Goal: Information Seeking & Learning: Learn about a topic

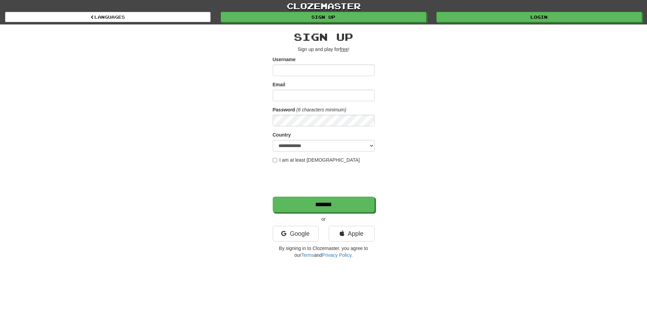
click at [488, 24] on div "clozemaster Languages Sign up Login Languages" at bounding box center [323, 12] width 637 height 24
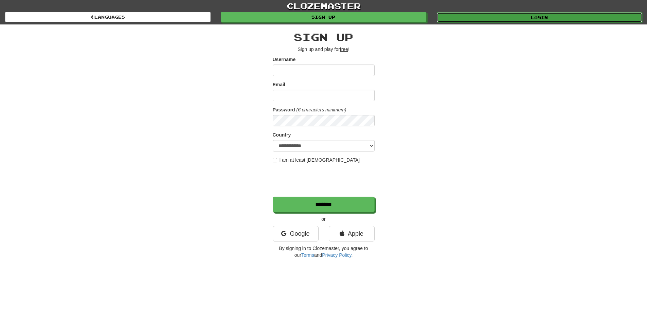
click at [483, 17] on link "Login" at bounding box center [539, 17] width 205 height 10
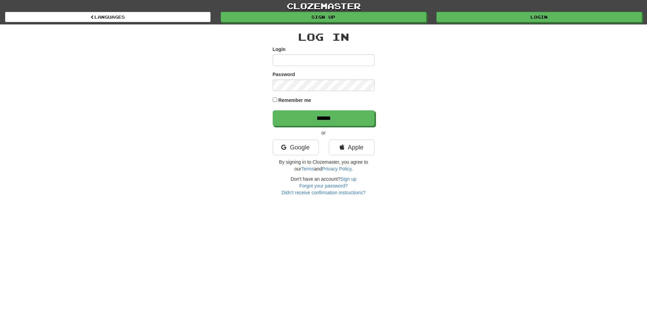
click at [316, 57] on input "Login" at bounding box center [324, 60] width 102 height 12
click at [315, 56] on input "Login" at bounding box center [324, 60] width 102 height 12
type input "****"
click at [314, 119] on input "******" at bounding box center [324, 119] width 102 height 16
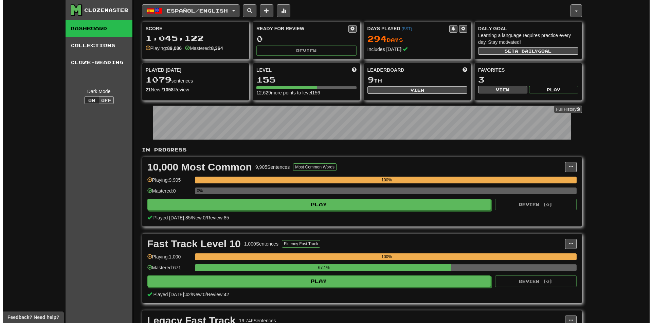
scroll to position [136, 0]
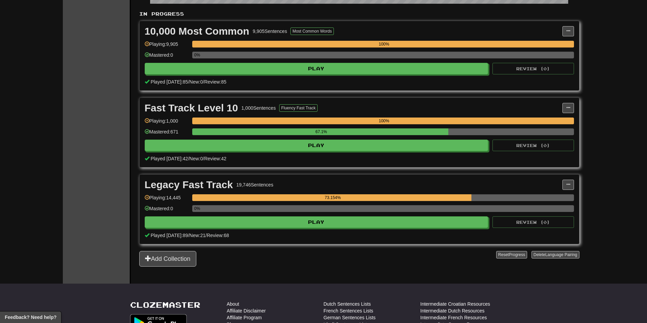
click at [315, 229] on div "Legacy Fast Track 19,746 Sentences Manage Sentences Unpin from Dashboard Playin…" at bounding box center [359, 209] width 439 height 69
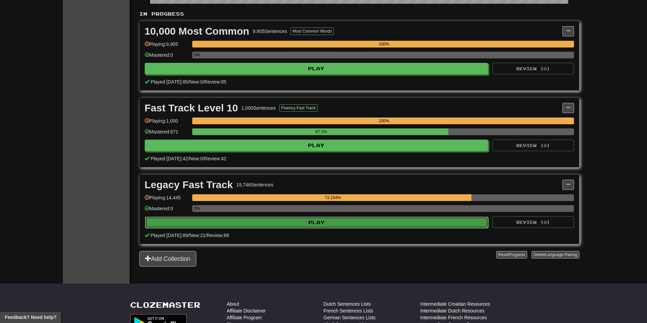
click at [323, 220] on button "Play" at bounding box center [317, 223] width 344 height 12
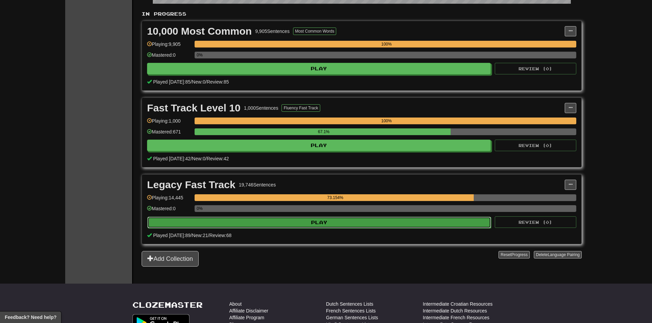
select select "********"
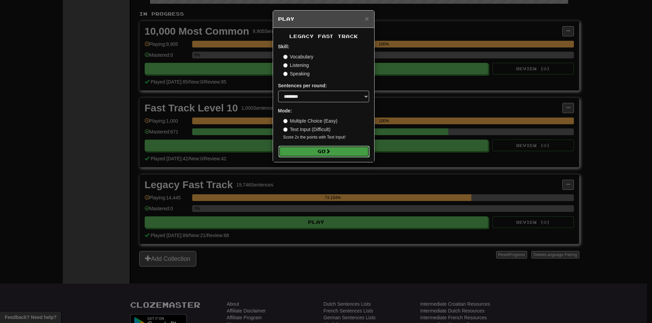
click at [326, 153] on button "Go" at bounding box center [323, 152] width 91 height 12
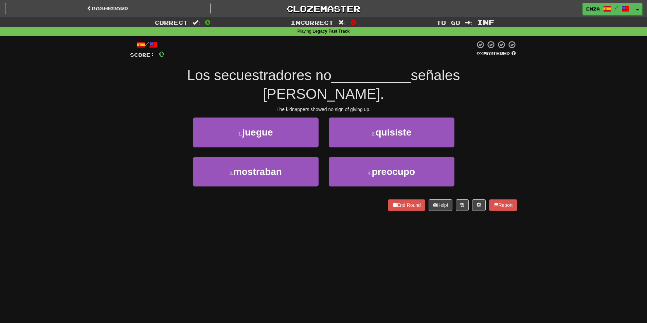
click at [115, 118] on div "Correct : 0 Incorrect : 0 To go : Inf Playing : Legacy Fast Track / Score: 0 0 …" at bounding box center [323, 118] width 647 height 203
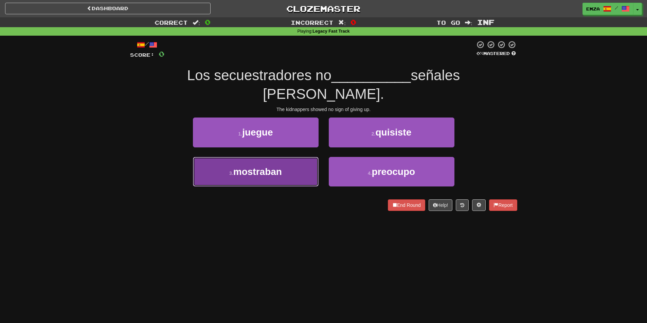
click at [287, 161] on button "3 . mostraban" at bounding box center [256, 172] width 126 height 30
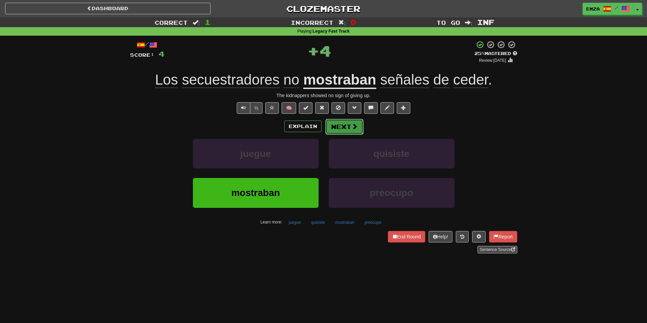
click at [342, 127] on button "Next" at bounding box center [344, 127] width 38 height 16
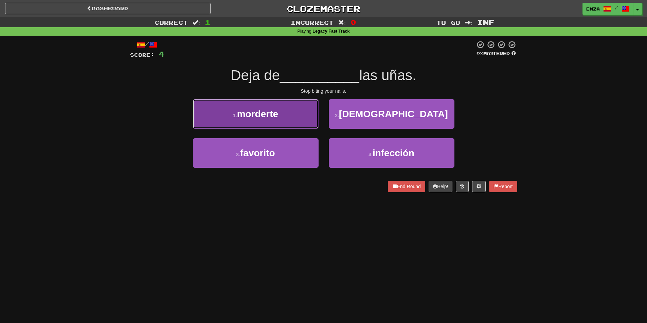
click at [302, 123] on button "1 . morderte" at bounding box center [256, 114] width 126 height 30
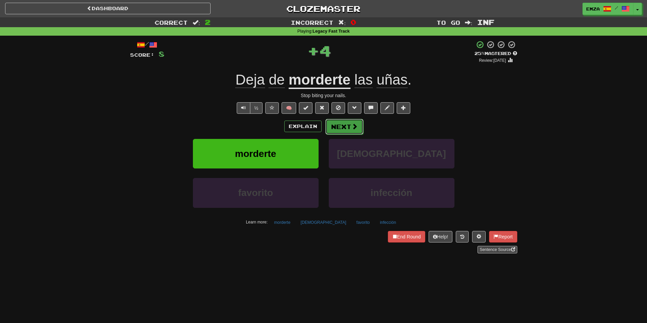
click at [351, 125] on span at bounding box center [354, 126] width 6 height 6
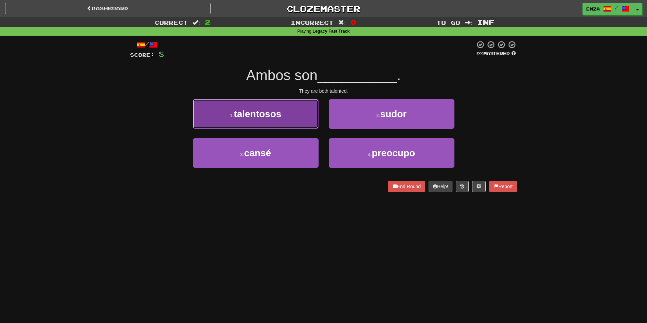
click at [300, 116] on button "1 . talentosos" at bounding box center [256, 114] width 126 height 30
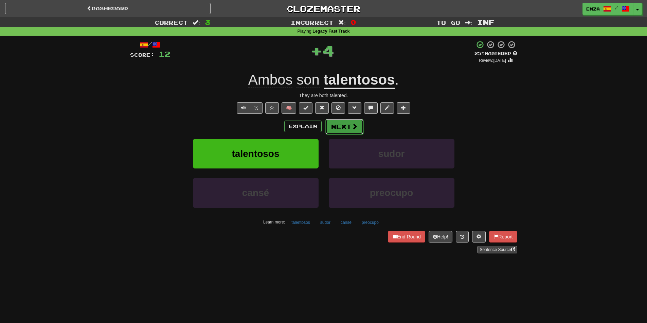
click at [359, 126] on button "Next" at bounding box center [344, 127] width 38 height 16
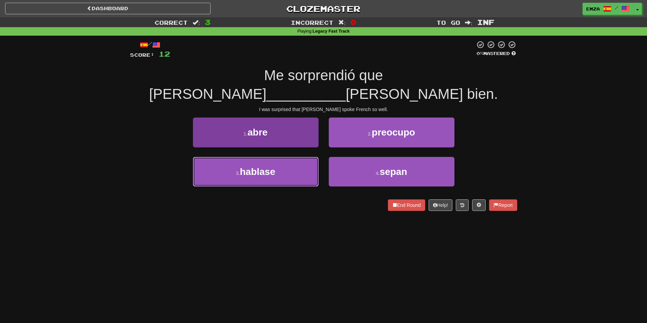
click at [287, 157] on button "3 . hablase" at bounding box center [256, 172] width 126 height 30
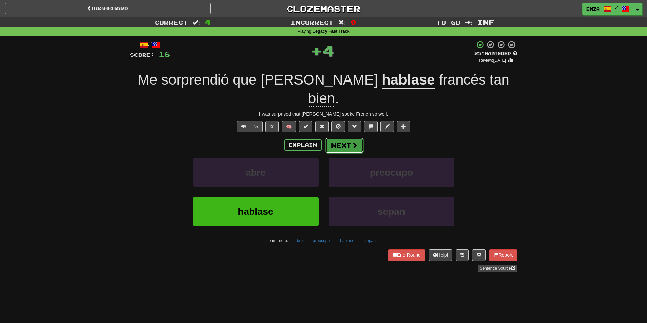
click at [346, 138] on button "Next" at bounding box center [344, 146] width 38 height 16
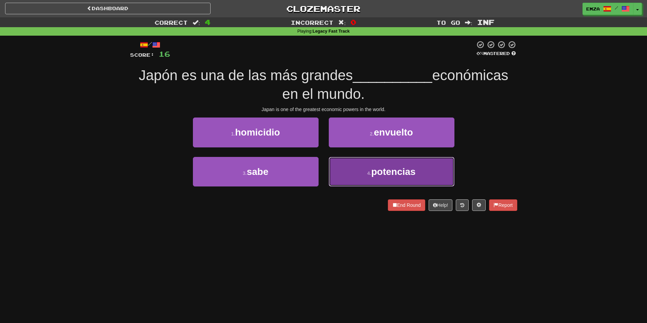
click at [363, 171] on button "4 . potencias" at bounding box center [392, 172] width 126 height 30
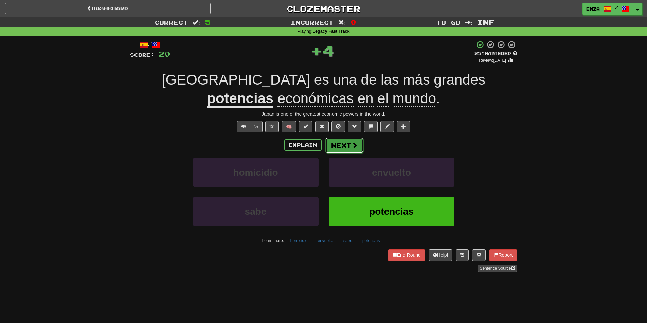
click at [351, 144] on span at bounding box center [354, 145] width 6 height 6
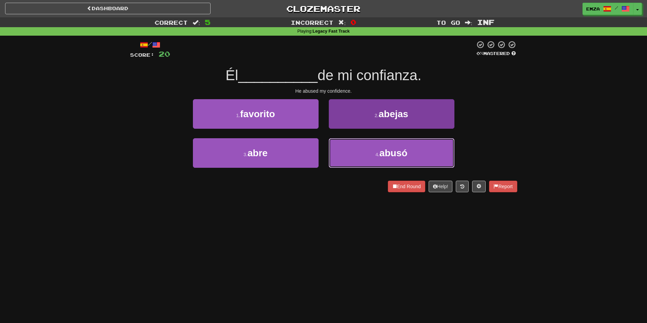
click at [360, 152] on button "4 . abusó" at bounding box center [392, 153] width 126 height 30
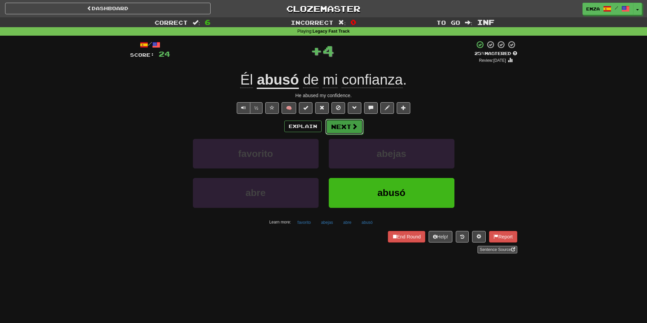
click at [342, 129] on button "Next" at bounding box center [344, 127] width 38 height 16
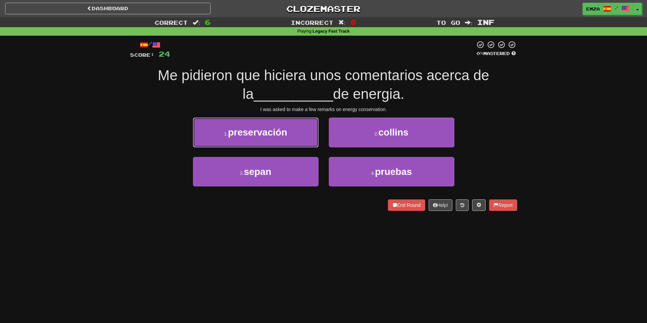
click at [292, 137] on button "1 . preservación" at bounding box center [256, 132] width 126 height 30
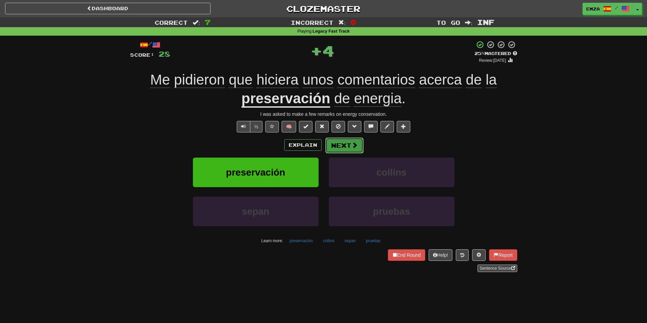
click at [351, 140] on button "Next" at bounding box center [344, 146] width 38 height 16
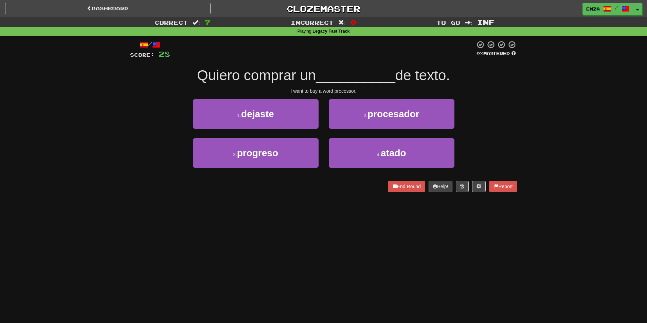
click at [135, 134] on div "1 . dejaste 2 . procesador" at bounding box center [323, 118] width 407 height 39
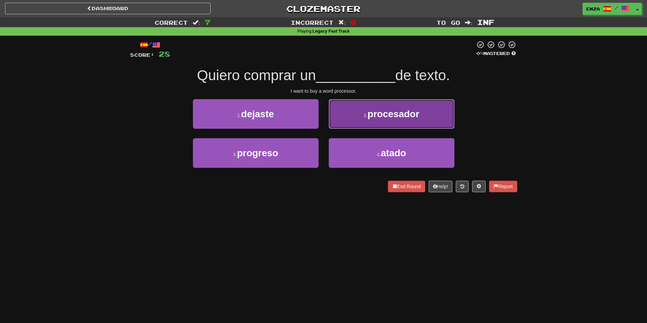
click at [372, 103] on button "2 . procesador" at bounding box center [392, 114] width 126 height 30
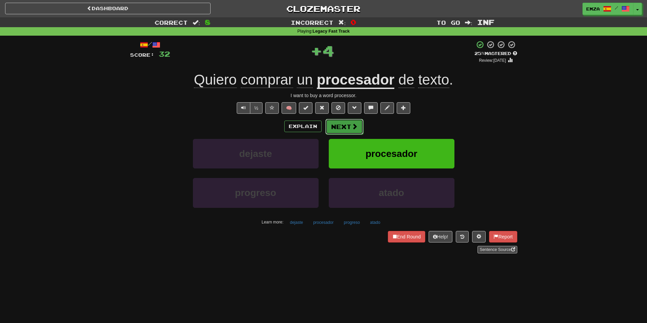
click at [357, 123] on button "Next" at bounding box center [344, 127] width 38 height 16
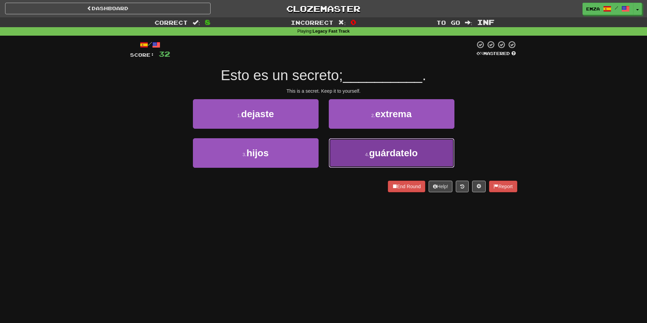
click at [367, 152] on small "4 ." at bounding box center [367, 154] width 4 height 5
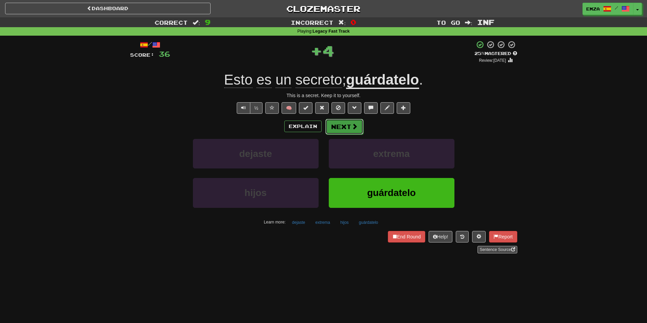
click at [351, 127] on span at bounding box center [354, 126] width 6 height 6
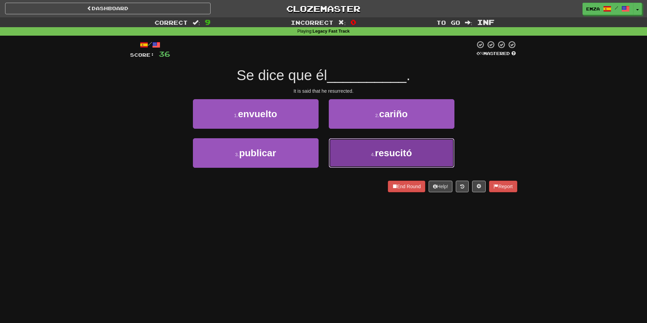
click at [354, 162] on button "4 . resucitó" at bounding box center [392, 153] width 126 height 30
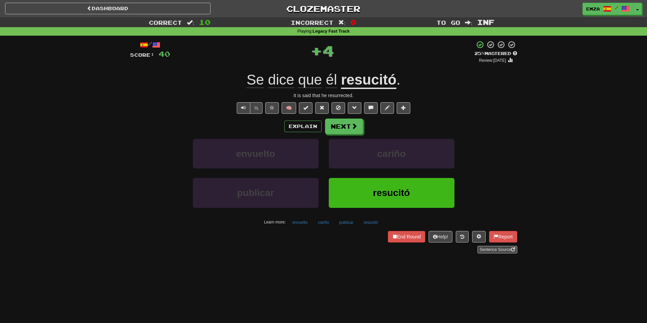
click at [343, 133] on button "Next" at bounding box center [344, 127] width 38 height 16
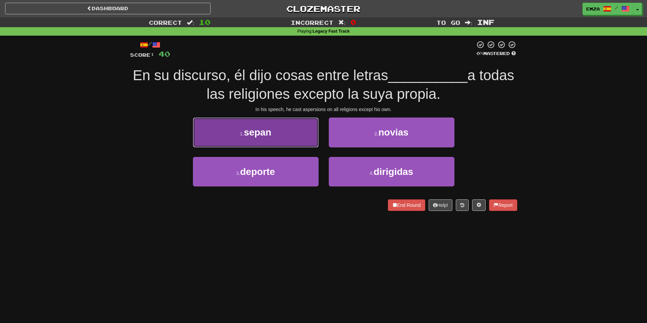
click at [298, 141] on button "1 . sepan" at bounding box center [256, 132] width 126 height 30
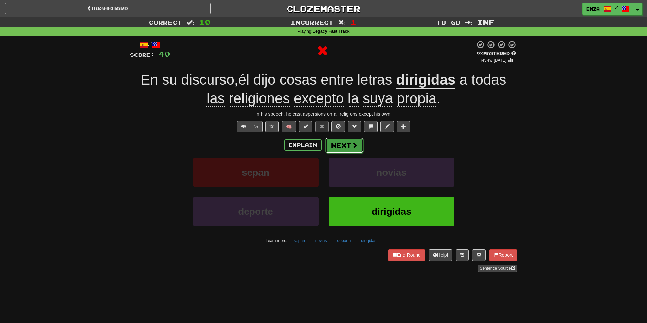
click at [342, 149] on button "Next" at bounding box center [344, 146] width 38 height 16
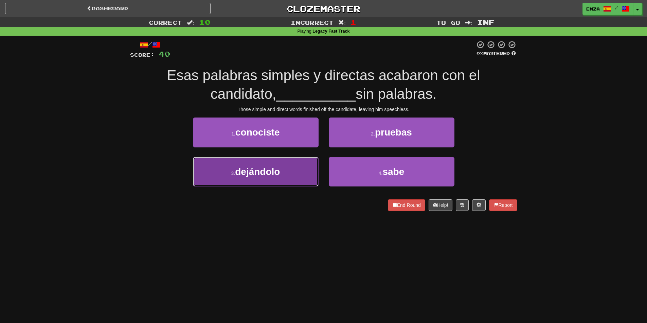
click at [291, 176] on button "3 . dejándolo" at bounding box center [256, 172] width 126 height 30
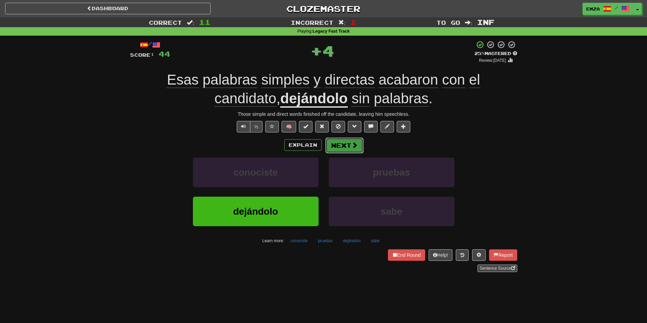
click at [330, 152] on button "Next" at bounding box center [344, 146] width 38 height 16
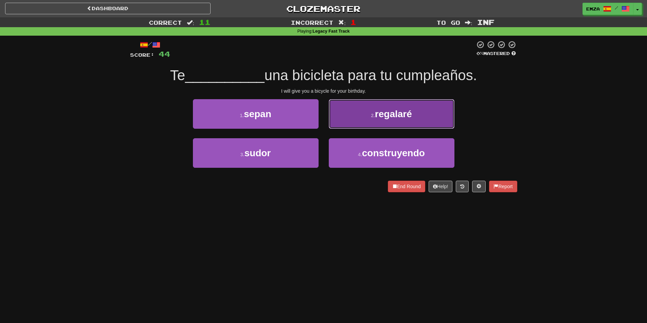
click at [353, 118] on button "2 . regalaré" at bounding box center [392, 114] width 126 height 30
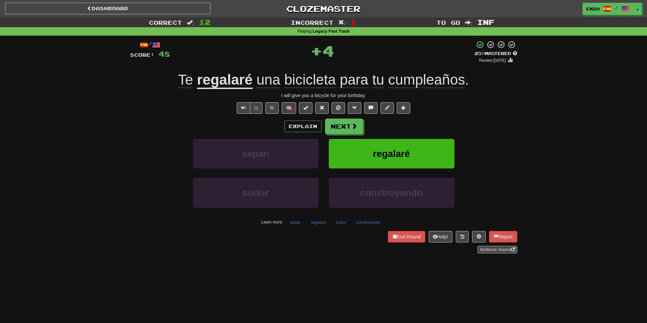
click at [349, 134] on div "Explain Next sepan regalaré sudor construyendo Learn more: sepan regalaré sudor…" at bounding box center [323, 173] width 387 height 109
click at [347, 128] on button "Next" at bounding box center [344, 127] width 38 height 16
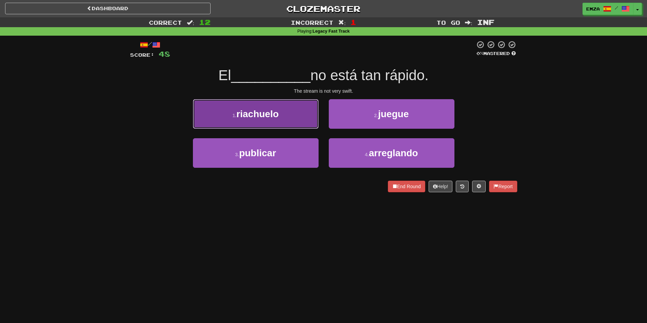
click at [298, 119] on button "1 . riachuelo" at bounding box center [256, 114] width 126 height 30
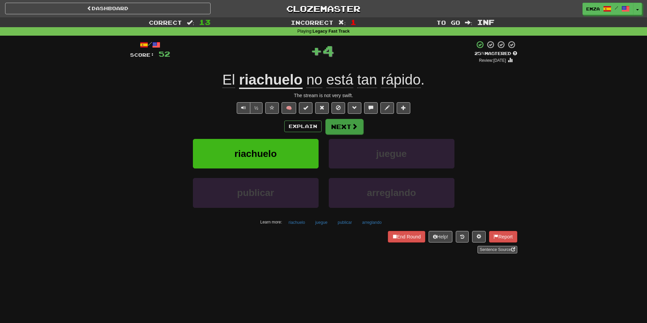
click at [362, 133] on div "Explain Next" at bounding box center [323, 127] width 387 height 16
click at [350, 121] on button "Next" at bounding box center [344, 127] width 38 height 16
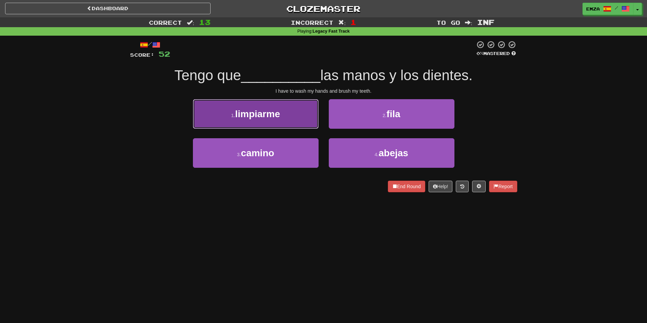
click at [288, 124] on button "1 . limpiarme" at bounding box center [256, 114] width 126 height 30
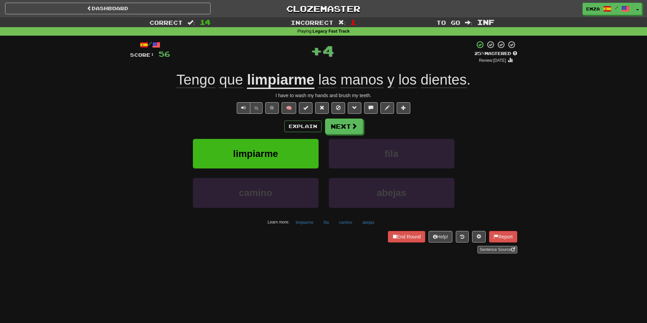
click at [343, 135] on div "Explain Next limpiarme fila camino abejas Learn more: limpiarme fila camino abe…" at bounding box center [323, 173] width 387 height 109
drag, startPoint x: 344, startPoint y: 127, endPoint x: 341, endPoint y: 123, distance: 5.4
click at [341, 123] on button "Next" at bounding box center [344, 127] width 38 height 16
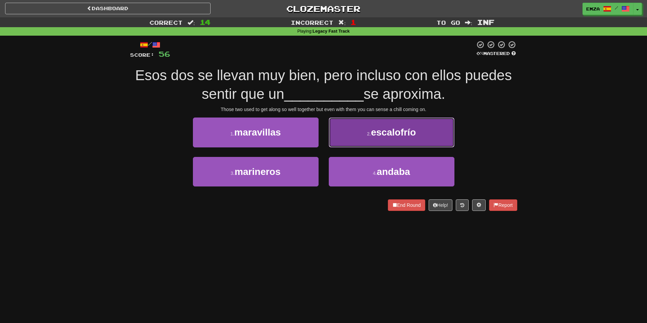
click at [348, 133] on button "2 . escalofrío" at bounding box center [392, 132] width 126 height 30
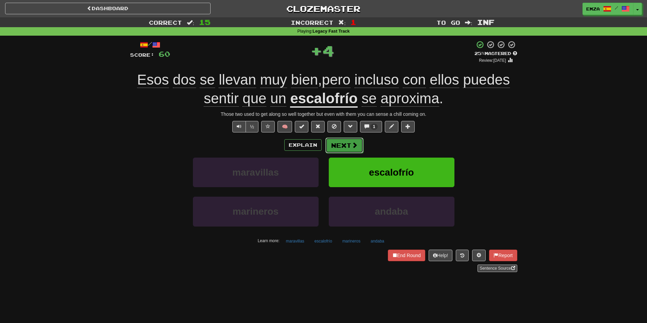
click at [343, 148] on button "Next" at bounding box center [344, 146] width 38 height 16
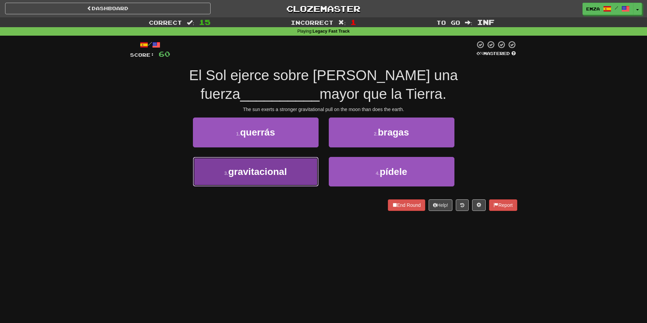
click at [281, 179] on button "3 . gravitacional" at bounding box center [256, 172] width 126 height 30
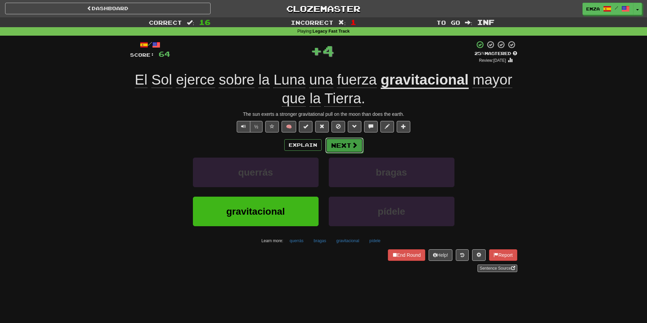
click at [352, 149] on button "Next" at bounding box center [344, 146] width 38 height 16
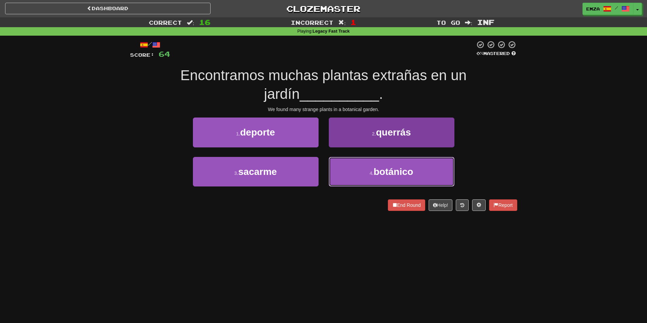
click at [352, 180] on button "4 . botánico" at bounding box center [392, 172] width 126 height 30
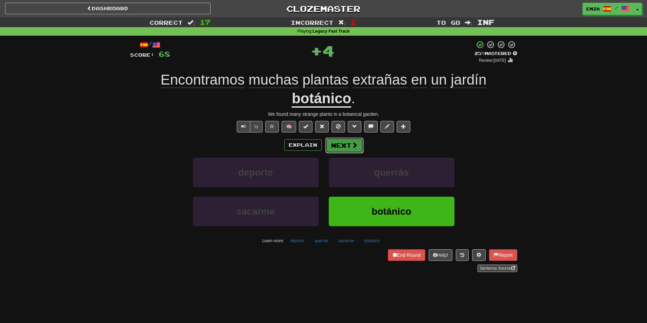
click at [349, 144] on button "Next" at bounding box center [344, 146] width 38 height 16
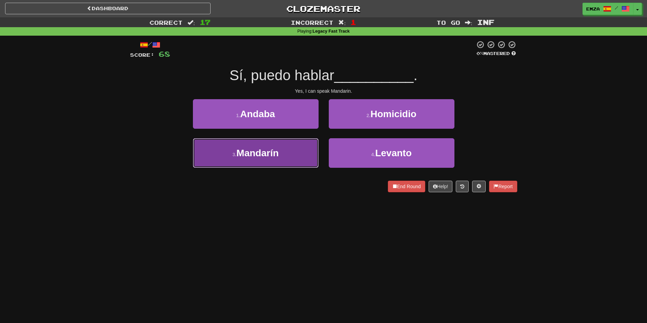
click at [292, 157] on button "3 . Mandarín" at bounding box center [256, 153] width 126 height 30
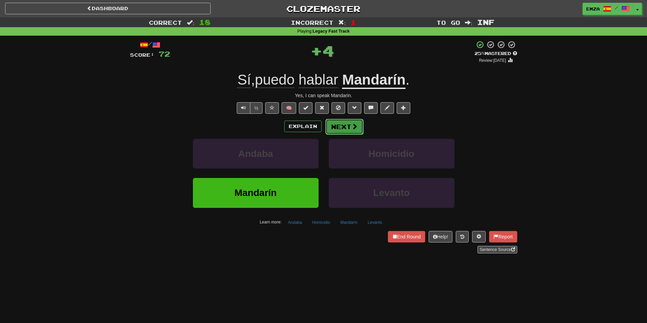
click at [346, 126] on button "Next" at bounding box center [344, 127] width 38 height 16
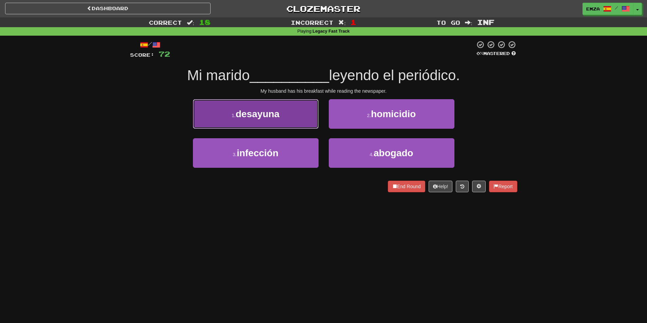
click at [298, 111] on button "1 . desayuna" at bounding box center [256, 114] width 126 height 30
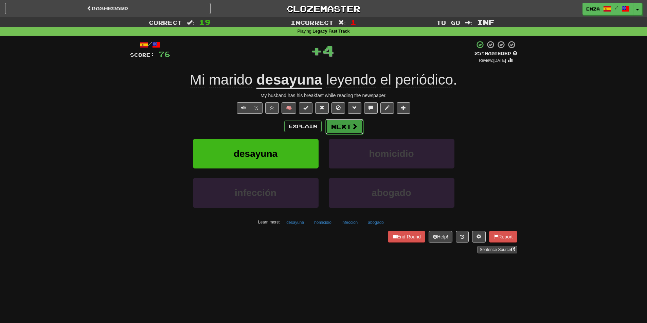
click at [334, 125] on button "Next" at bounding box center [344, 127] width 38 height 16
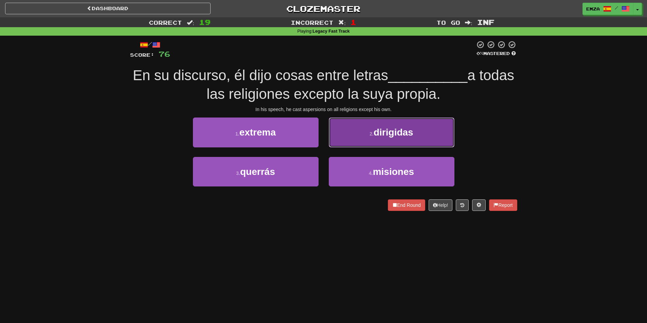
click at [370, 135] on small "2 ." at bounding box center [371, 133] width 4 height 5
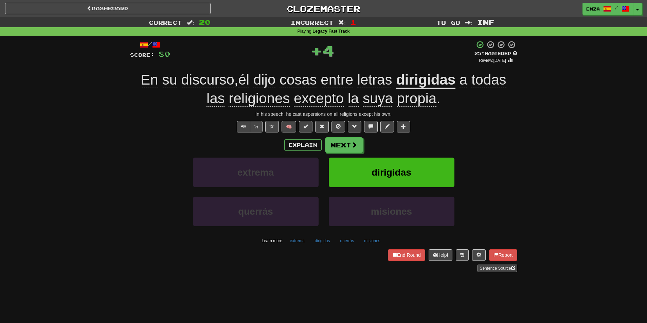
drag, startPoint x: 370, startPoint y: 137, endPoint x: 363, endPoint y: 149, distance: 14.5
click at [363, 148] on div "Explain Next" at bounding box center [323, 145] width 387 height 16
click at [352, 146] on span at bounding box center [354, 145] width 6 height 6
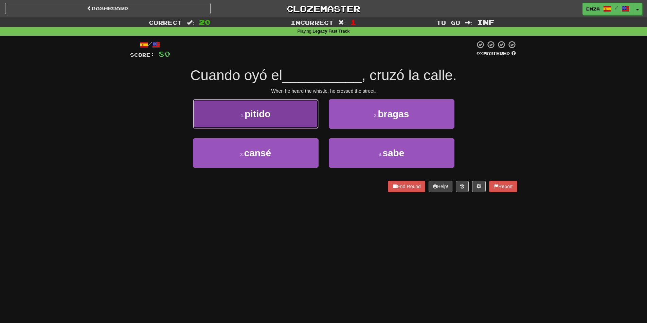
click at [313, 119] on button "1 . pitido" at bounding box center [256, 114] width 126 height 30
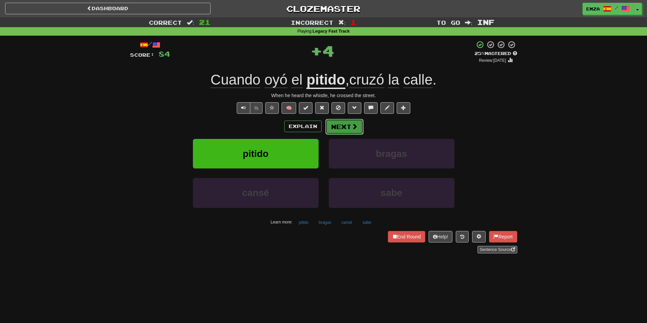
click at [346, 125] on button "Next" at bounding box center [344, 127] width 38 height 16
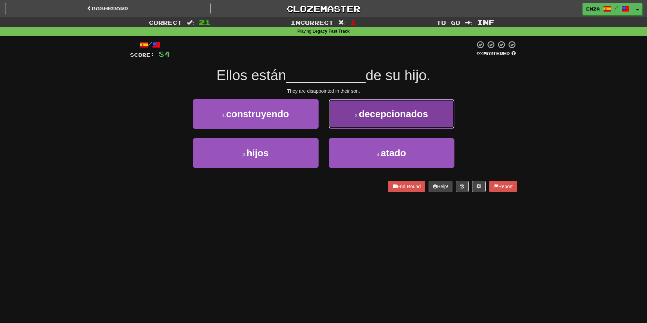
click at [357, 115] on small "2 ." at bounding box center [357, 115] width 4 height 5
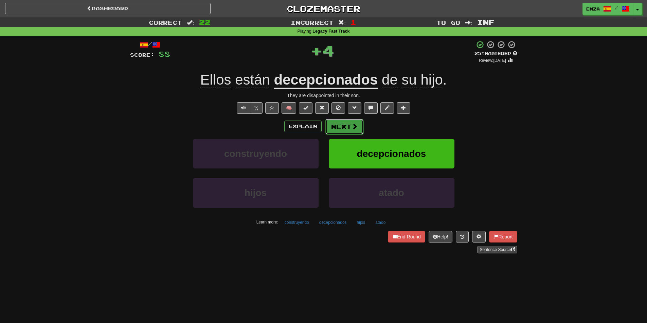
click at [346, 126] on button "Next" at bounding box center [344, 127] width 38 height 16
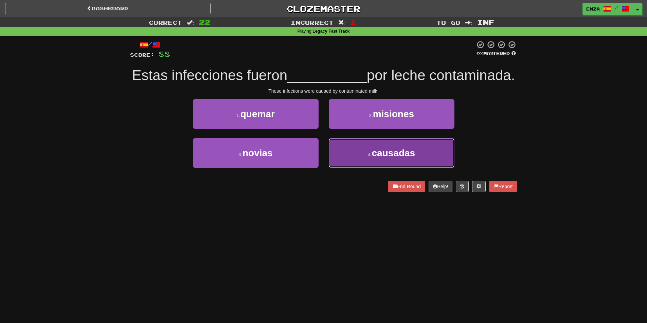
click at [352, 168] on button "4 . causadas" at bounding box center [392, 153] width 126 height 30
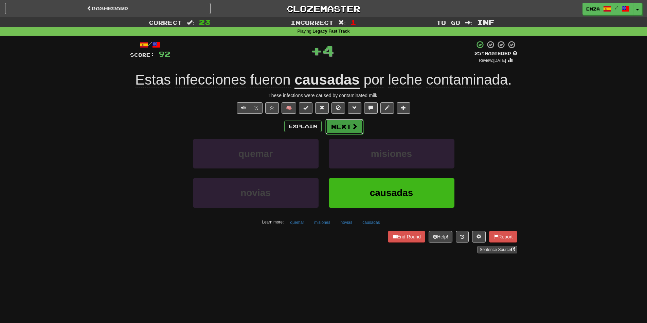
click at [339, 129] on button "Next" at bounding box center [344, 127] width 38 height 16
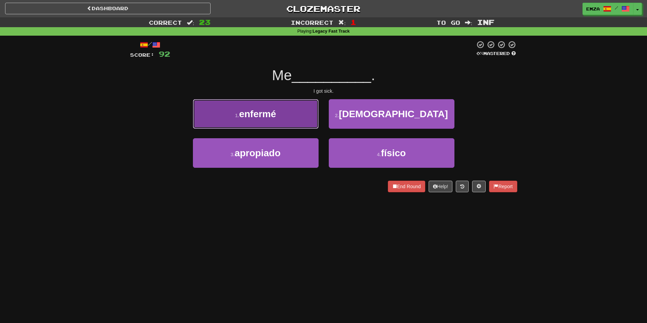
click at [305, 125] on button "1 . enfermé" at bounding box center [256, 114] width 126 height 30
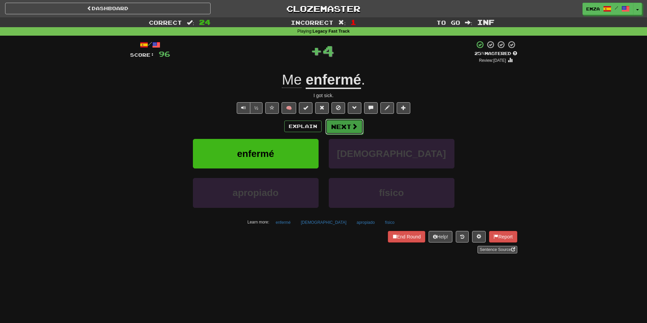
click at [351, 127] on button "Next" at bounding box center [344, 127] width 38 height 16
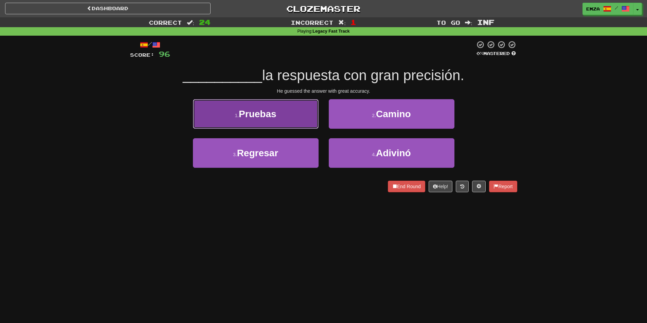
click at [309, 115] on button "1 . Pruebas" at bounding box center [256, 114] width 126 height 30
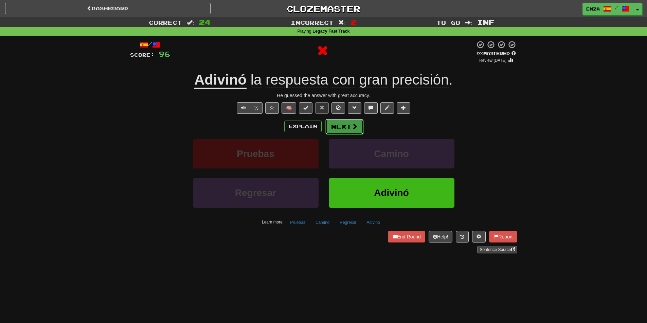
click at [348, 125] on button "Next" at bounding box center [344, 127] width 38 height 16
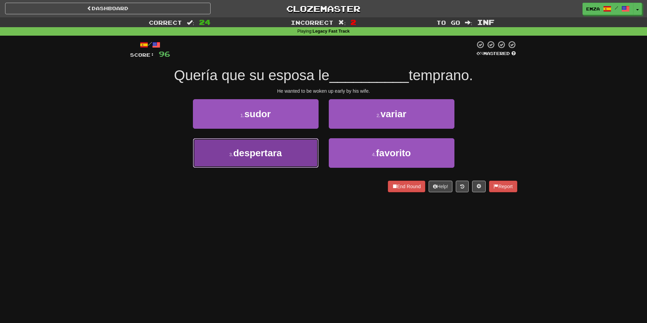
click at [303, 157] on button "3 . despertara" at bounding box center [256, 153] width 126 height 30
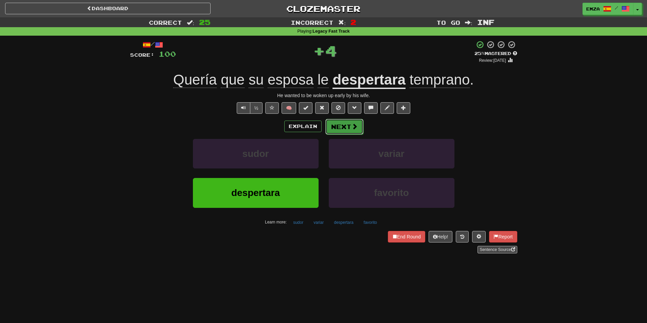
click at [358, 127] on button "Next" at bounding box center [344, 127] width 38 height 16
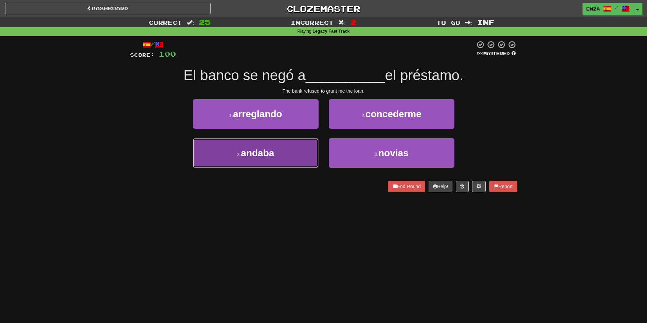
click at [292, 159] on button "3 . andaba" at bounding box center [256, 153] width 126 height 30
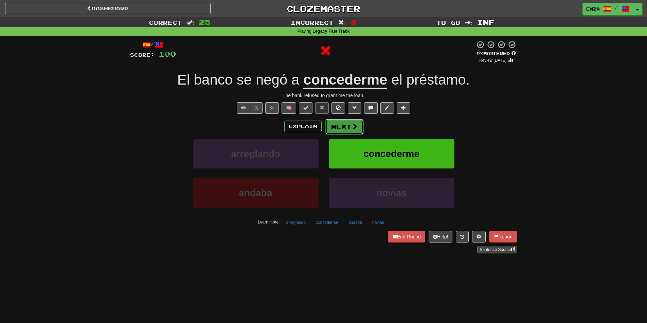
click at [333, 121] on button "Next" at bounding box center [344, 127] width 38 height 16
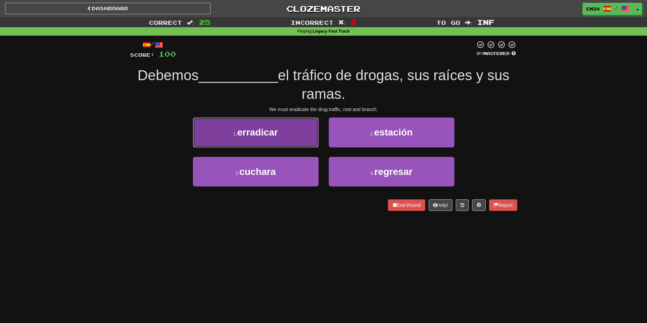
click at [295, 142] on button "1 . erradicar" at bounding box center [256, 132] width 126 height 30
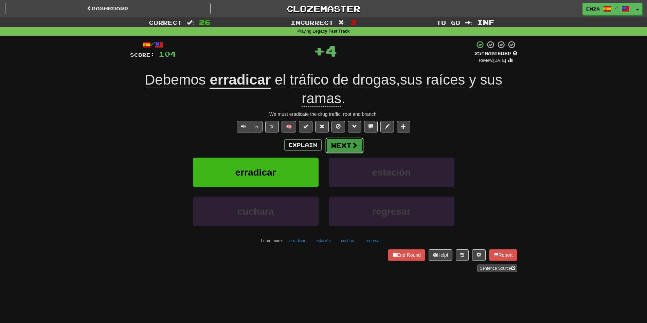
click at [334, 150] on button "Next" at bounding box center [344, 146] width 38 height 16
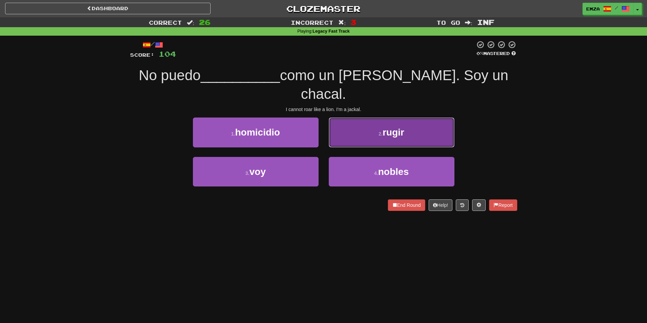
click at [348, 123] on button "2 . rugir" at bounding box center [392, 132] width 126 height 30
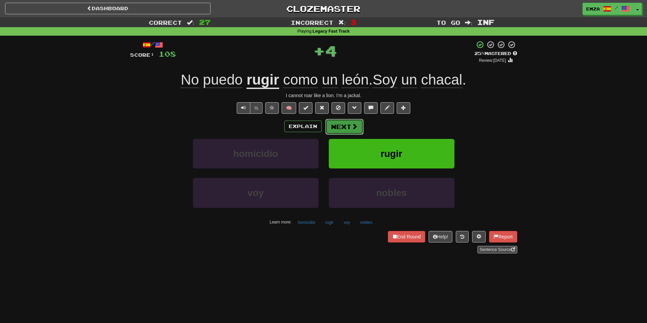
click at [342, 128] on button "Next" at bounding box center [344, 127] width 38 height 16
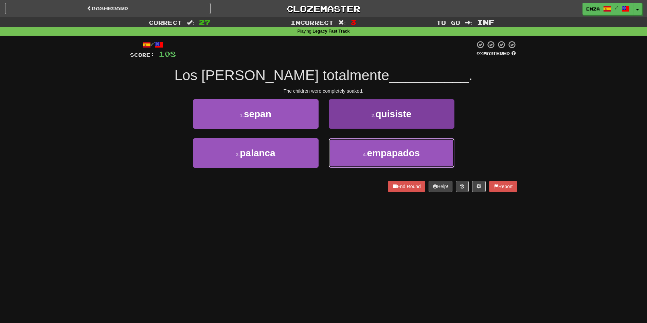
click at [342, 149] on button "4 . empapados" at bounding box center [392, 153] width 126 height 30
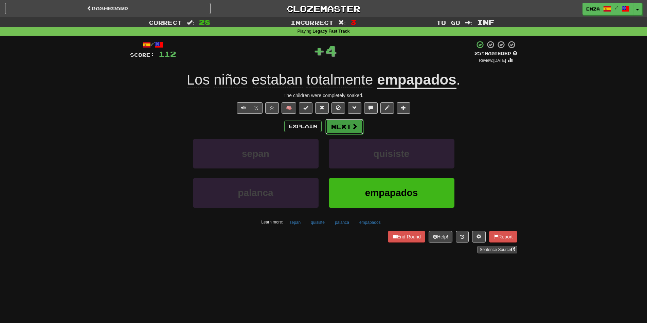
click at [339, 125] on button "Next" at bounding box center [344, 127] width 38 height 16
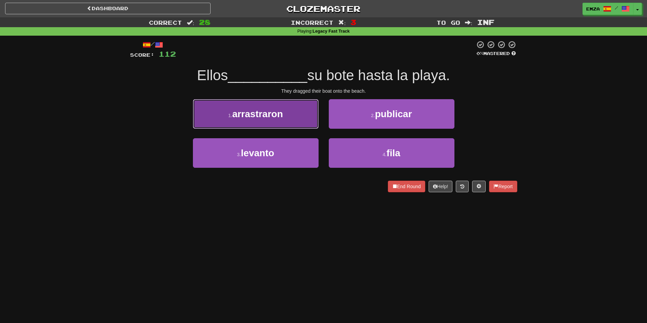
click at [299, 116] on button "1 . arrastraron" at bounding box center [256, 114] width 126 height 30
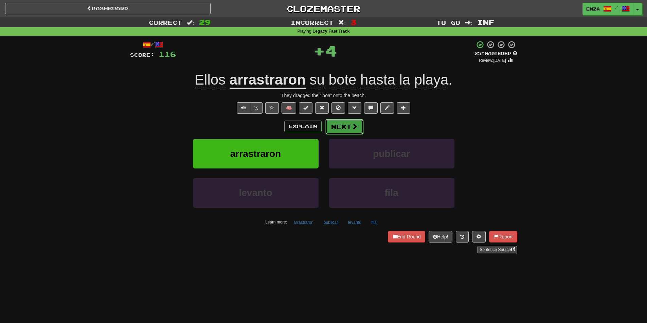
click at [345, 131] on button "Next" at bounding box center [344, 127] width 38 height 16
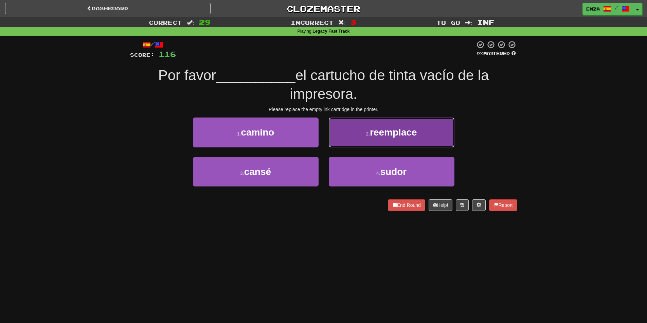
click at [347, 132] on button "2 . reemplace" at bounding box center [392, 132] width 126 height 30
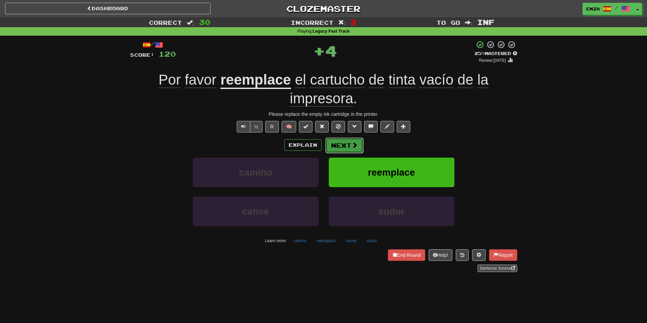
click at [349, 147] on button "Next" at bounding box center [344, 146] width 38 height 16
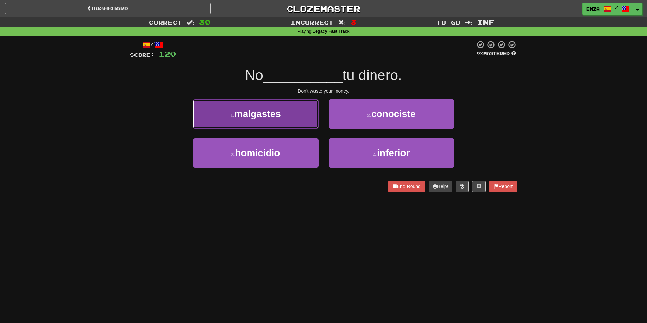
click at [297, 117] on button "1 . malgastes" at bounding box center [256, 114] width 126 height 30
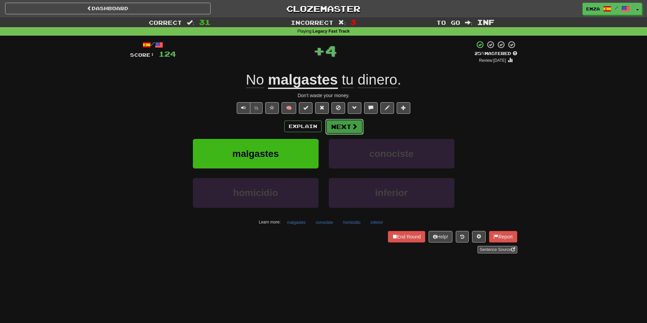
click at [340, 128] on button "Next" at bounding box center [344, 127] width 38 height 16
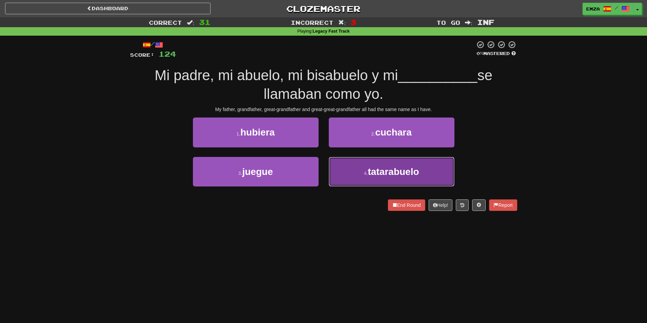
click at [370, 176] on span "tatarabuelo" at bounding box center [393, 171] width 51 height 11
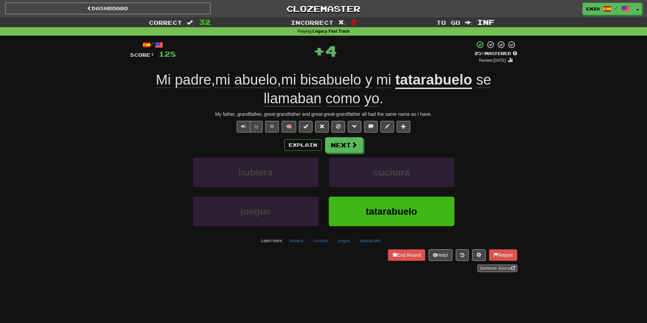
click at [368, 142] on div "Explain Next" at bounding box center [323, 145] width 387 height 16
click at [346, 141] on button "Next" at bounding box center [344, 146] width 38 height 16
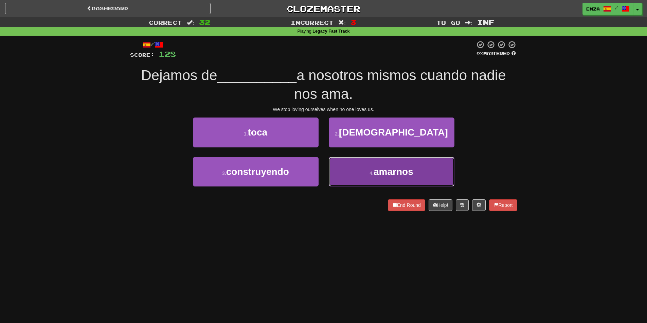
click at [358, 175] on button "4 . amarnos" at bounding box center [392, 172] width 126 height 30
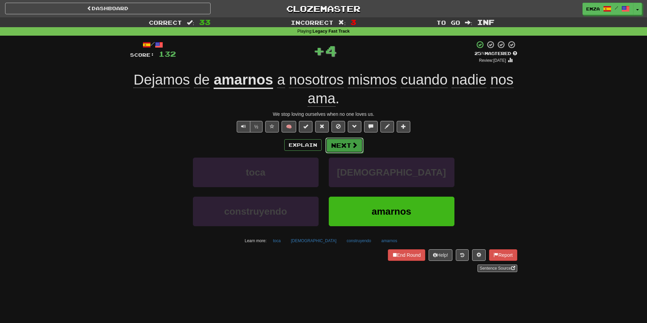
click at [352, 144] on span at bounding box center [354, 145] width 6 height 6
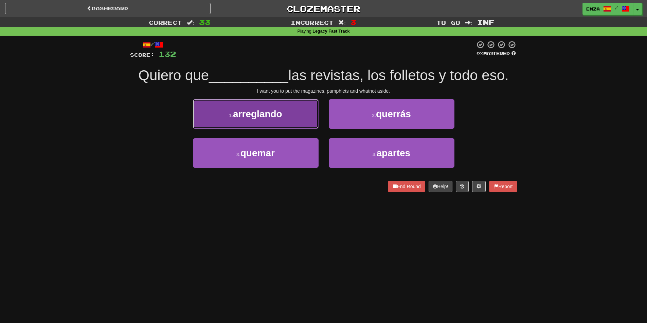
click at [291, 117] on button "1 . arreglando" at bounding box center [256, 114] width 126 height 30
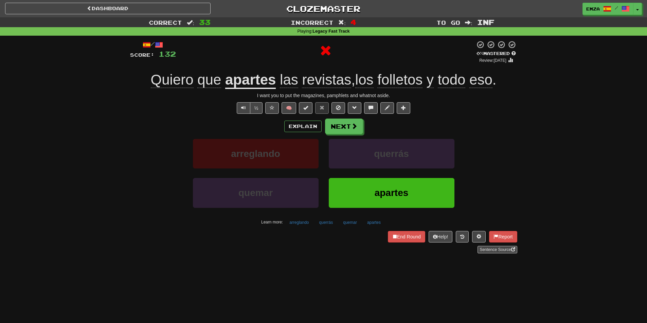
click at [340, 137] on div "Explain Next arreglando querrás quemar apartes Learn more: arreglando querrás q…" at bounding box center [323, 173] width 387 height 109
click at [342, 127] on button "Next" at bounding box center [344, 127] width 38 height 16
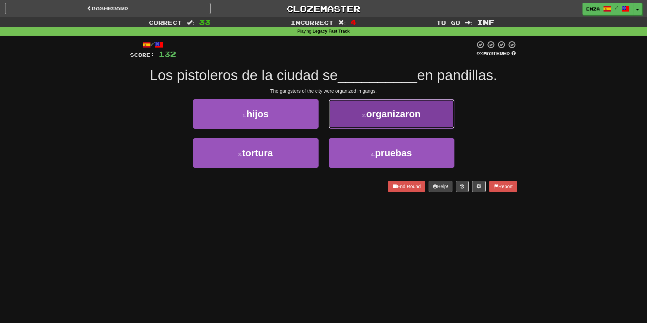
click at [368, 114] on span "organizaron" at bounding box center [393, 114] width 54 height 11
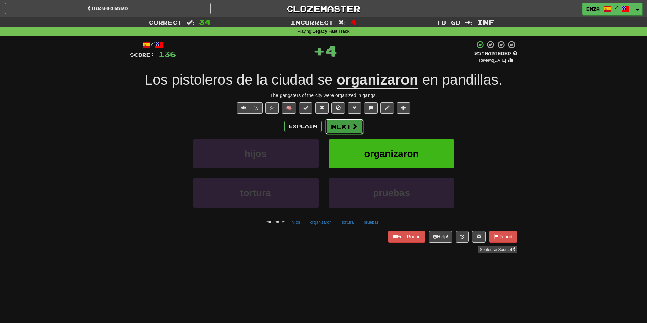
click at [352, 128] on span at bounding box center [354, 126] width 6 height 6
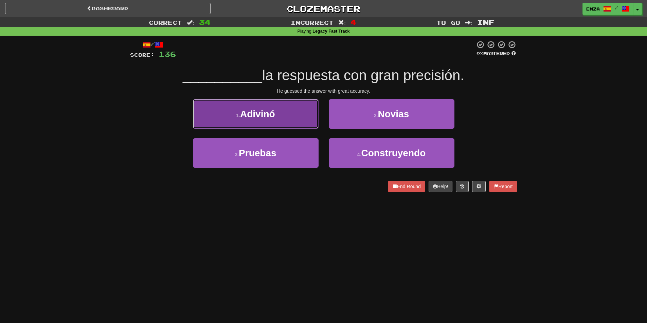
click at [301, 122] on button "1 . Adivinó" at bounding box center [256, 114] width 126 height 30
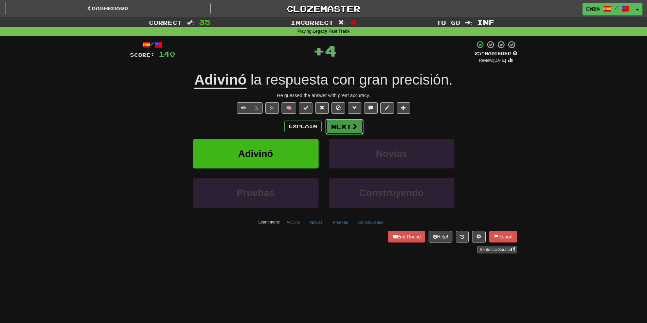
click at [342, 126] on button "Next" at bounding box center [344, 127] width 38 height 16
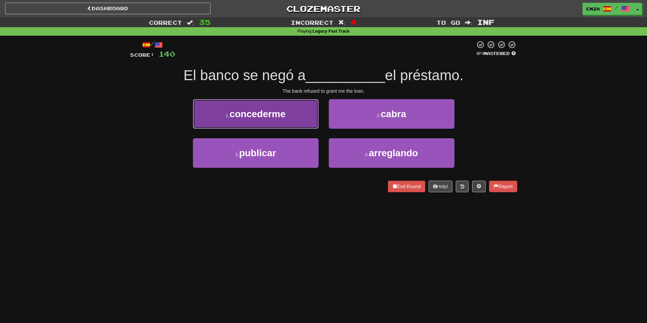
click at [299, 114] on button "1 . concederme" at bounding box center [256, 114] width 126 height 30
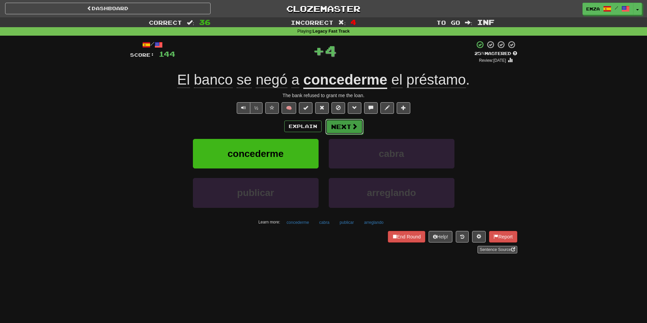
click at [353, 125] on span at bounding box center [354, 126] width 6 height 6
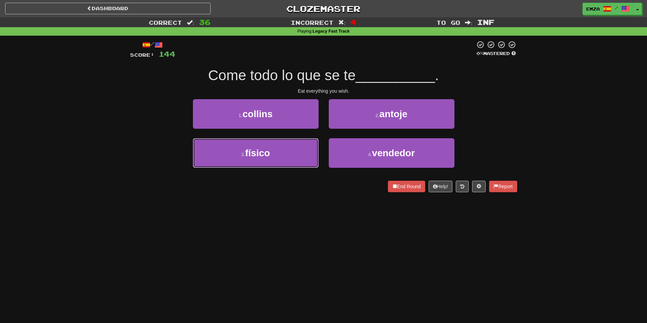
drag, startPoint x: 292, startPoint y: 150, endPoint x: 336, endPoint y: 138, distance: 45.4
click at [293, 150] on button "3 . físico" at bounding box center [256, 153] width 126 height 30
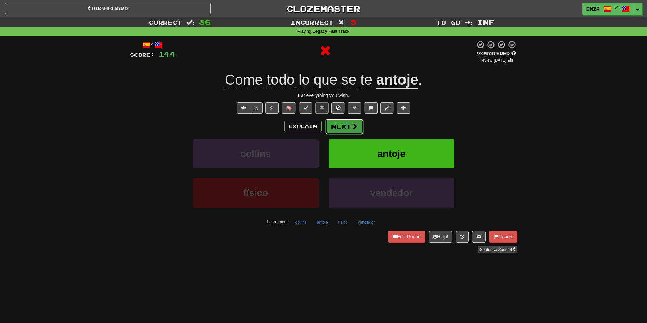
click at [343, 132] on button "Next" at bounding box center [344, 127] width 38 height 16
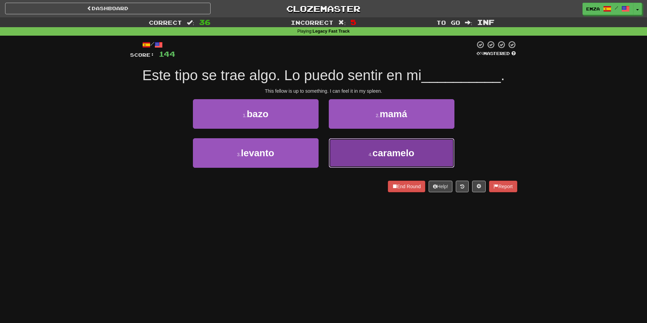
click at [348, 154] on button "4 . caramelo" at bounding box center [392, 153] width 126 height 30
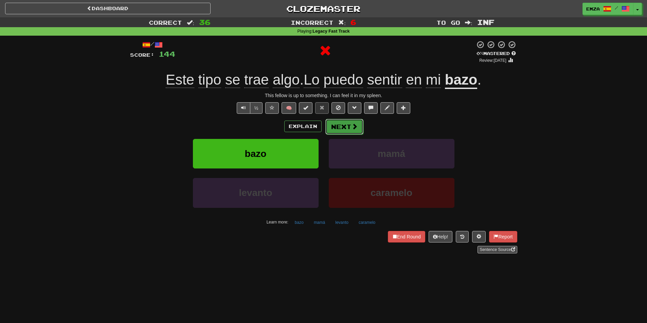
click at [347, 130] on button "Next" at bounding box center [344, 127] width 38 height 16
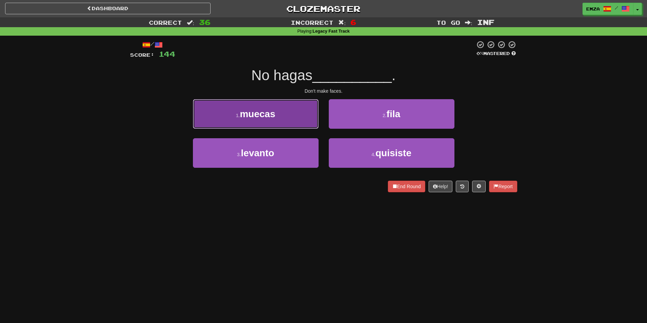
click at [285, 127] on button "1 . muecas" at bounding box center [256, 114] width 126 height 30
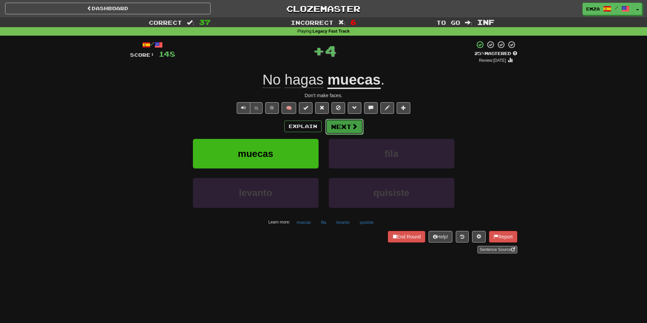
click at [359, 124] on button "Next" at bounding box center [344, 127] width 38 height 16
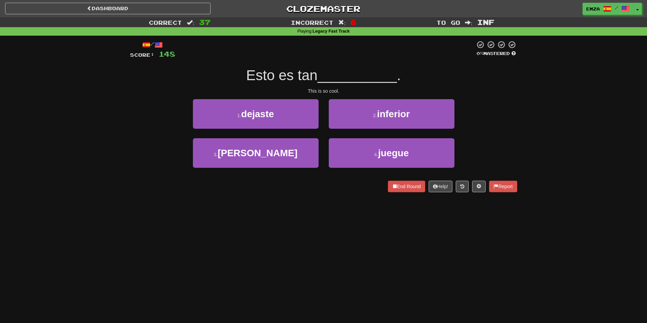
click at [145, 87] on div "/ Score: 148 0 % Mastered Esto es tan __________ . This is so cool. 1 . dejaste…" at bounding box center [323, 116] width 387 height 152
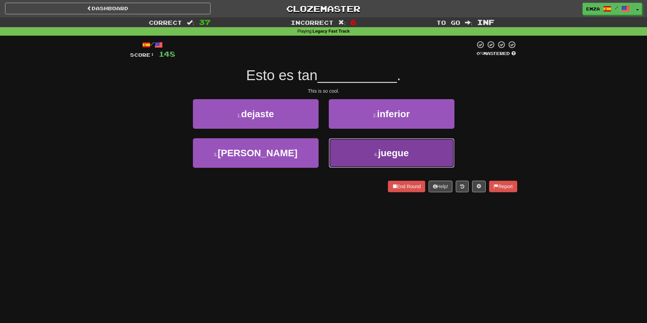
click at [363, 157] on button "4 . juegue" at bounding box center [392, 153] width 126 height 30
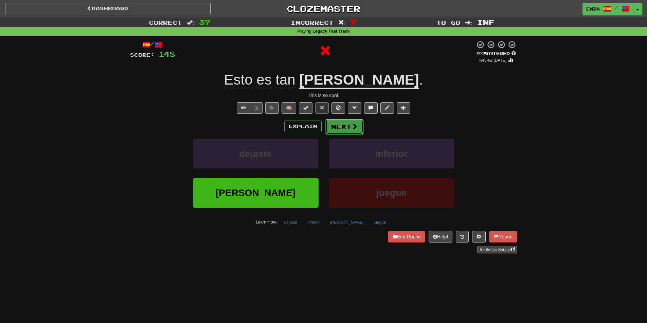
click at [340, 132] on button "Next" at bounding box center [344, 127] width 38 height 16
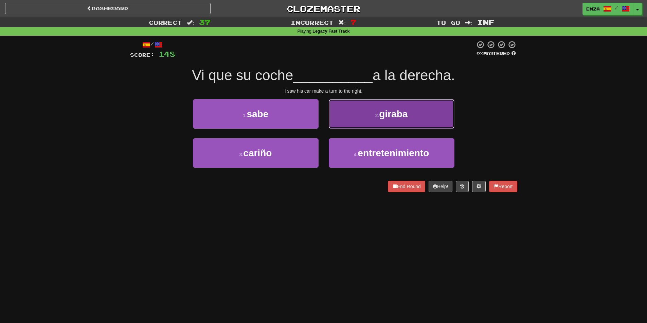
click at [355, 118] on button "2 . giraba" at bounding box center [392, 114] width 126 height 30
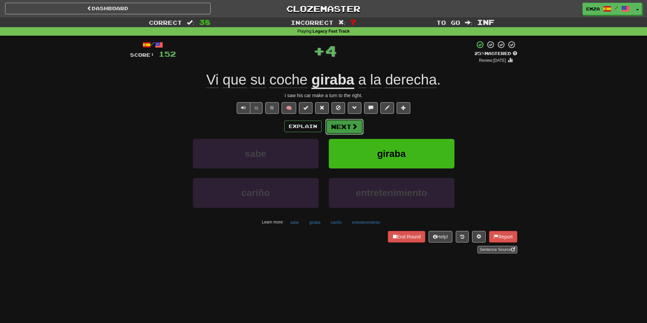
click at [339, 128] on button "Next" at bounding box center [344, 127] width 38 height 16
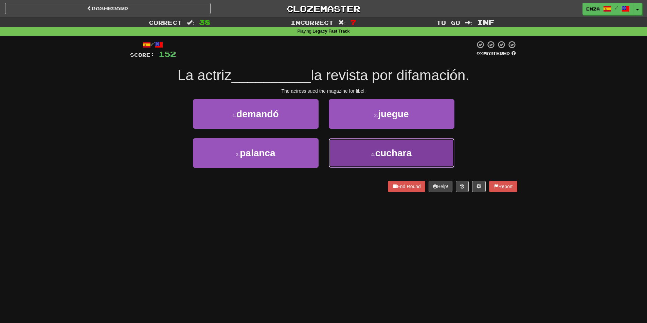
click at [363, 157] on button "4 . cuchara" at bounding box center [392, 153] width 126 height 30
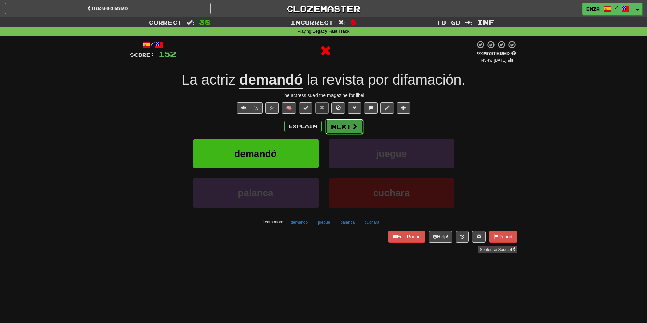
click at [350, 131] on button "Next" at bounding box center [344, 127] width 38 height 16
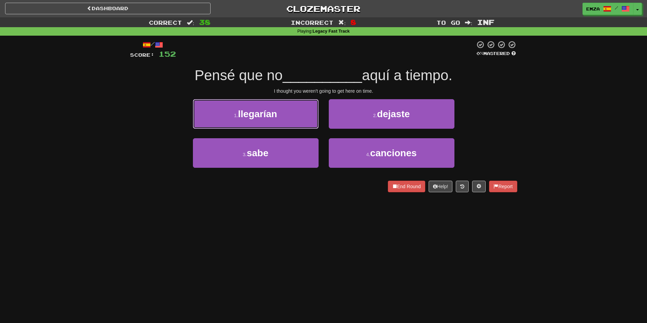
click at [291, 115] on button "1 . llegarían" at bounding box center [256, 114] width 126 height 30
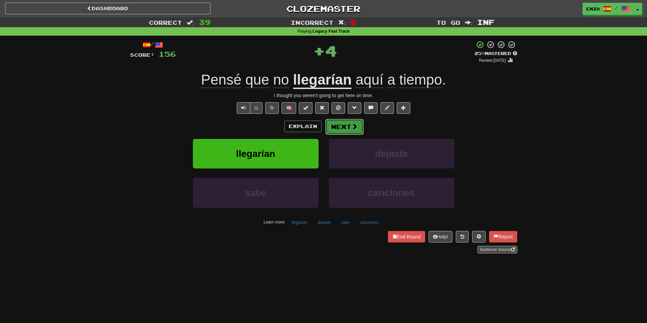
click at [345, 133] on button "Next" at bounding box center [344, 127] width 38 height 16
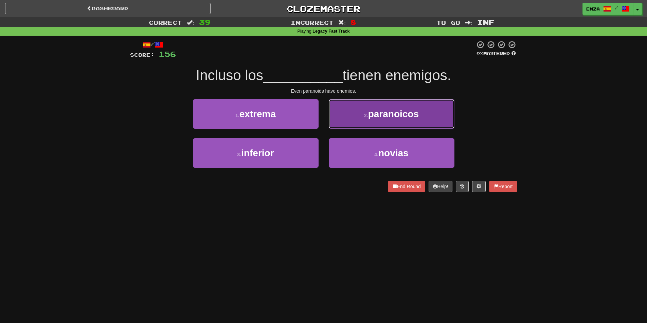
click at [362, 116] on button "2 . paranoicos" at bounding box center [392, 114] width 126 height 30
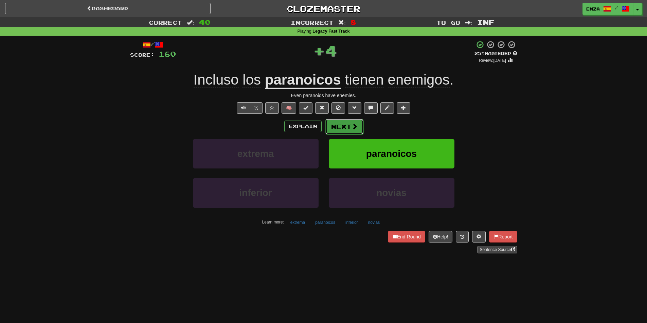
click at [340, 128] on button "Next" at bounding box center [344, 127] width 38 height 16
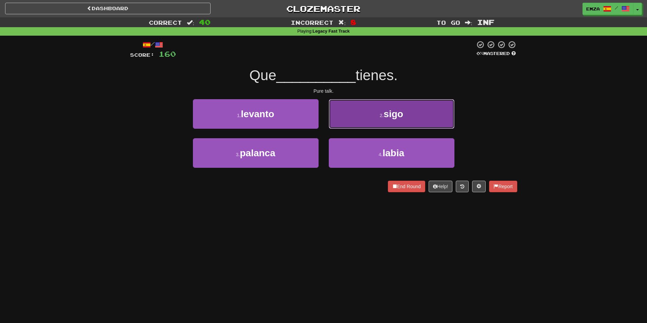
click at [364, 121] on button "2 . sigo" at bounding box center [392, 114] width 126 height 30
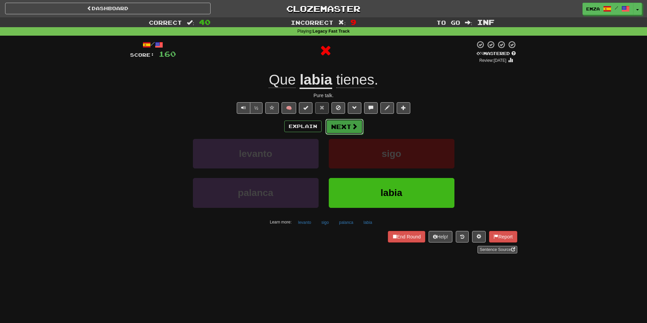
click at [344, 129] on button "Next" at bounding box center [344, 127] width 38 height 16
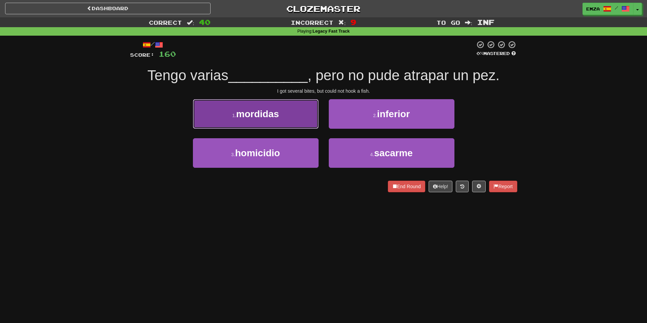
click at [291, 117] on button "1 . mordidas" at bounding box center [256, 114] width 126 height 30
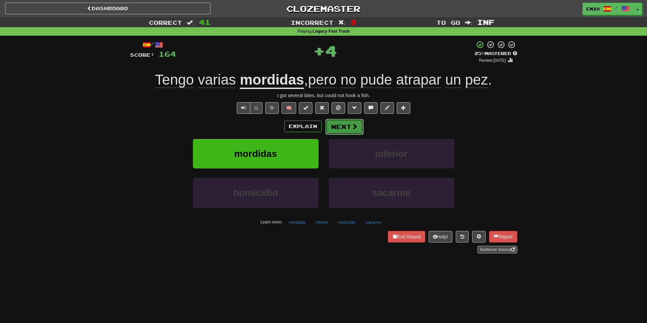
click at [328, 122] on button "Next" at bounding box center [344, 127] width 38 height 16
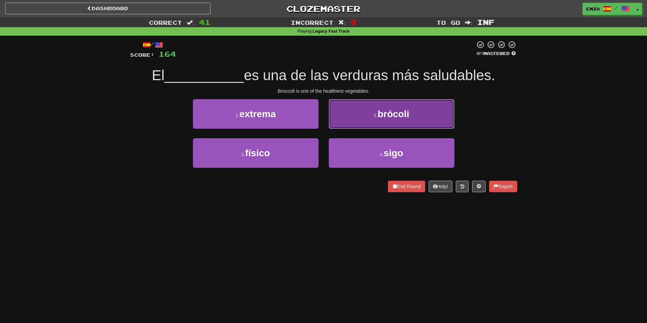
click at [369, 119] on button "2 . brócoli" at bounding box center [392, 114] width 126 height 30
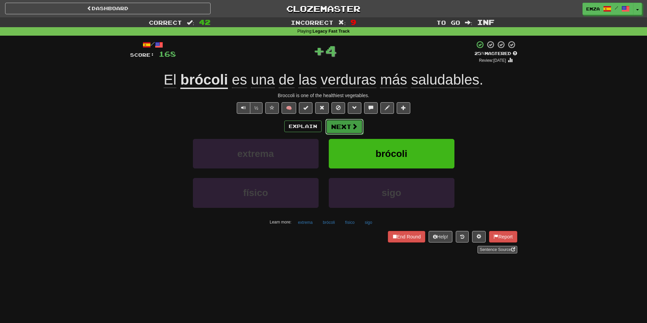
click at [351, 129] on span at bounding box center [354, 126] width 6 height 6
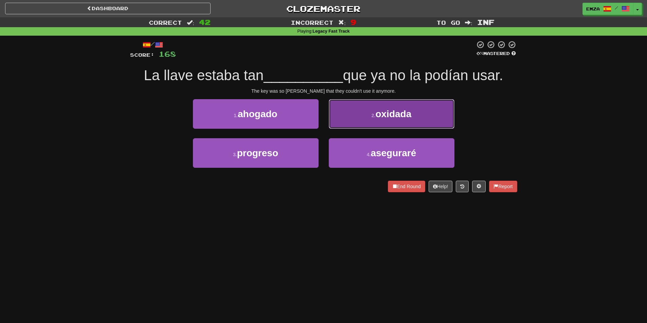
click at [360, 117] on button "2 . oxidada" at bounding box center [392, 114] width 126 height 30
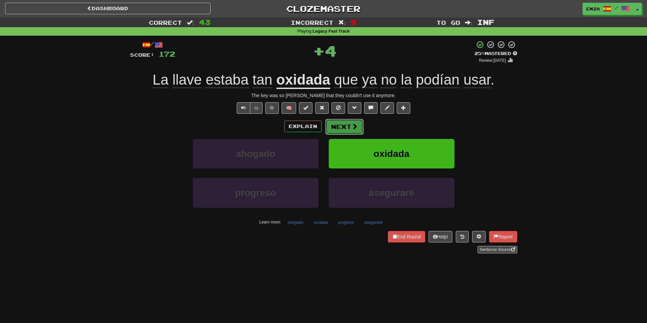
click at [342, 129] on button "Next" at bounding box center [344, 127] width 38 height 16
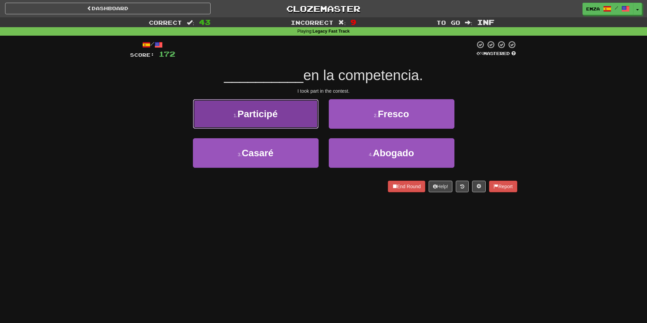
click at [304, 116] on button "1 . Participé" at bounding box center [256, 114] width 126 height 30
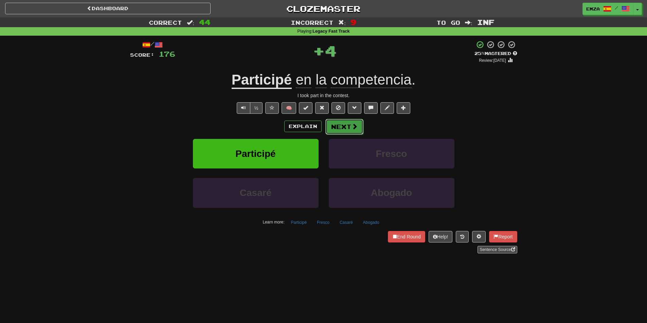
click at [357, 129] on span at bounding box center [354, 126] width 6 height 6
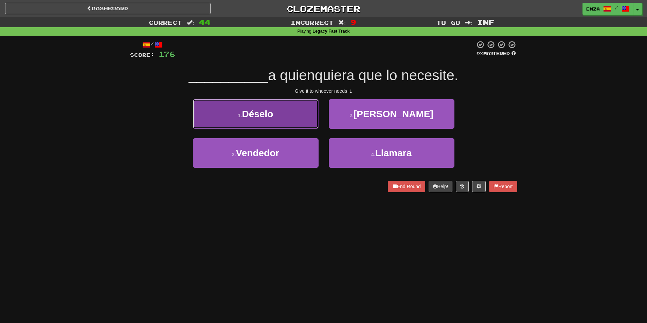
click at [293, 117] on button "1 . Déselo" at bounding box center [256, 114] width 126 height 30
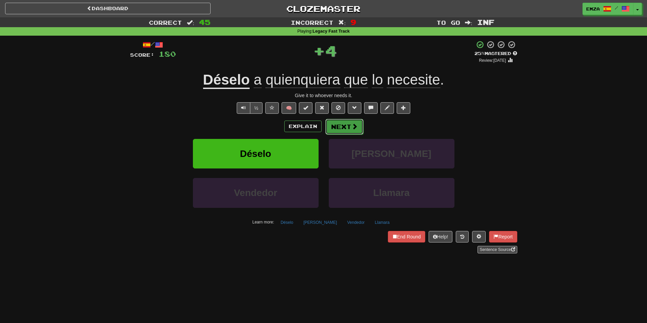
click at [342, 128] on button "Next" at bounding box center [344, 127] width 38 height 16
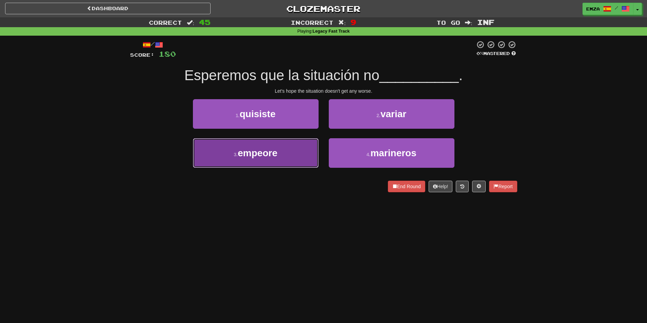
click at [275, 160] on button "3 . empeore" at bounding box center [256, 153] width 126 height 30
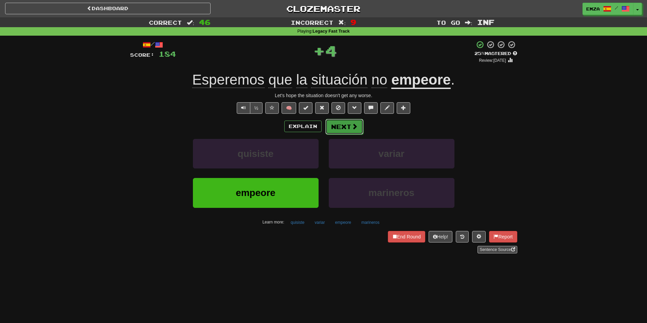
click at [336, 125] on button "Next" at bounding box center [344, 127] width 38 height 16
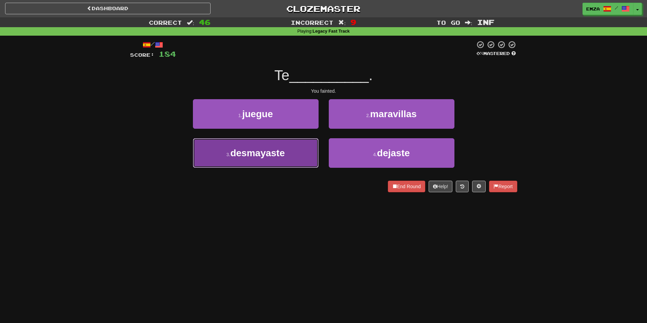
drag, startPoint x: 302, startPoint y: 146, endPoint x: 331, endPoint y: 137, distance: 30.2
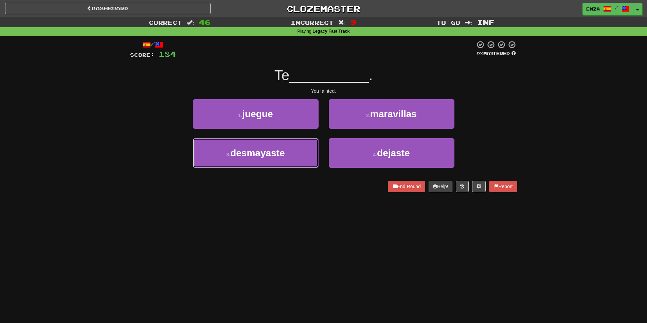
click at [303, 146] on button "3 . desmayaste" at bounding box center [256, 153] width 126 height 30
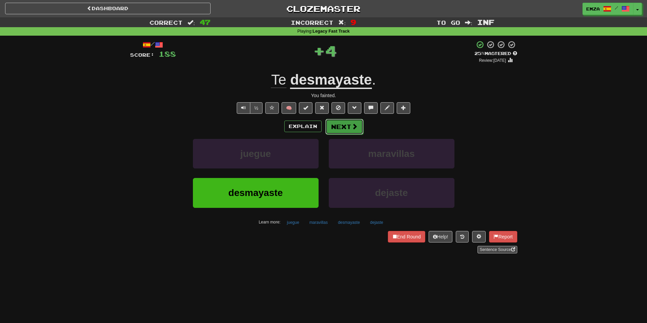
click at [350, 129] on button "Next" at bounding box center [344, 127] width 38 height 16
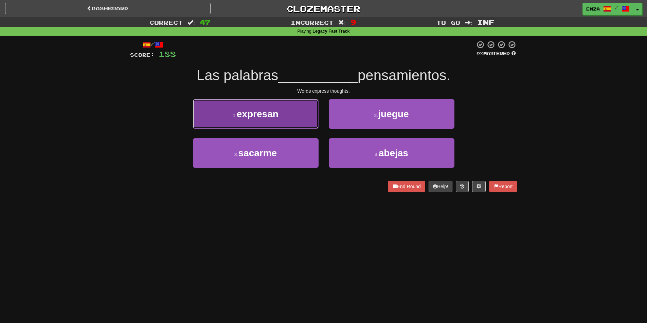
click at [296, 113] on button "1 . expresan" at bounding box center [256, 114] width 126 height 30
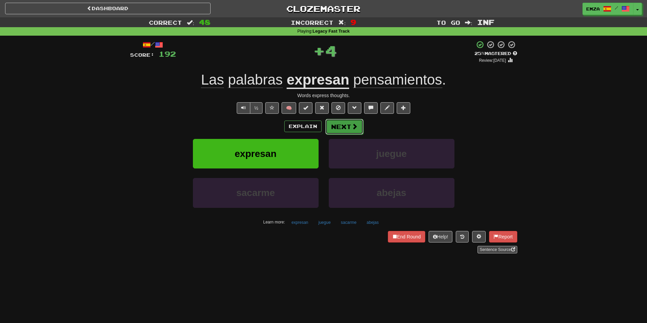
click at [341, 127] on button "Next" at bounding box center [344, 127] width 38 height 16
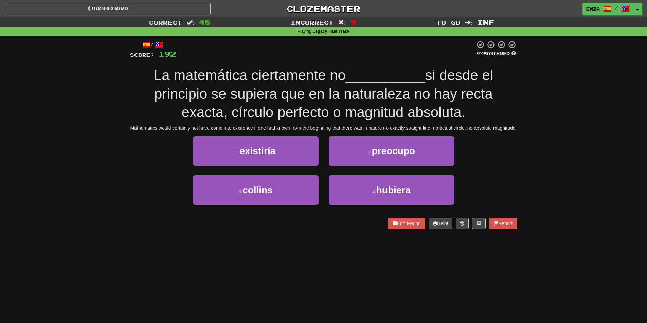
click at [233, 229] on div "/ Score: 192 0 % Mastered La matemática ciertamente no __________ si desde el p…" at bounding box center [323, 137] width 387 height 203
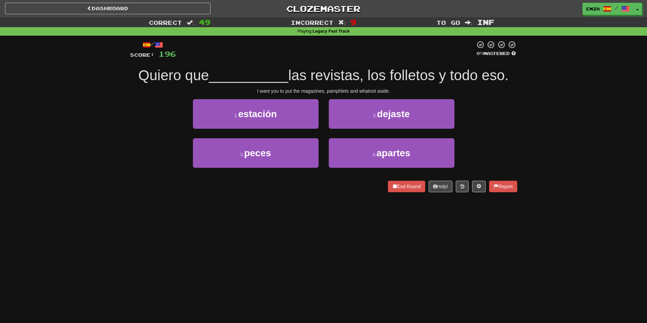
click at [235, 201] on div "/ Score: 196 0 % Mastered Quiero que __________ las revistas, los folletos y to…" at bounding box center [323, 119] width 387 height 166
click at [367, 117] on button "2 . dejaste" at bounding box center [392, 114] width 126 height 30
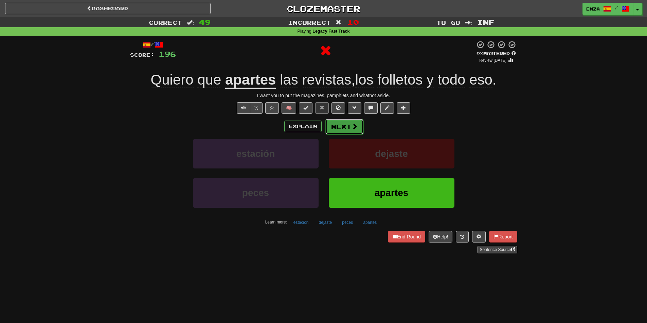
click at [339, 129] on button "Next" at bounding box center [344, 127] width 38 height 16
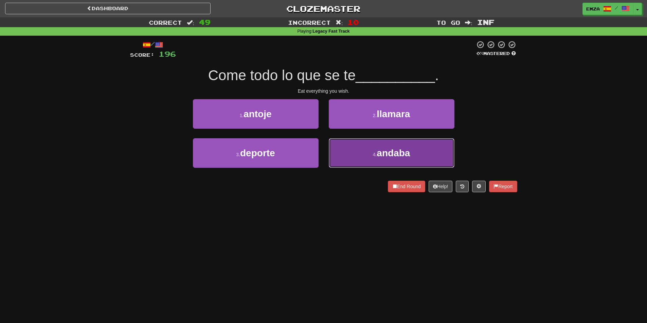
click at [352, 159] on button "4 . andaba" at bounding box center [392, 153] width 126 height 30
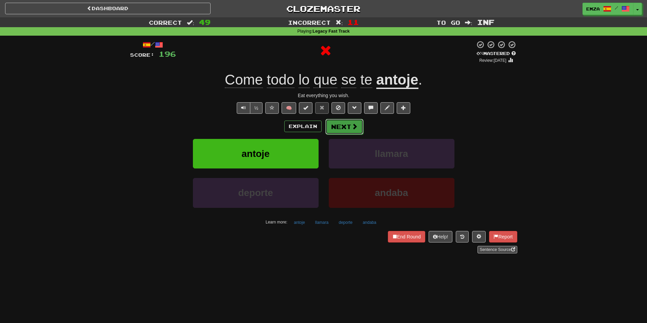
click at [337, 131] on button "Next" at bounding box center [344, 127] width 38 height 16
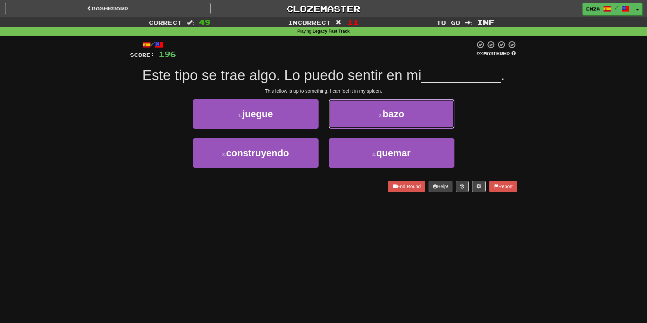
click at [350, 114] on button "2 . bazo" at bounding box center [392, 114] width 126 height 30
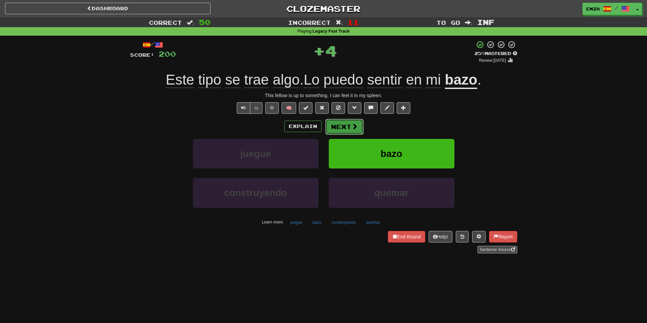
click at [350, 133] on button "Next" at bounding box center [344, 127] width 38 height 16
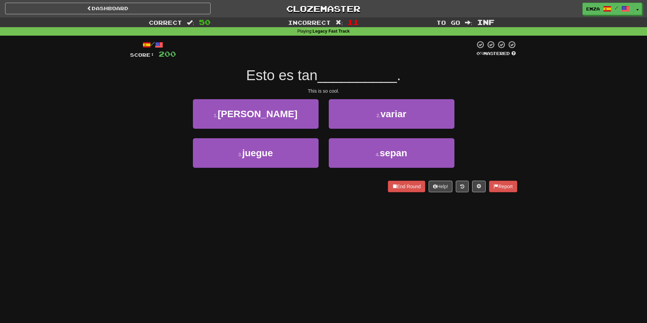
click at [172, 226] on div "Dashboard Clozemaster Emza / Toggle Dropdown Dashboard Leaderboard Activity Fee…" at bounding box center [323, 161] width 647 height 323
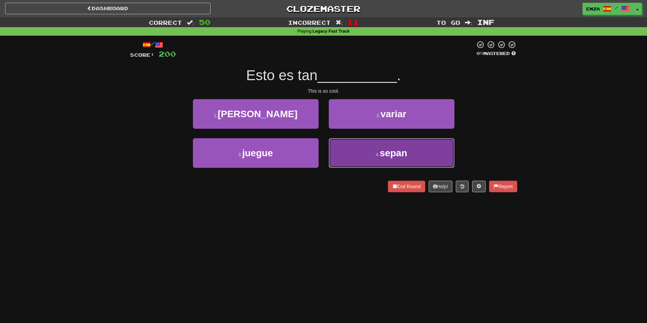
click at [374, 158] on button "4 . sepan" at bounding box center [392, 153] width 126 height 30
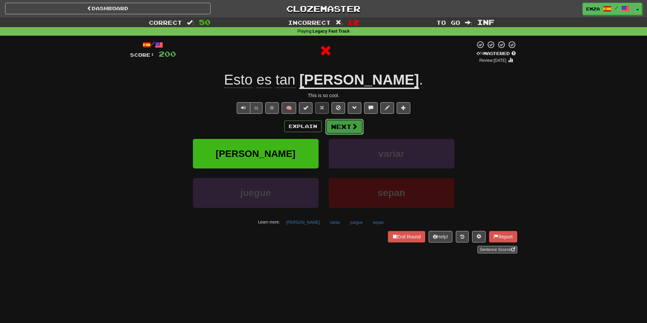
click at [341, 126] on button "Next" at bounding box center [344, 127] width 38 height 16
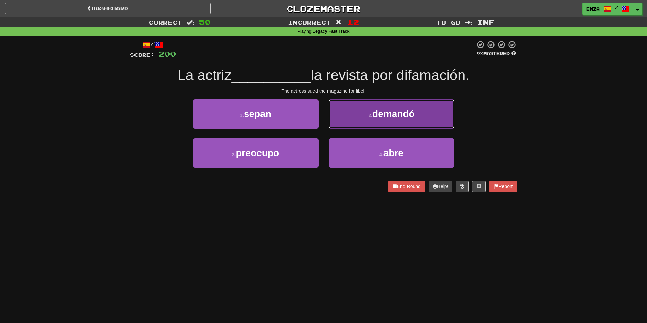
click at [355, 115] on button "2 . demandó" at bounding box center [392, 114] width 126 height 30
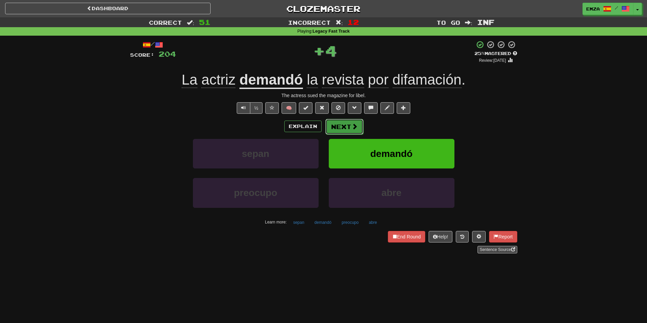
click at [345, 128] on button "Next" at bounding box center [344, 127] width 38 height 16
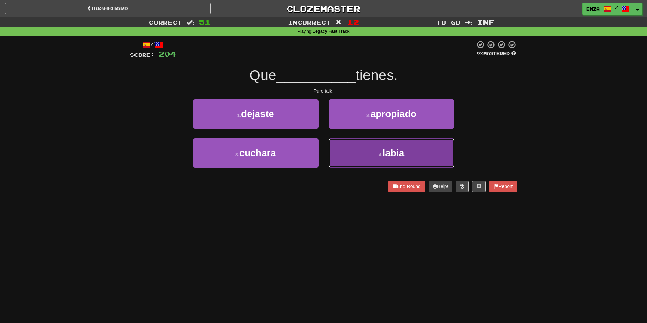
click at [350, 160] on button "4 . labia" at bounding box center [392, 153] width 126 height 30
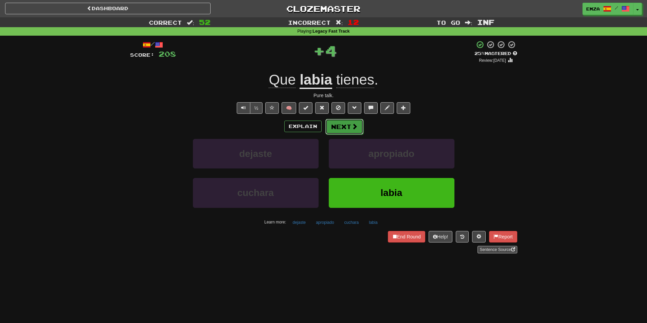
click at [338, 129] on button "Next" at bounding box center [344, 127] width 38 height 16
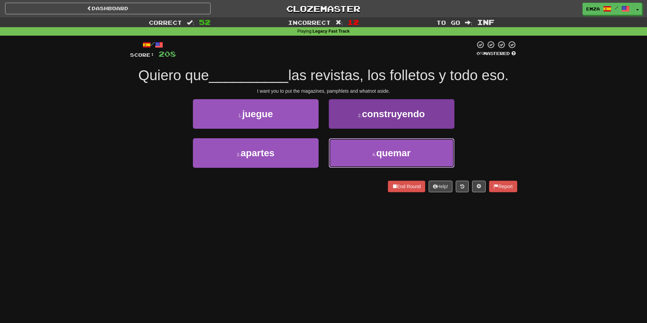
click at [347, 160] on button "4 . quemar" at bounding box center [392, 153] width 126 height 30
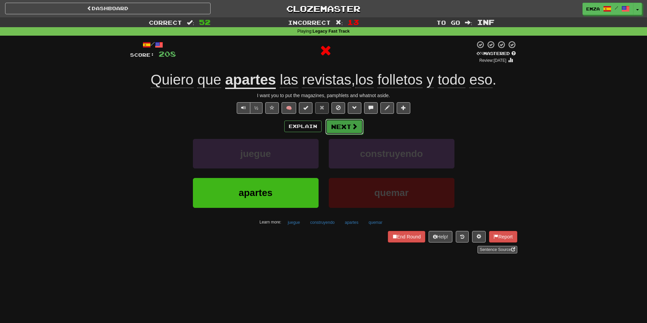
click at [340, 128] on button "Next" at bounding box center [344, 127] width 38 height 16
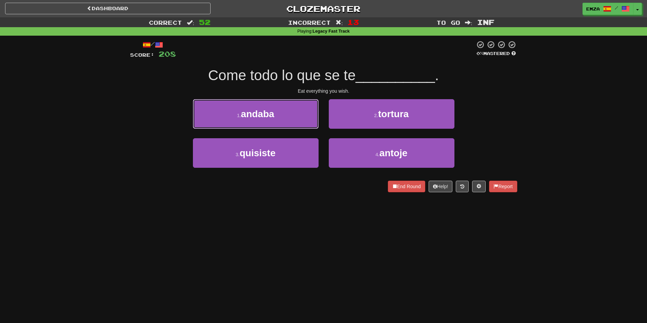
click at [273, 114] on span "andaba" at bounding box center [257, 114] width 33 height 11
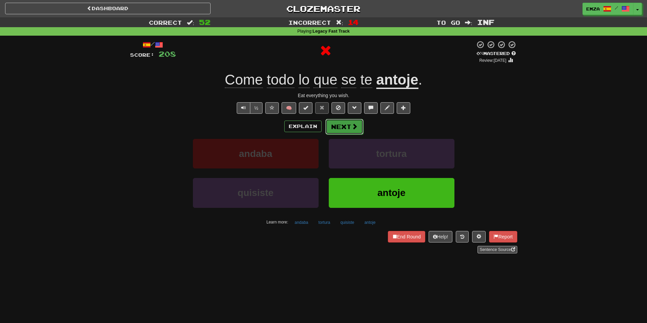
click at [360, 127] on button "Next" at bounding box center [344, 127] width 38 height 16
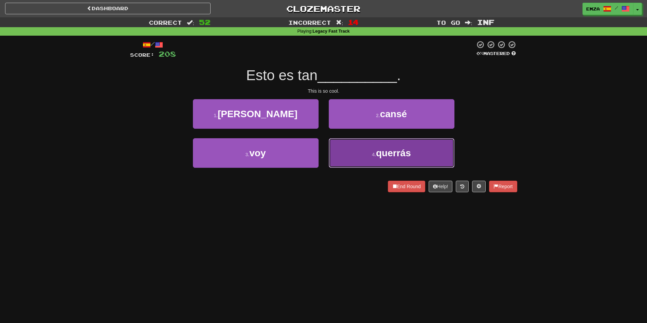
click at [348, 154] on button "4 . querrás" at bounding box center [392, 153] width 126 height 30
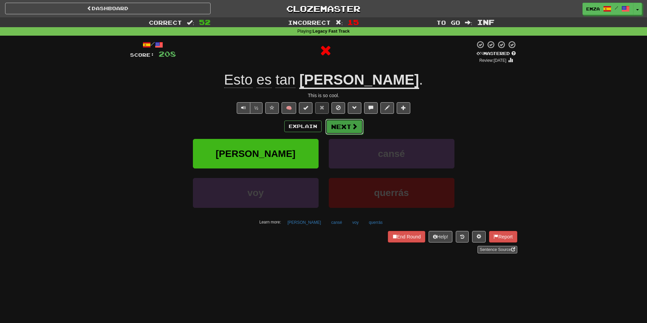
click at [338, 133] on button "Next" at bounding box center [344, 127] width 38 height 16
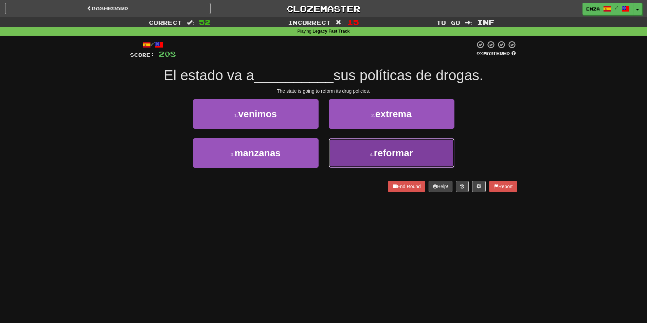
click at [343, 164] on button "4 . reformar" at bounding box center [392, 153] width 126 height 30
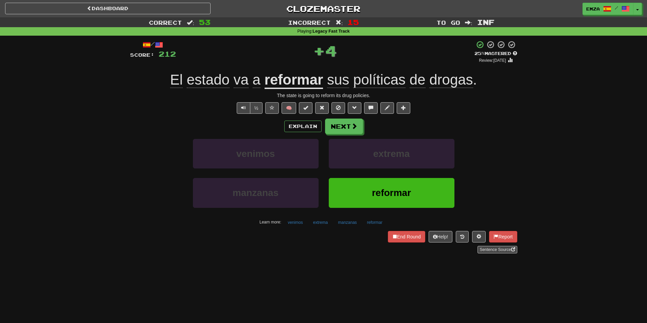
click at [338, 134] on div "Explain Next venimos extrema manzanas reformar Learn more: venimos extrema manz…" at bounding box center [323, 173] width 387 height 109
click at [339, 133] on button "Next" at bounding box center [344, 127] width 38 height 16
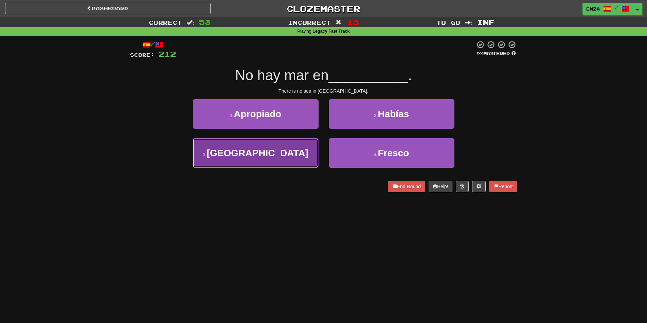
click at [289, 158] on button "3 . Armenia" at bounding box center [256, 153] width 126 height 30
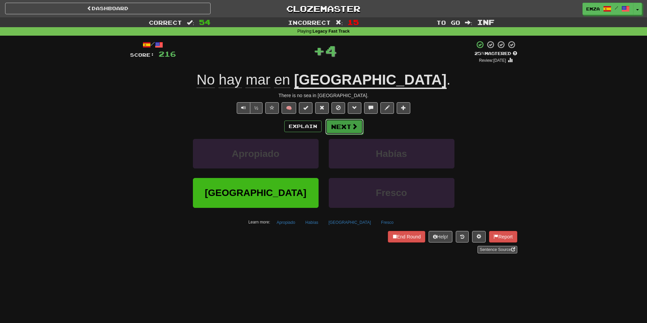
click at [346, 130] on button "Next" at bounding box center [344, 127] width 38 height 16
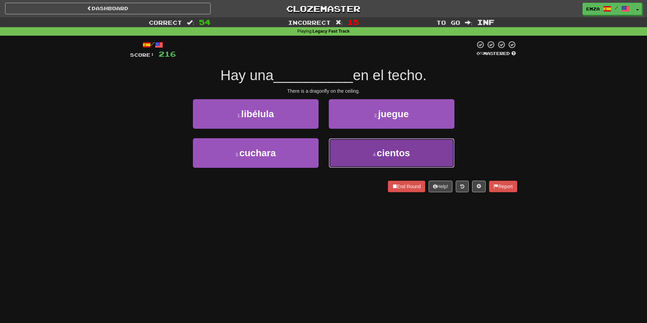
click at [334, 155] on button "4 . cientos" at bounding box center [392, 153] width 126 height 30
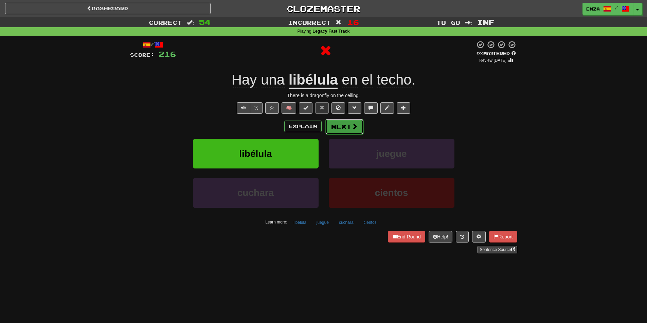
click at [335, 127] on button "Next" at bounding box center [344, 127] width 38 height 16
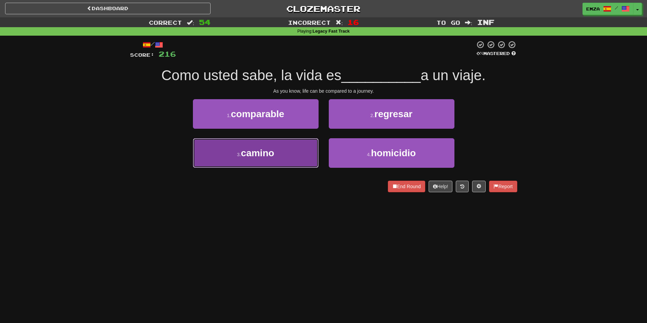
click at [290, 163] on button "3 . camino" at bounding box center [256, 153] width 126 height 30
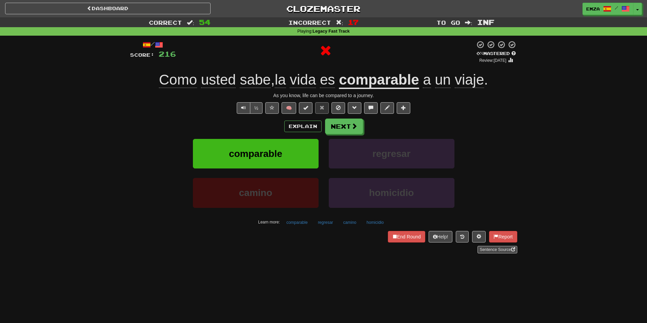
click at [343, 135] on div "Explain Next comparable regresar camino homicidio Learn more: comparable regres…" at bounding box center [323, 173] width 387 height 109
click at [342, 123] on button "Next" at bounding box center [344, 127] width 38 height 16
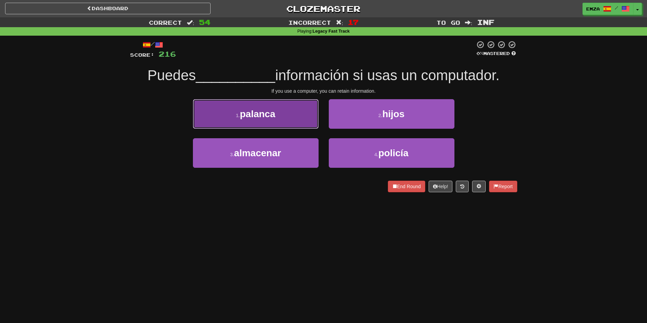
click at [285, 119] on button "1 . palanca" at bounding box center [256, 114] width 126 height 30
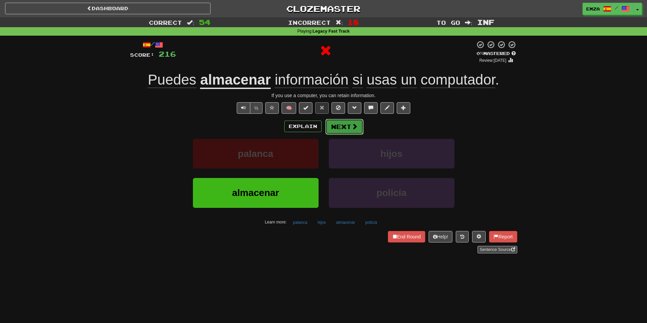
click at [341, 125] on button "Next" at bounding box center [344, 127] width 38 height 16
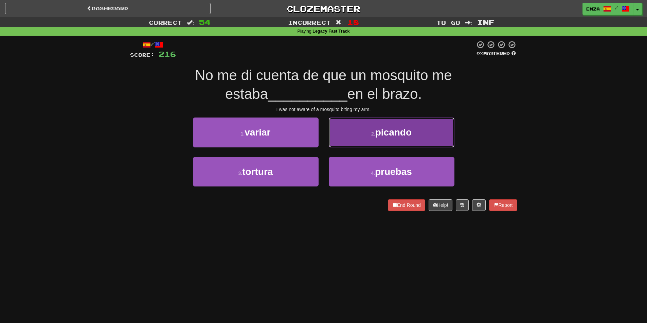
click at [350, 138] on button "2 . picando" at bounding box center [392, 132] width 126 height 30
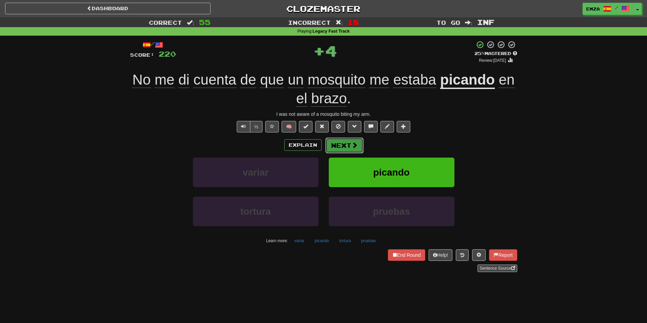
click at [344, 146] on button "Next" at bounding box center [344, 146] width 38 height 16
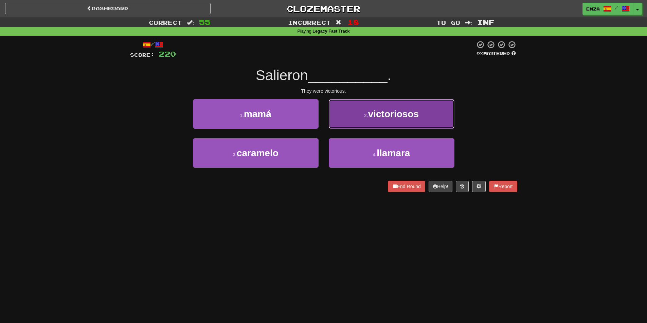
click at [376, 123] on button "2 . victoriosos" at bounding box center [392, 114] width 126 height 30
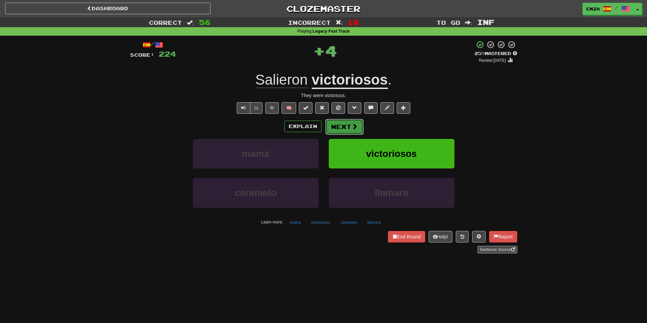
click at [353, 126] on span at bounding box center [354, 126] width 6 height 6
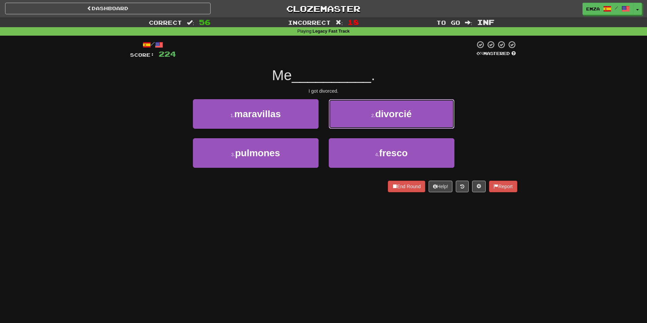
click at [351, 112] on button "2 . divorcié" at bounding box center [392, 114] width 126 height 30
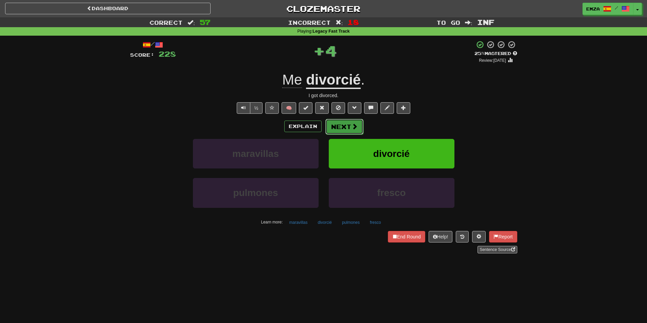
click at [342, 129] on button "Next" at bounding box center [344, 127] width 38 height 16
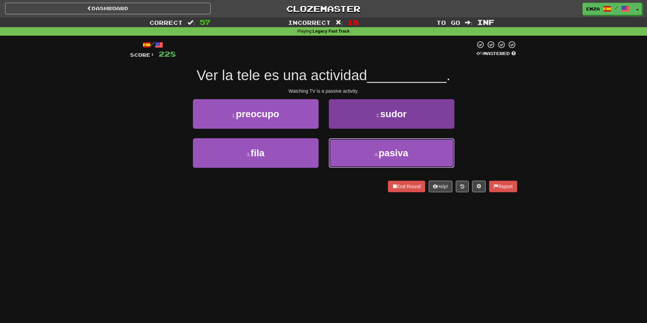
click at [349, 153] on button "4 . pasiva" at bounding box center [392, 153] width 126 height 30
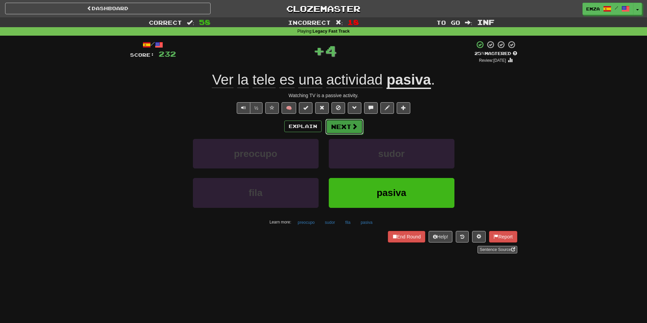
click at [337, 129] on button "Next" at bounding box center [344, 127] width 38 height 16
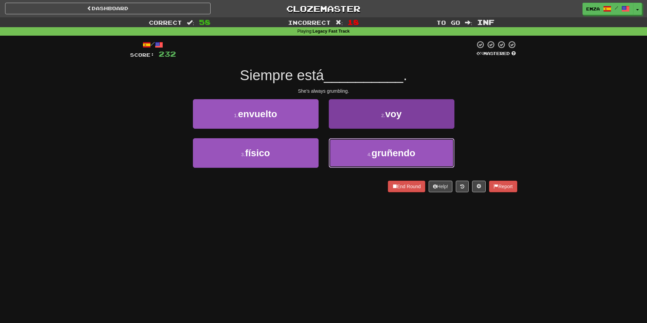
drag, startPoint x: 343, startPoint y: 161, endPoint x: 342, endPoint y: 156, distance: 5.5
click at [343, 161] on button "4 . gruñendo" at bounding box center [392, 153] width 126 height 30
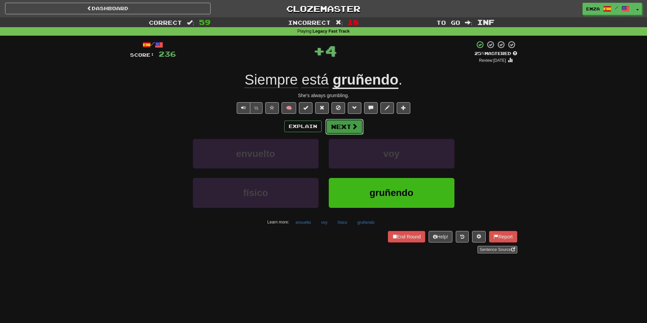
click at [338, 129] on button "Next" at bounding box center [344, 127] width 38 height 16
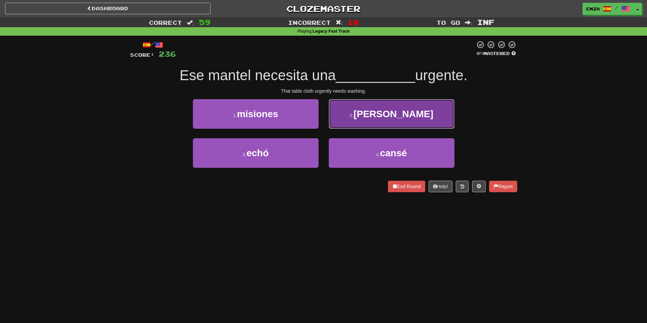
click at [366, 117] on button "2 . lavada" at bounding box center [392, 114] width 126 height 30
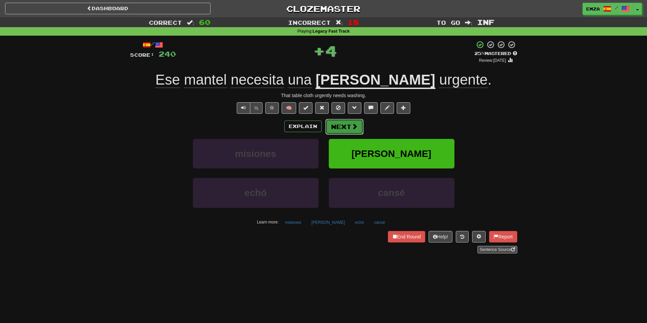
click at [349, 125] on button "Next" at bounding box center [344, 127] width 38 height 16
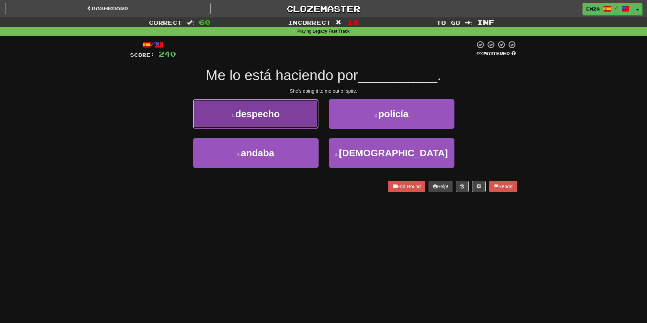
click at [288, 112] on button "1 . despecho" at bounding box center [256, 114] width 126 height 30
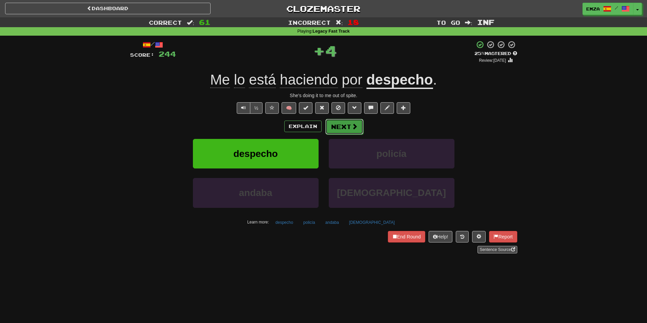
click at [347, 129] on button "Next" at bounding box center [344, 127] width 38 height 16
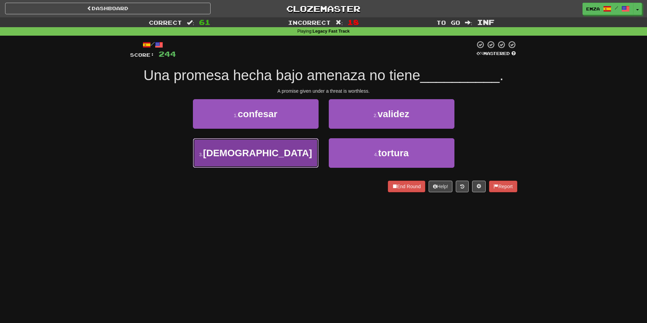
click at [306, 154] on button "3 . pónganse" at bounding box center [256, 153] width 126 height 30
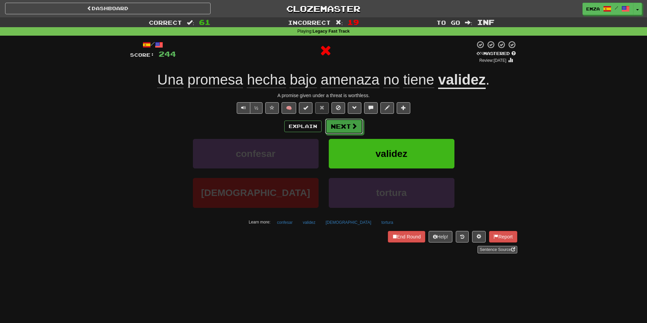
drag, startPoint x: 345, startPoint y: 135, endPoint x: 349, endPoint y: 131, distance: 6.0
click at [349, 131] on button "Next" at bounding box center [344, 127] width 38 height 16
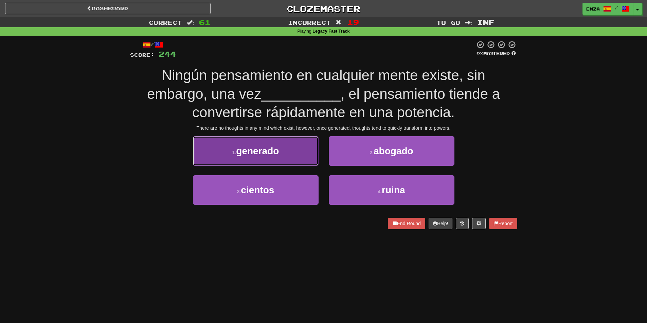
click at [286, 151] on button "1 . generado" at bounding box center [256, 151] width 126 height 30
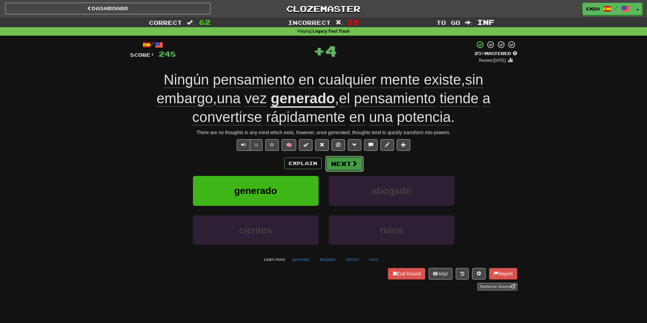
click at [338, 165] on button "Next" at bounding box center [344, 164] width 38 height 16
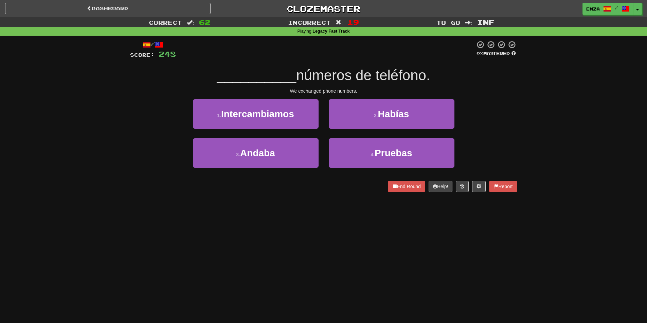
click at [326, 205] on div "Dashboard Clozemaster Emza / Toggle Dropdown Dashboard Leaderboard Activity Fee…" at bounding box center [323, 161] width 647 height 323
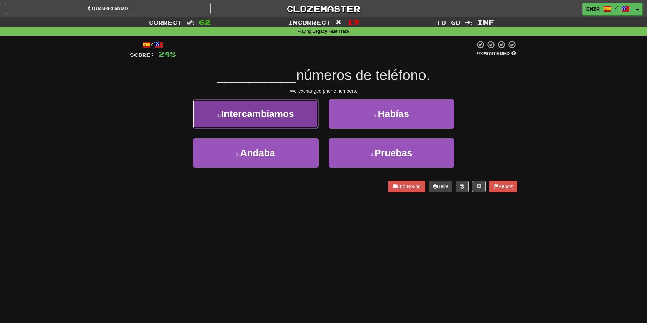
click at [288, 115] on span "Intercambiamos" at bounding box center [257, 114] width 73 height 11
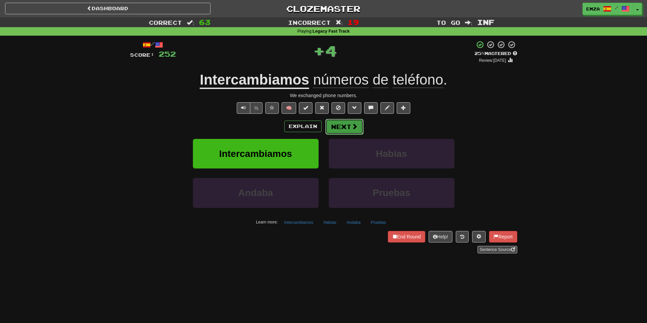
click at [343, 131] on button "Next" at bounding box center [344, 127] width 38 height 16
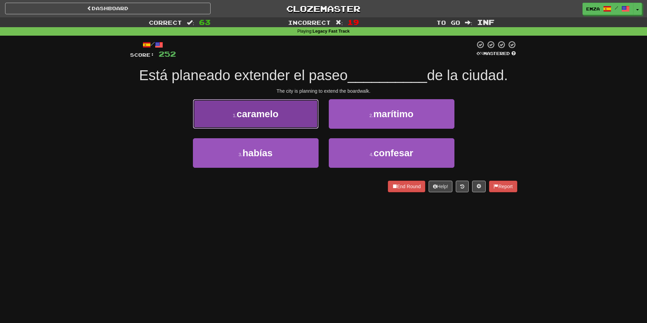
click at [303, 112] on button "1 . caramelo" at bounding box center [256, 114] width 126 height 30
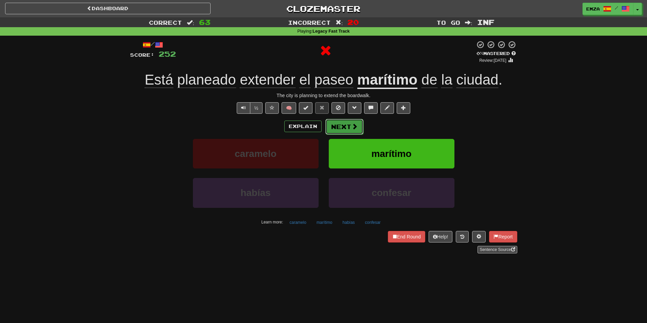
click at [350, 129] on button "Next" at bounding box center [344, 127] width 38 height 16
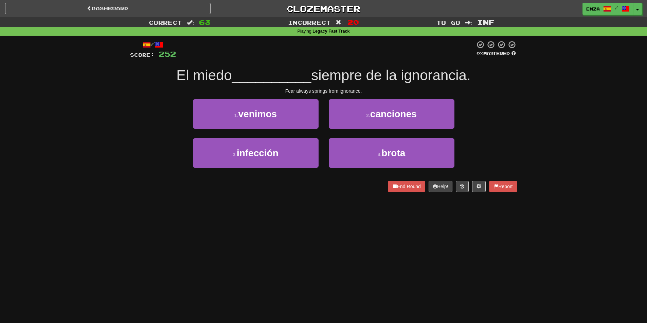
click at [317, 193] on div "/ Score: 252 0 % Mastered El miedo __________ siempre de la ignorancia. Fear al…" at bounding box center [323, 119] width 387 height 166
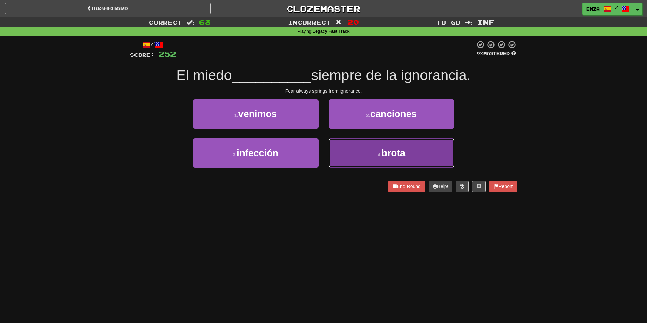
click at [344, 156] on button "4 . brota" at bounding box center [392, 153] width 126 height 30
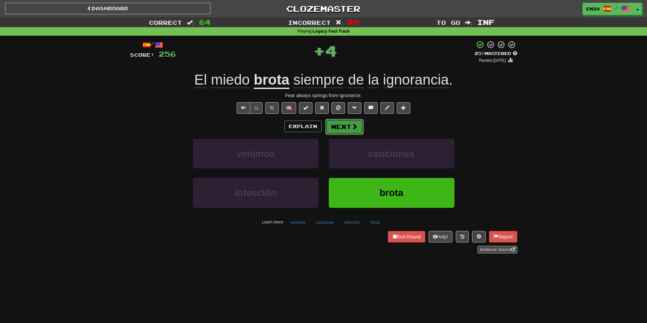
click at [339, 131] on button "Next" at bounding box center [344, 127] width 38 height 16
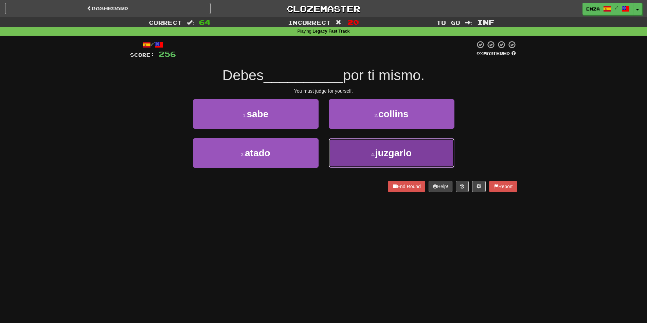
click at [341, 156] on button "4 . juzgarlo" at bounding box center [392, 153] width 126 height 30
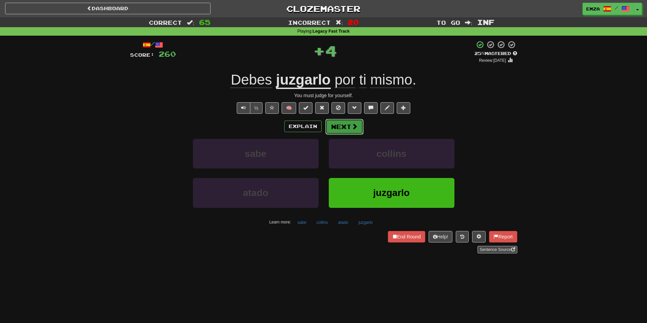
click at [335, 125] on button "Next" at bounding box center [344, 127] width 38 height 16
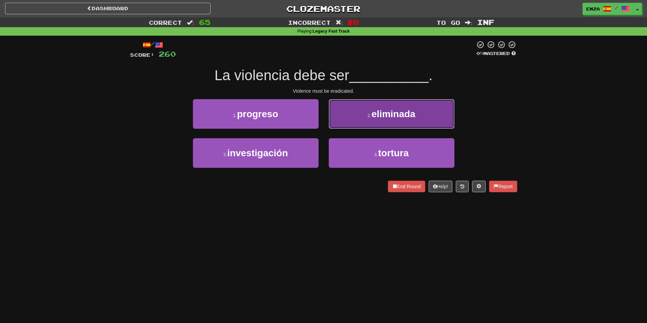
click at [348, 123] on button "2 . eliminada" at bounding box center [392, 114] width 126 height 30
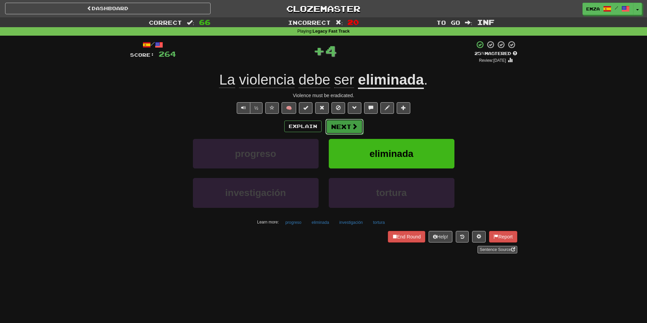
click at [335, 126] on button "Next" at bounding box center [344, 127] width 38 height 16
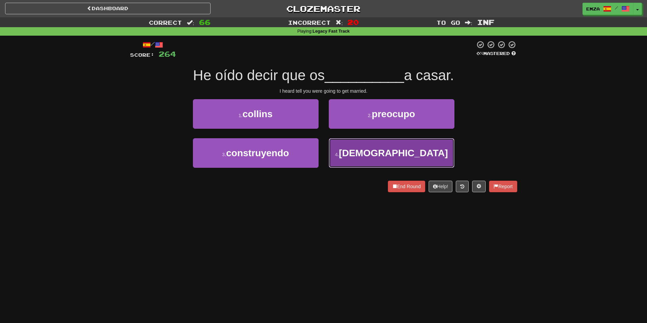
click at [337, 149] on button "4 . ibais" at bounding box center [392, 153] width 126 height 30
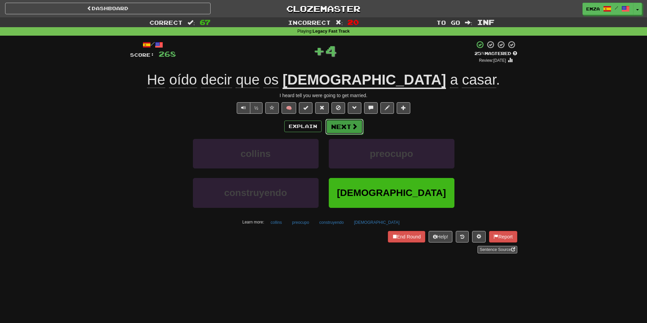
click at [342, 125] on button "Next" at bounding box center [344, 127] width 38 height 16
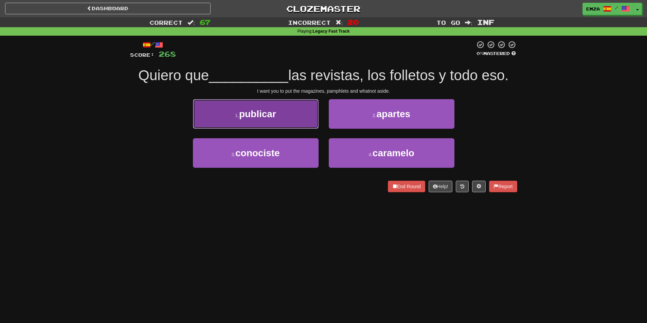
click at [299, 121] on button "1 . publicar" at bounding box center [256, 114] width 126 height 30
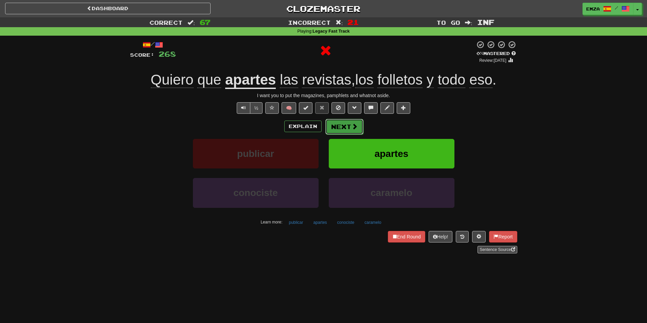
click at [339, 129] on button "Next" at bounding box center [344, 127] width 38 height 16
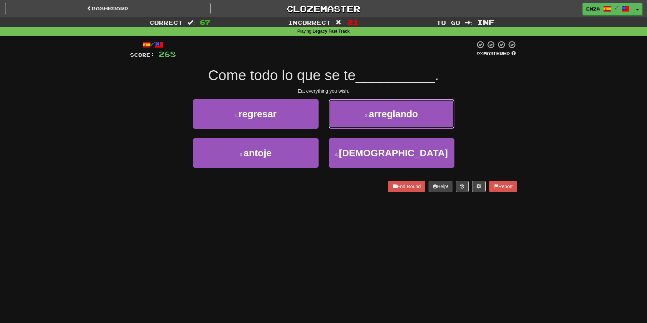
click at [354, 117] on button "2 . arreglando" at bounding box center [392, 114] width 126 height 30
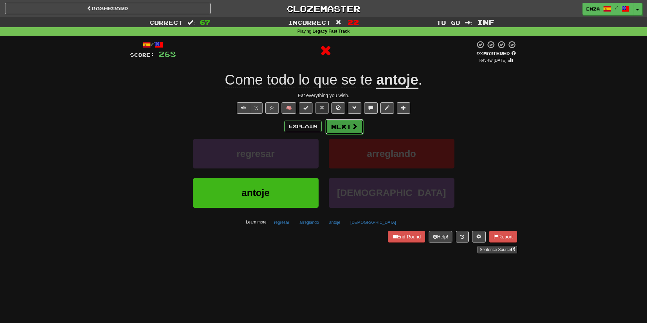
click at [348, 128] on button "Next" at bounding box center [344, 127] width 38 height 16
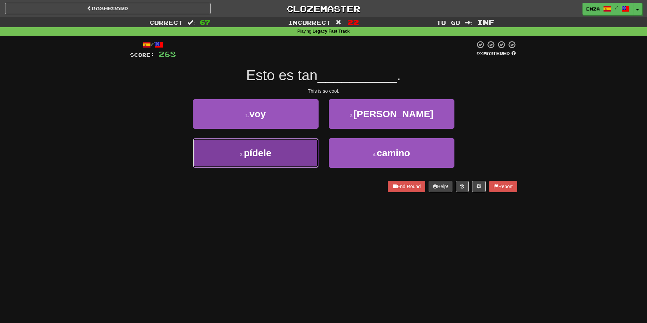
click at [308, 145] on button "3 . pídele" at bounding box center [256, 153] width 126 height 30
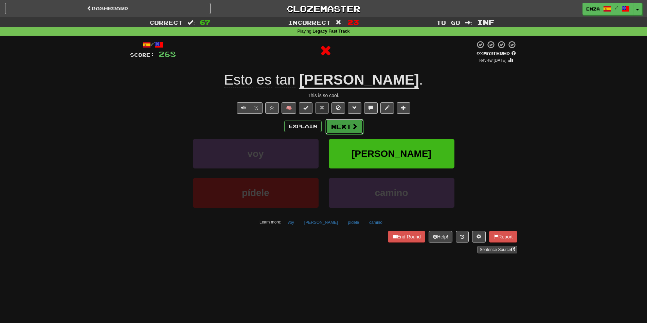
click at [348, 128] on button "Next" at bounding box center [344, 127] width 38 height 16
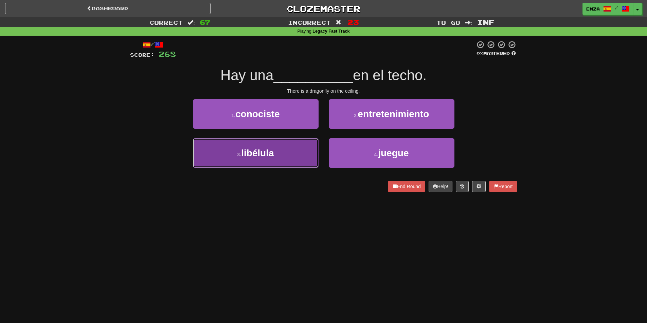
click at [304, 153] on button "3 . libélula" at bounding box center [256, 153] width 126 height 30
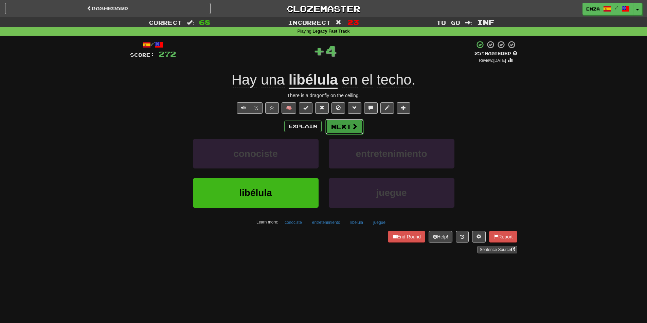
click at [347, 120] on button "Next" at bounding box center [344, 127] width 38 height 16
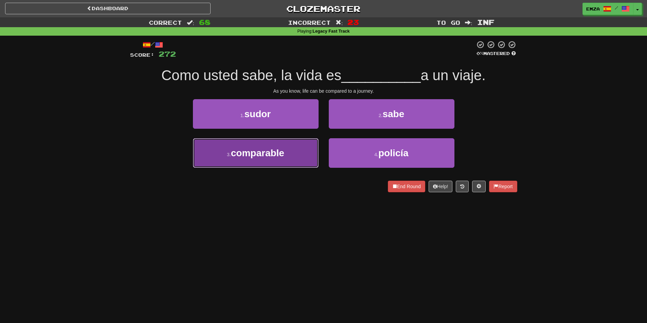
click at [285, 151] on button "3 . comparable" at bounding box center [256, 153] width 126 height 30
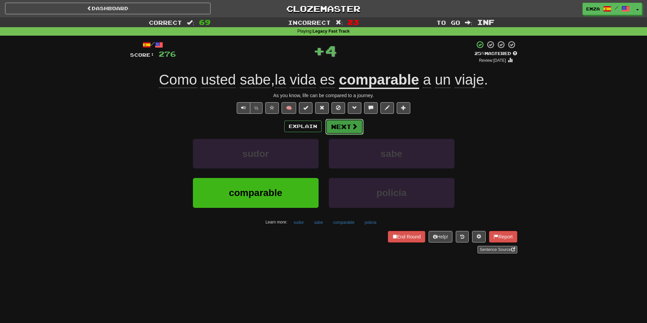
click at [342, 127] on button "Next" at bounding box center [344, 127] width 38 height 16
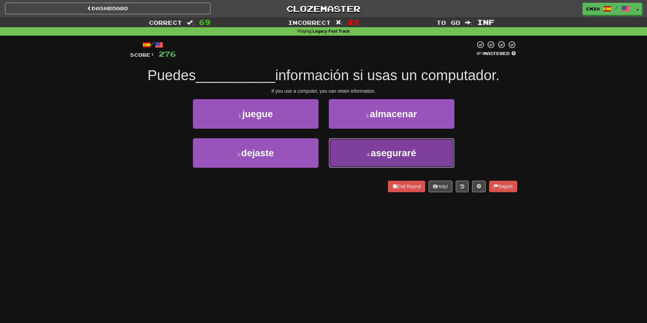
click at [343, 151] on button "4 . aseguraré" at bounding box center [392, 153] width 126 height 30
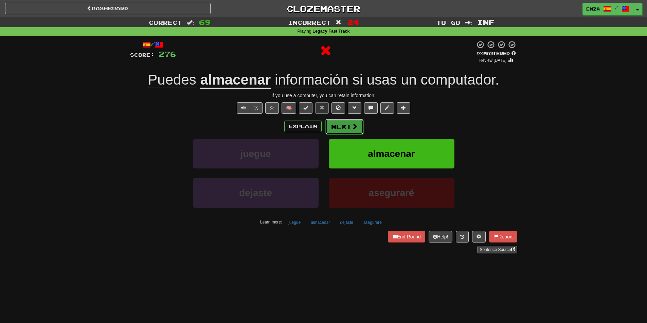
click at [335, 127] on button "Next" at bounding box center [344, 127] width 38 height 16
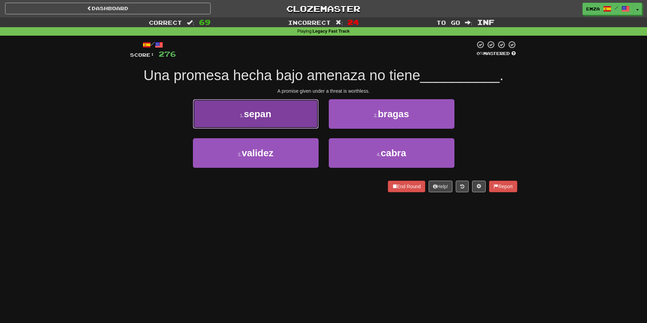
click at [299, 118] on button "1 . sepan" at bounding box center [256, 114] width 126 height 30
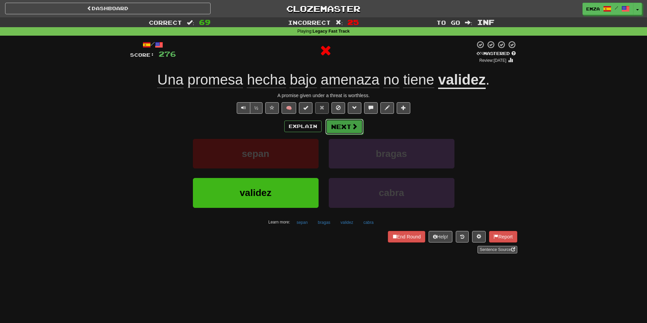
click at [337, 128] on button "Next" at bounding box center [344, 127] width 38 height 16
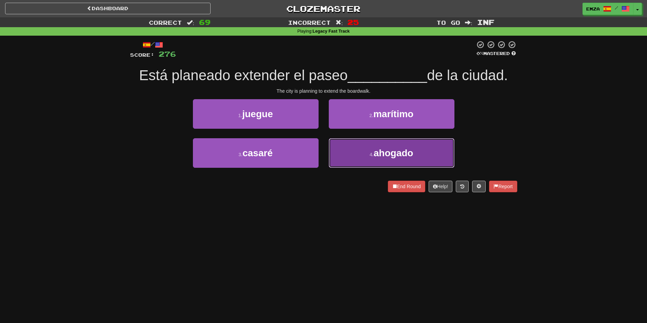
click at [343, 151] on button "4 . ahogado" at bounding box center [392, 153] width 126 height 30
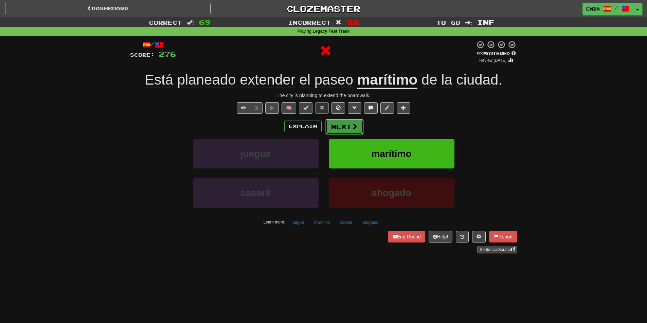
click at [331, 127] on button "Next" at bounding box center [344, 127] width 38 height 16
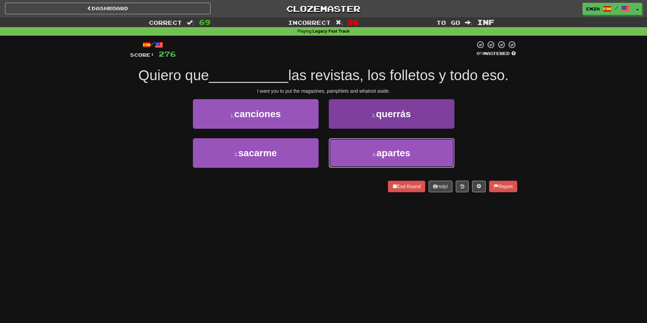
click at [351, 148] on button "4 . apartes" at bounding box center [392, 153] width 126 height 30
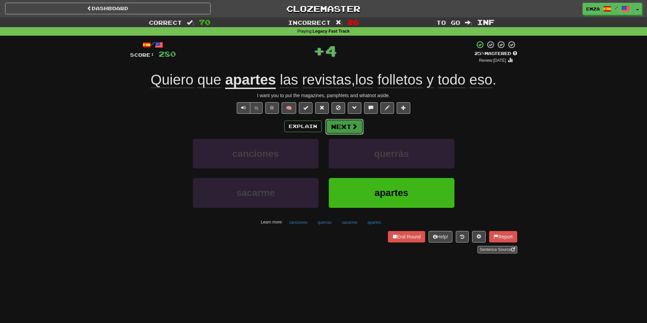
click at [348, 125] on button "Next" at bounding box center [344, 127] width 38 height 16
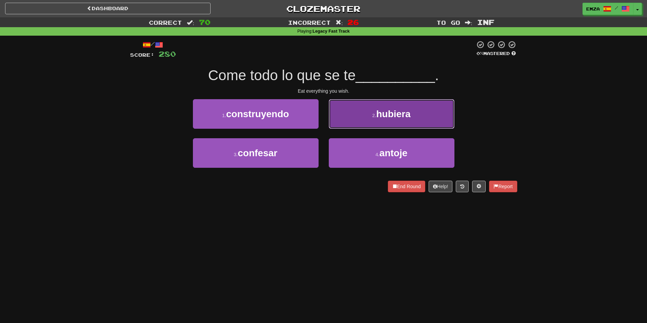
click at [355, 119] on button "2 . hubiera" at bounding box center [392, 114] width 126 height 30
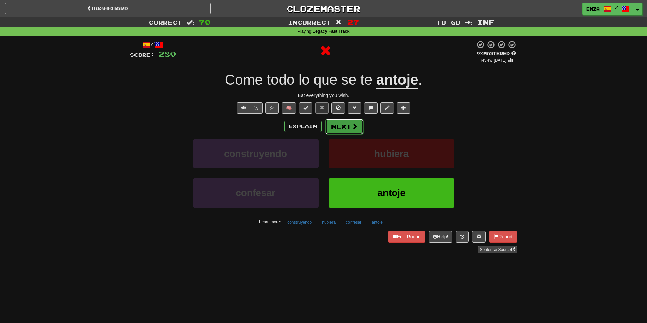
click at [333, 127] on button "Next" at bounding box center [344, 127] width 38 height 16
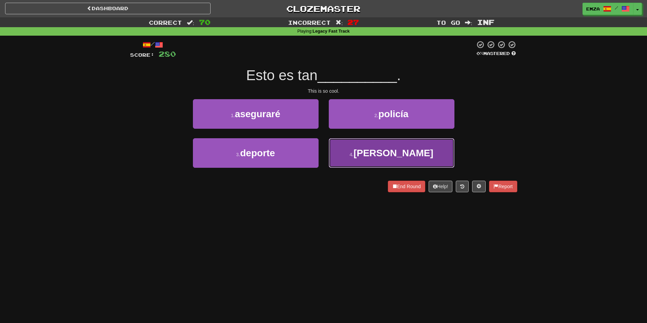
click at [354, 146] on button "4 . chévere" at bounding box center [392, 153] width 126 height 30
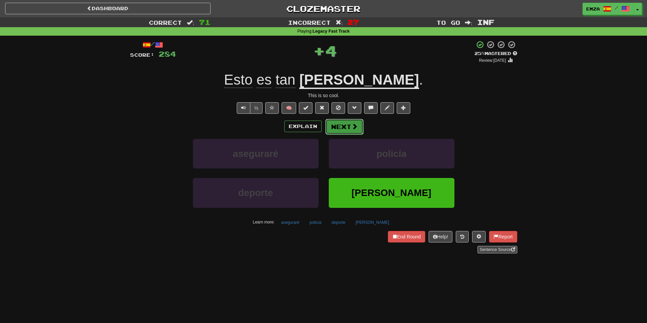
click at [346, 127] on button "Next" at bounding box center [344, 127] width 38 height 16
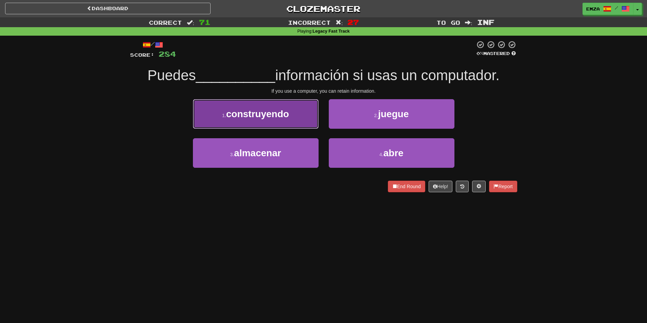
click at [309, 126] on button "1 . construyendo" at bounding box center [256, 114] width 126 height 30
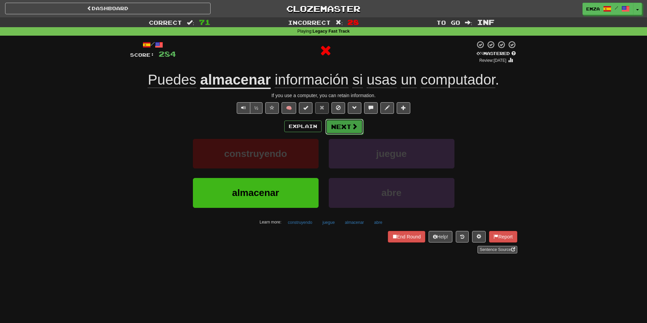
click at [346, 127] on button "Next" at bounding box center [344, 127] width 38 height 16
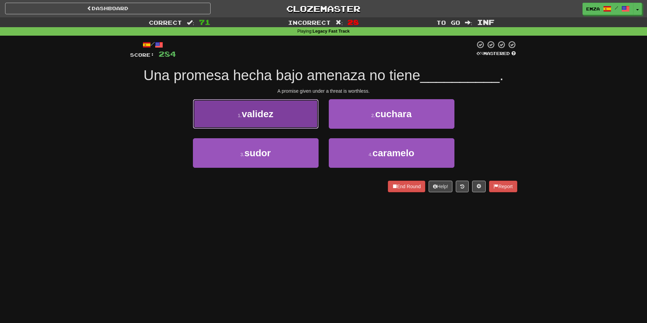
click at [294, 123] on button "1 . validez" at bounding box center [256, 114] width 126 height 30
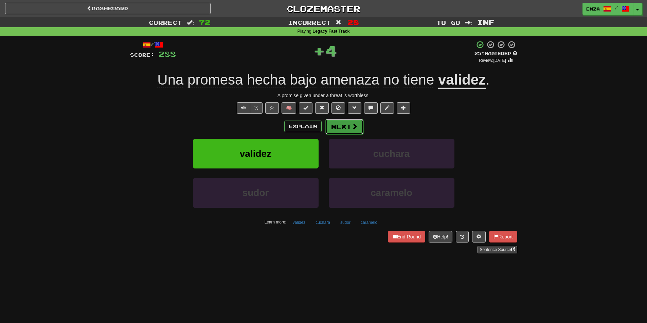
click at [339, 131] on button "Next" at bounding box center [344, 127] width 38 height 16
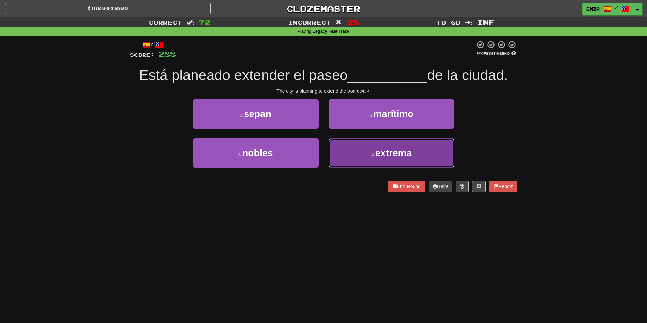
click at [346, 153] on button "4 . extrema" at bounding box center [392, 153] width 126 height 30
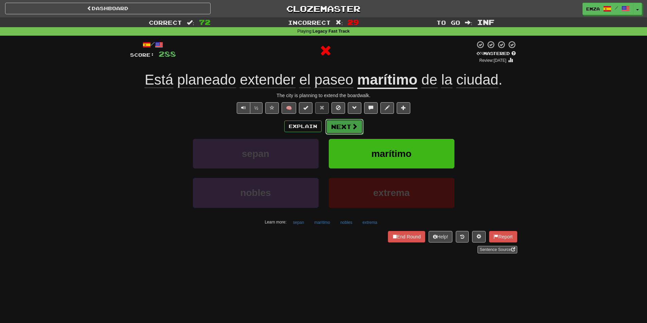
click at [344, 132] on button "Next" at bounding box center [344, 127] width 38 height 16
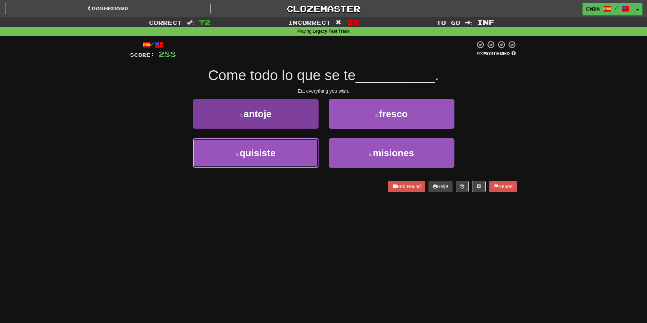
click at [291, 150] on button "3 . quisiste" at bounding box center [256, 153] width 126 height 30
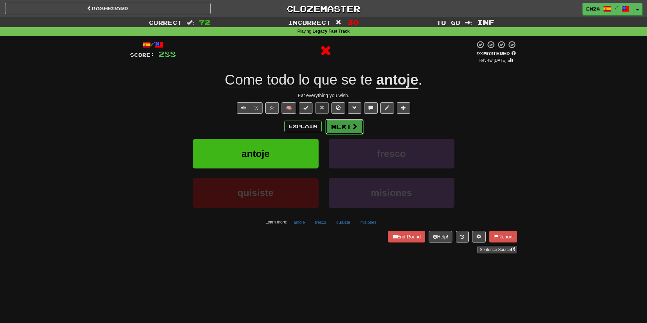
click at [336, 130] on button "Next" at bounding box center [344, 127] width 38 height 16
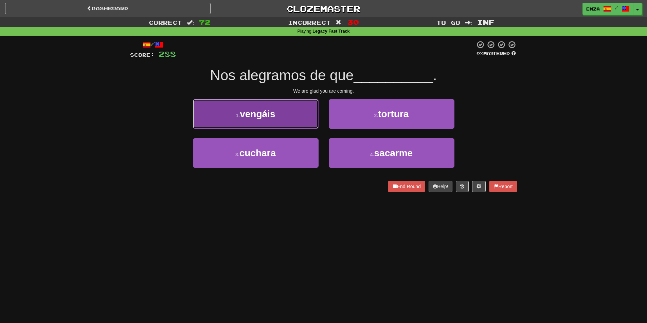
click at [295, 112] on button "1 . vengáis" at bounding box center [256, 114] width 126 height 30
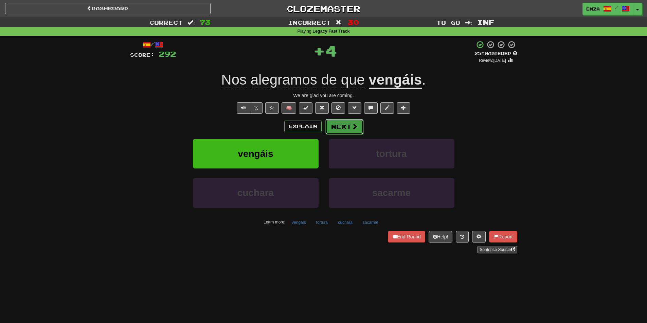
click at [340, 131] on button "Next" at bounding box center [344, 127] width 38 height 16
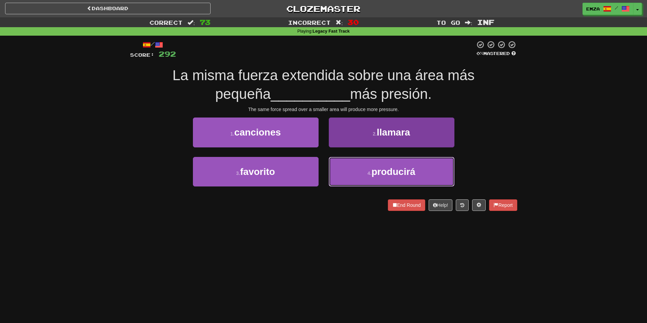
click at [345, 168] on button "4 . producirá" at bounding box center [392, 172] width 126 height 30
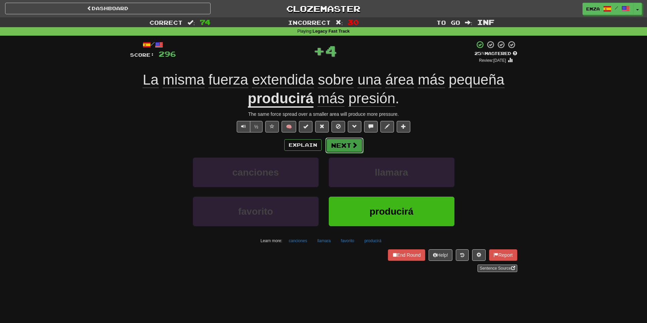
click at [343, 146] on button "Next" at bounding box center [344, 146] width 38 height 16
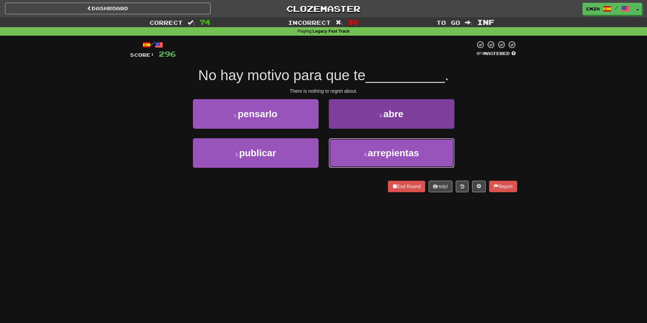
click at [349, 149] on button "4 . arrepientas" at bounding box center [392, 153] width 126 height 30
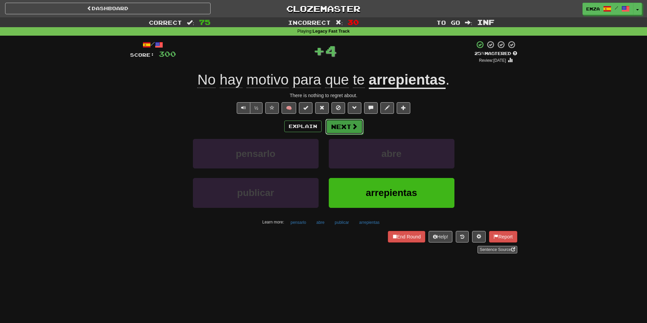
click at [344, 130] on button "Next" at bounding box center [344, 127] width 38 height 16
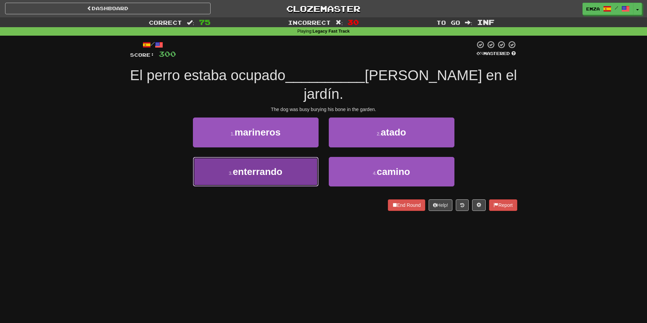
click at [309, 157] on button "3 . enterrando" at bounding box center [256, 172] width 126 height 30
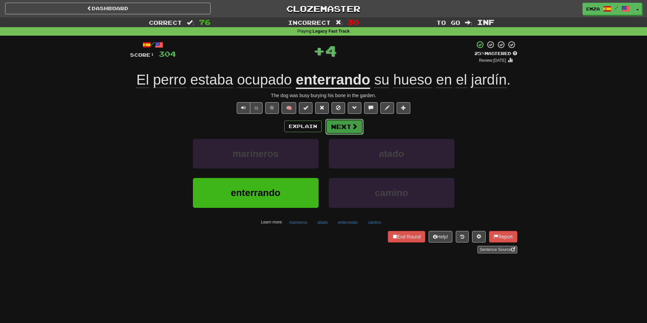
click at [354, 127] on span at bounding box center [354, 126] width 6 height 6
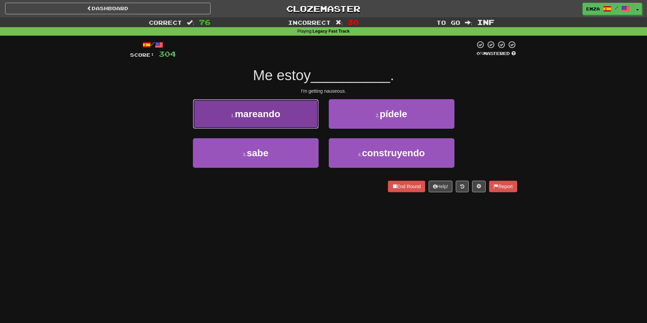
click at [306, 119] on button "1 . mareando" at bounding box center [256, 114] width 126 height 30
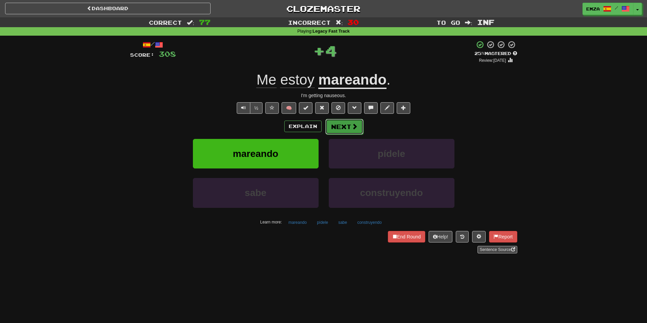
click at [337, 128] on button "Next" at bounding box center [344, 127] width 38 height 16
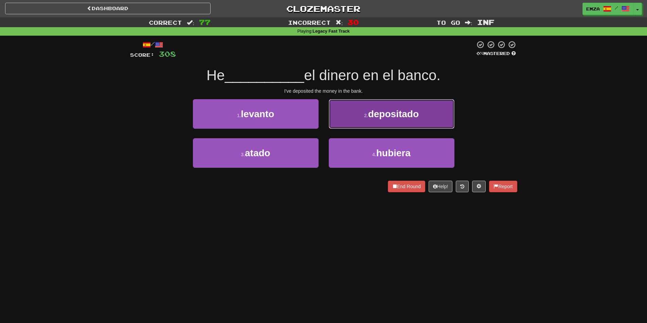
drag, startPoint x: 358, startPoint y: 115, endPoint x: 354, endPoint y: 118, distance: 4.9
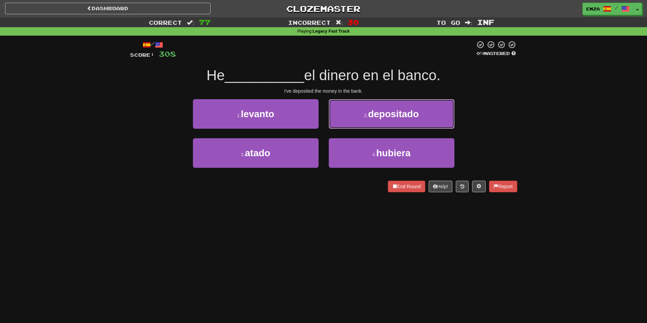
click at [358, 115] on button "2 . depositado" at bounding box center [392, 114] width 126 height 30
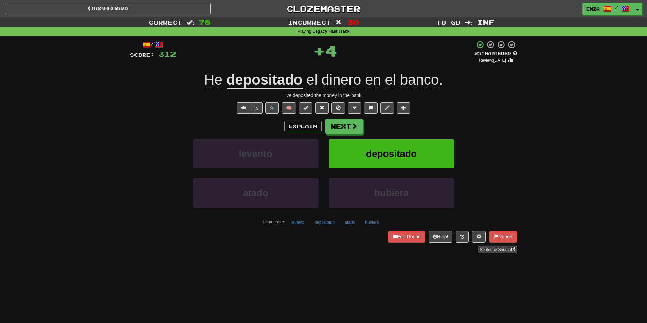
click at [345, 125] on button "Next" at bounding box center [344, 127] width 38 height 16
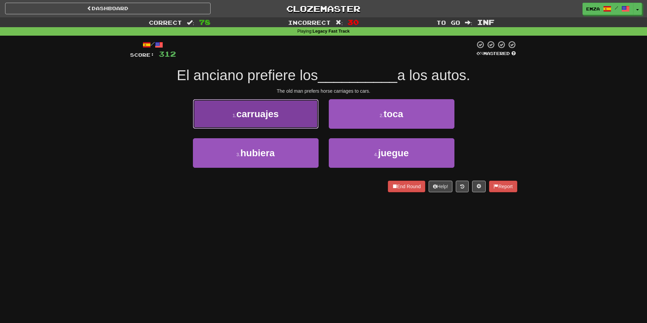
click at [302, 122] on button "1 . carruajes" at bounding box center [256, 114] width 126 height 30
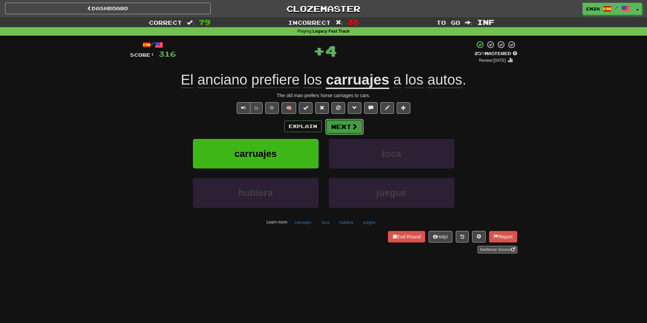
click at [339, 129] on button "Next" at bounding box center [344, 127] width 38 height 16
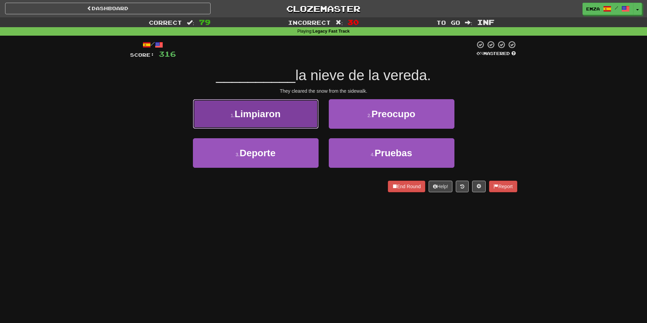
click at [306, 119] on button "1 . Limpiaron" at bounding box center [256, 114] width 126 height 30
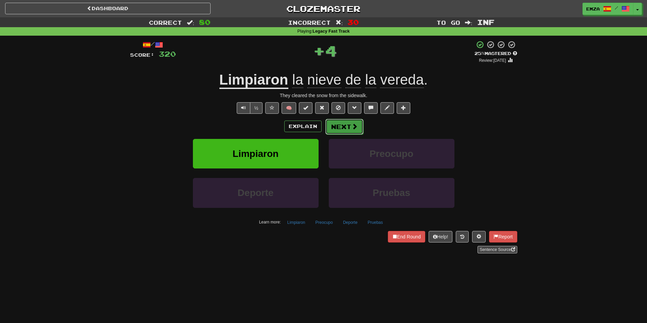
click at [353, 122] on button "Next" at bounding box center [344, 127] width 38 height 16
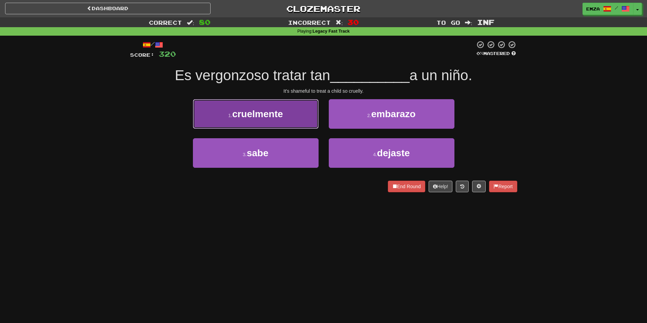
click at [303, 123] on button "1 . cruelmente" at bounding box center [256, 114] width 126 height 30
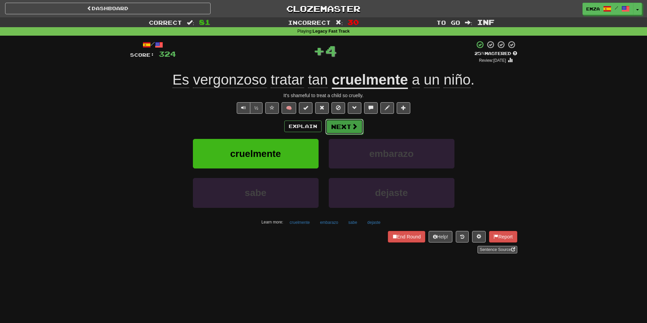
click at [347, 123] on button "Next" at bounding box center [344, 127] width 38 height 16
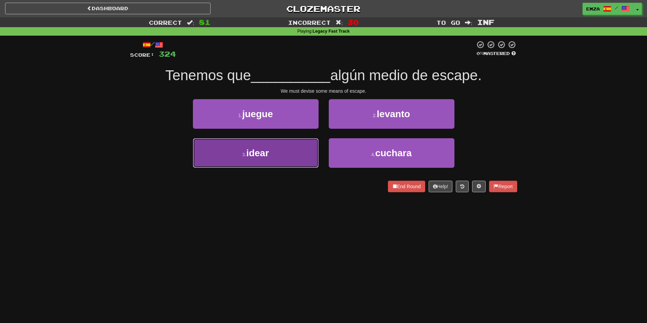
click at [306, 145] on button "3 . idear" at bounding box center [256, 153] width 126 height 30
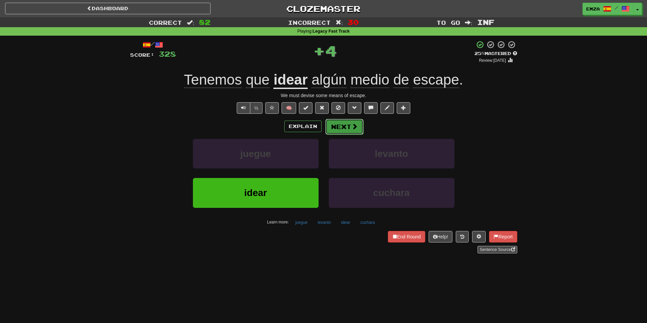
click at [353, 126] on span at bounding box center [354, 126] width 6 height 6
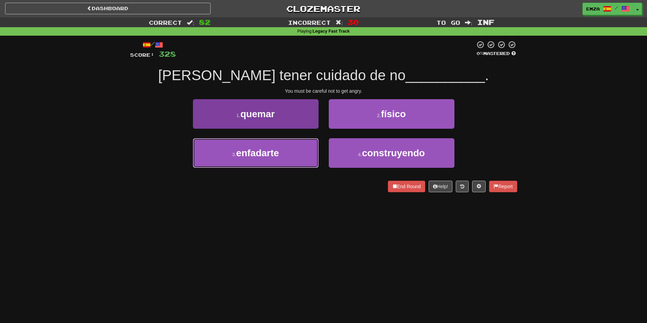
click at [299, 149] on button "3 . enfadarte" at bounding box center [256, 153] width 126 height 30
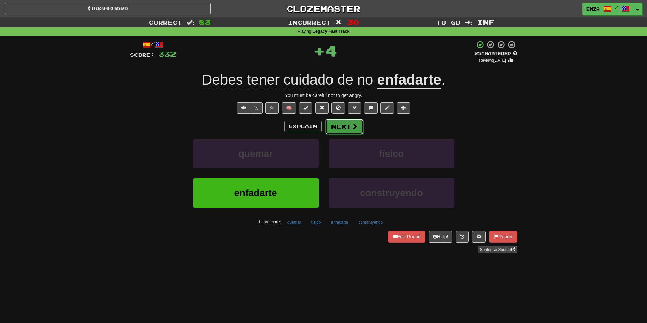
click at [335, 130] on button "Next" at bounding box center [344, 127] width 38 height 16
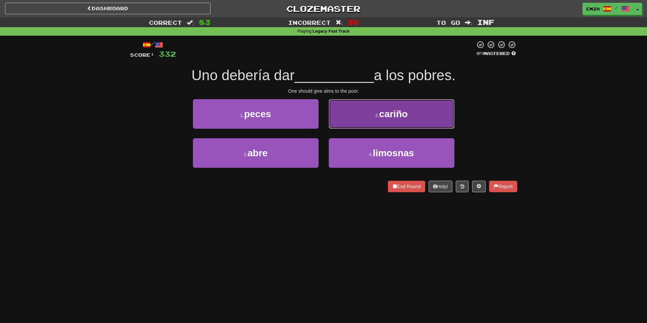
click at [355, 121] on button "2 . cariño" at bounding box center [392, 114] width 126 height 30
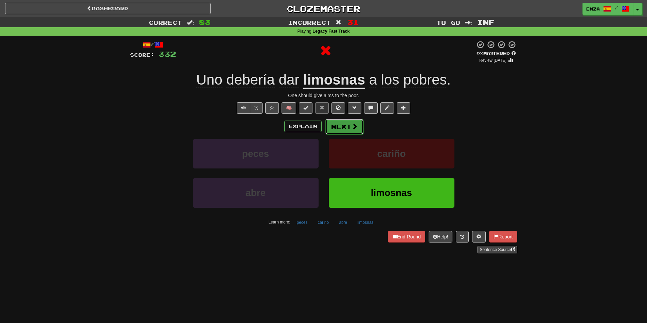
click at [345, 129] on button "Next" at bounding box center [344, 127] width 38 height 16
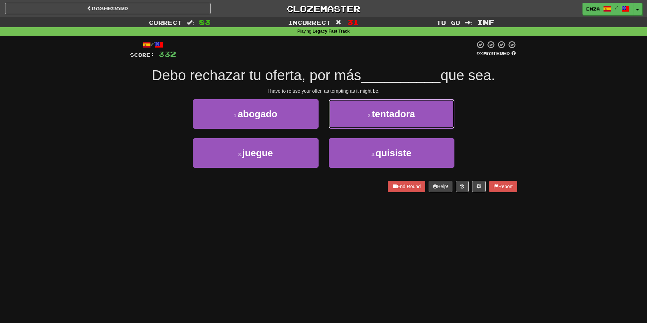
click at [361, 116] on button "2 . tentadora" at bounding box center [392, 114] width 126 height 30
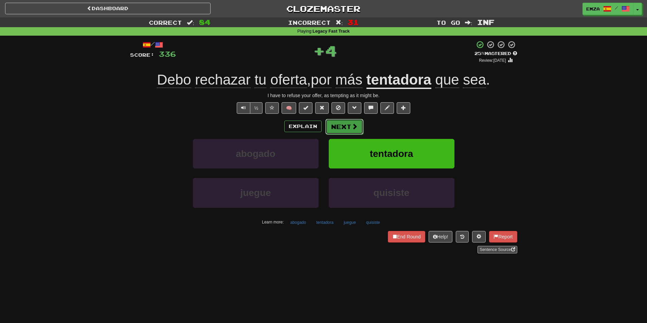
click at [352, 129] on span at bounding box center [354, 126] width 6 height 6
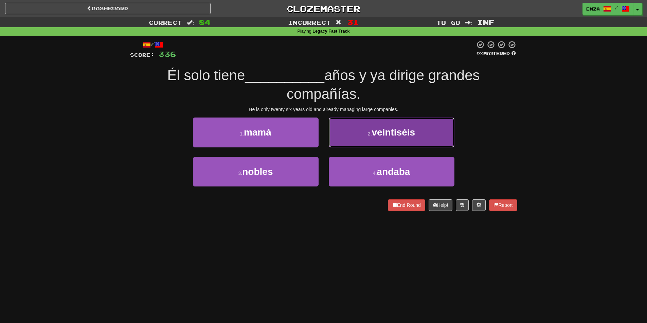
click at [355, 139] on button "2 . veintiséis" at bounding box center [392, 132] width 126 height 30
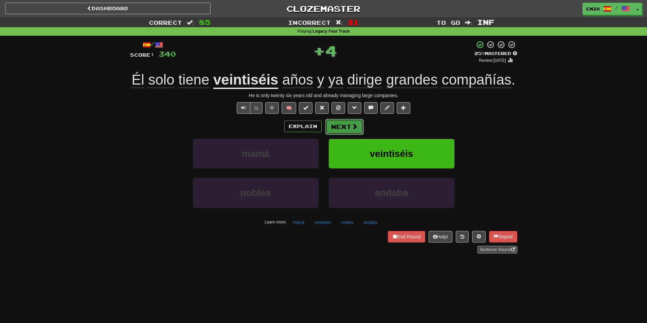
click at [347, 126] on button "Next" at bounding box center [344, 127] width 38 height 16
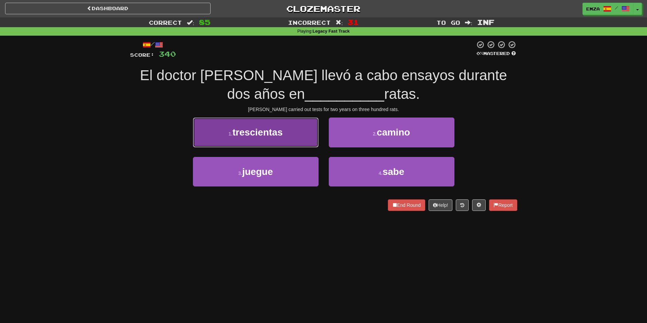
click at [299, 135] on button "1 . trescientas" at bounding box center [256, 132] width 126 height 30
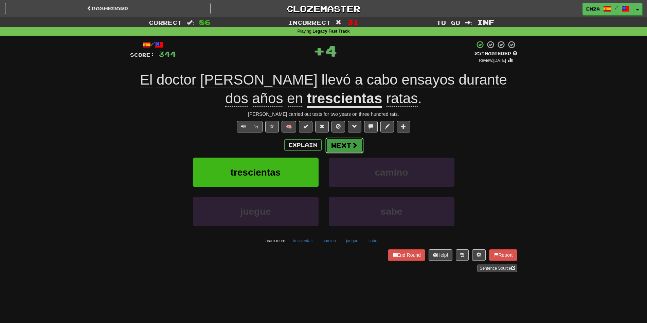
click at [342, 142] on button "Next" at bounding box center [344, 146] width 38 height 16
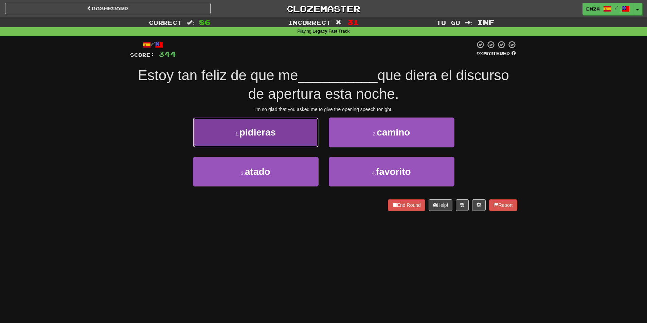
click at [302, 137] on button "1 . pidieras" at bounding box center [256, 132] width 126 height 30
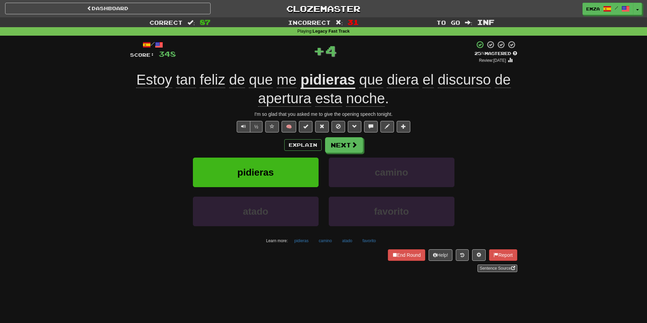
click at [334, 154] on div "Explain Next pidieras camino atado favorito Learn more: pidieras camino atado f…" at bounding box center [323, 191] width 387 height 109
click at [334, 148] on button "Next" at bounding box center [344, 146] width 38 height 16
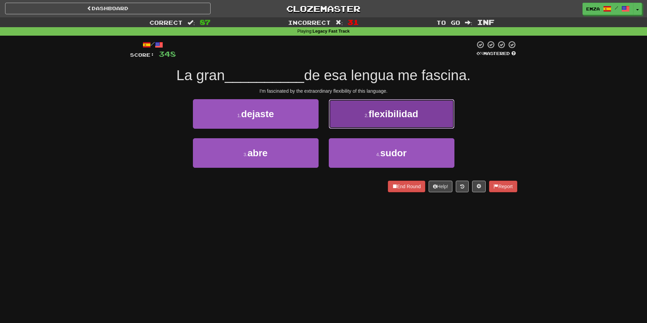
drag, startPoint x: 368, startPoint y: 118, endPoint x: 372, endPoint y: 115, distance: 4.6
click at [372, 115] on button "2 . flexibilidad" at bounding box center [392, 114] width 126 height 30
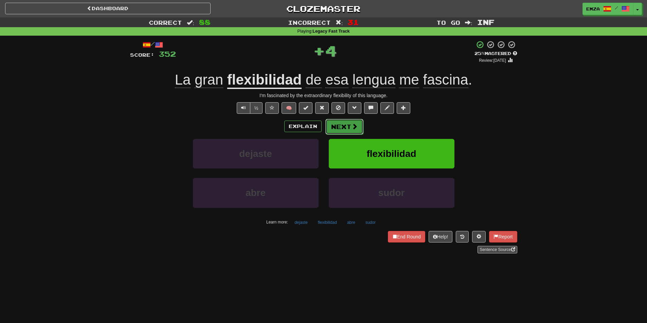
click at [352, 129] on span at bounding box center [354, 126] width 6 height 6
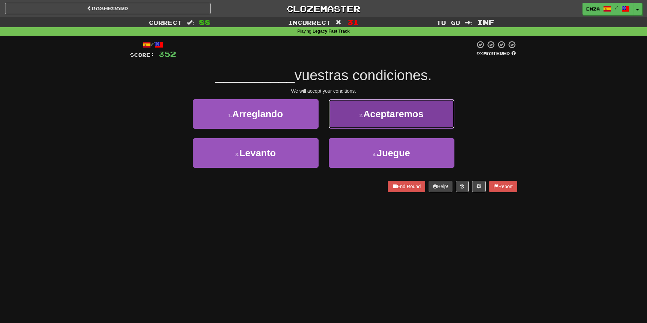
click at [354, 115] on button "2 . Aceptaremos" at bounding box center [392, 114] width 126 height 30
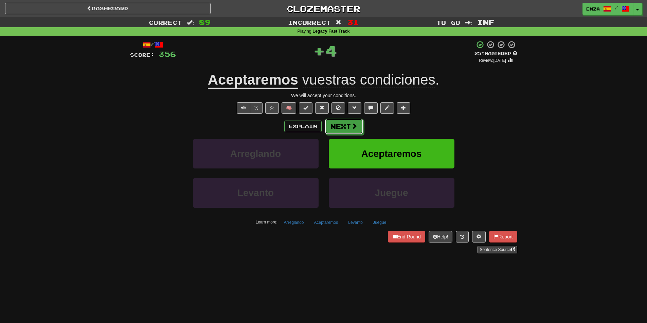
click at [340, 129] on button "Next" at bounding box center [344, 127] width 38 height 16
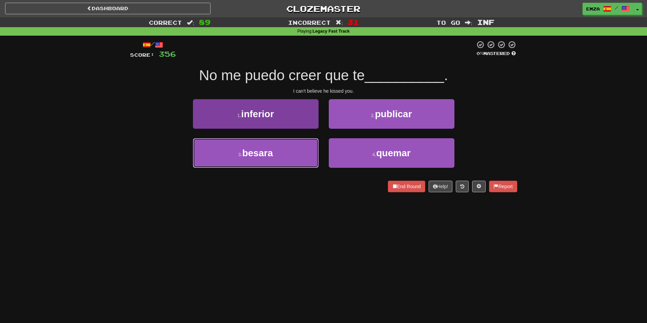
drag, startPoint x: 299, startPoint y: 152, endPoint x: 305, endPoint y: 149, distance: 6.7
click at [300, 152] on button "3 . besara" at bounding box center [256, 153] width 126 height 30
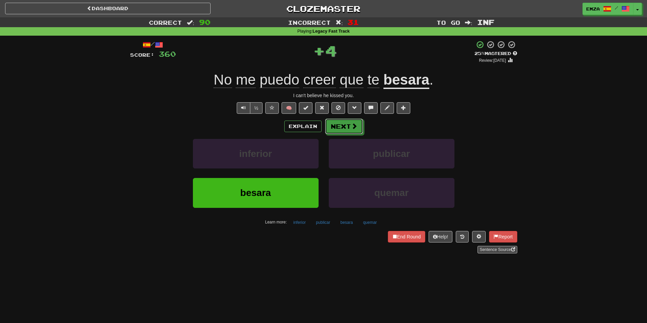
click at [335, 131] on button "Next" at bounding box center [344, 127] width 38 height 16
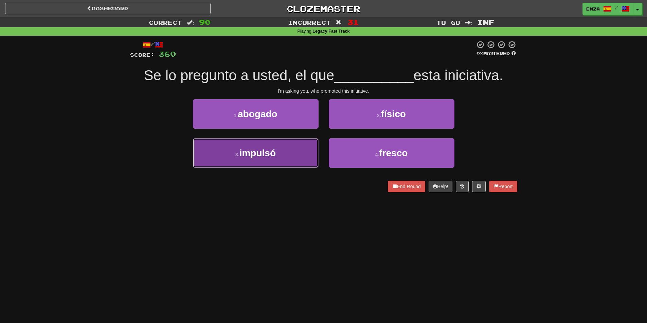
click at [304, 149] on button "3 . impulsó" at bounding box center [256, 153] width 126 height 30
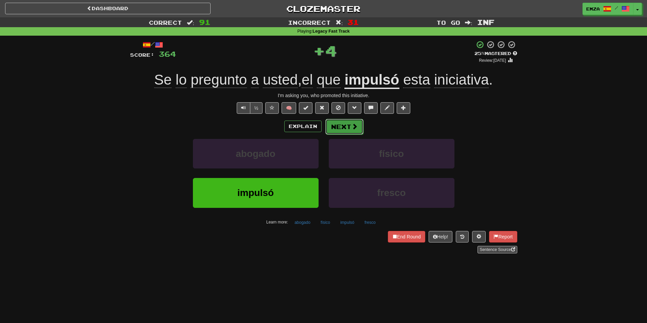
click at [344, 131] on button "Next" at bounding box center [344, 127] width 38 height 16
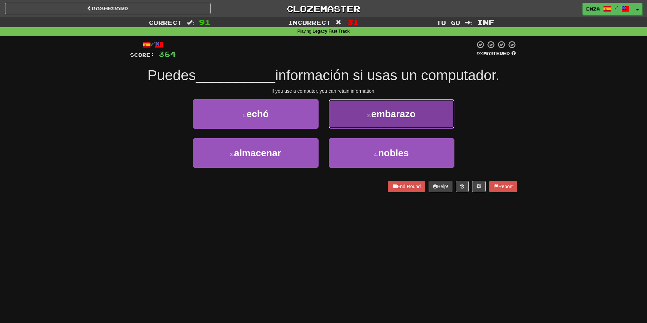
click at [367, 117] on small "2 ." at bounding box center [369, 115] width 4 height 5
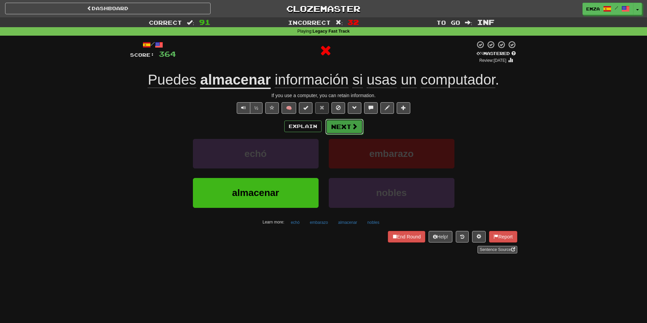
drag, startPoint x: 362, startPoint y: 118, endPoint x: 332, endPoint y: 127, distance: 30.9
click at [332, 127] on button "Next" at bounding box center [344, 127] width 38 height 16
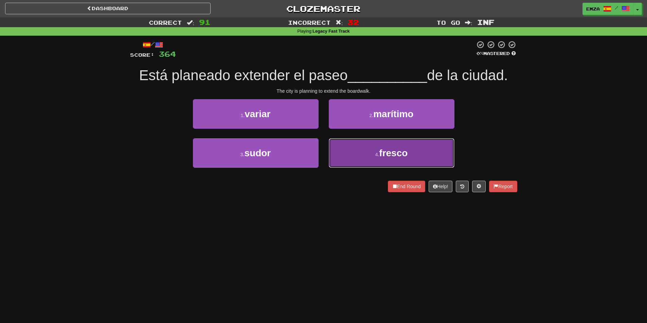
click at [344, 146] on button "4 . fresco" at bounding box center [392, 153] width 126 height 30
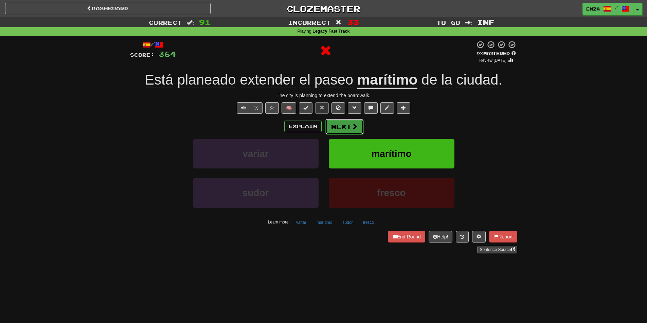
click at [343, 131] on button "Next" at bounding box center [344, 127] width 38 height 16
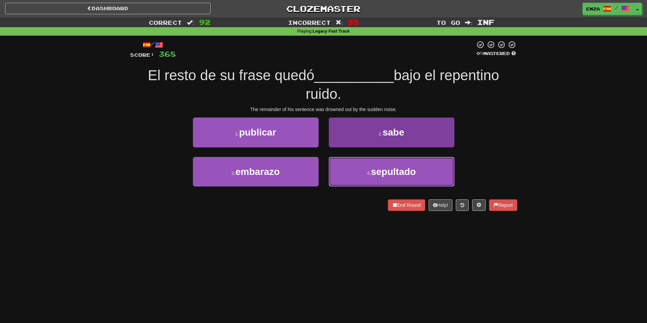
drag, startPoint x: 357, startPoint y: 170, endPoint x: 352, endPoint y: 168, distance: 4.7
click at [356, 169] on button "4 . sepultado" at bounding box center [392, 172] width 126 height 30
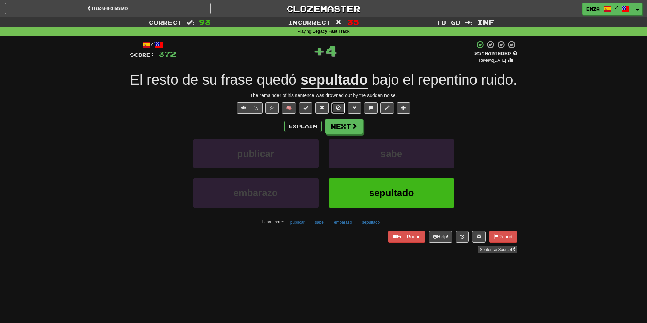
click at [332, 112] on button at bounding box center [338, 108] width 14 height 12
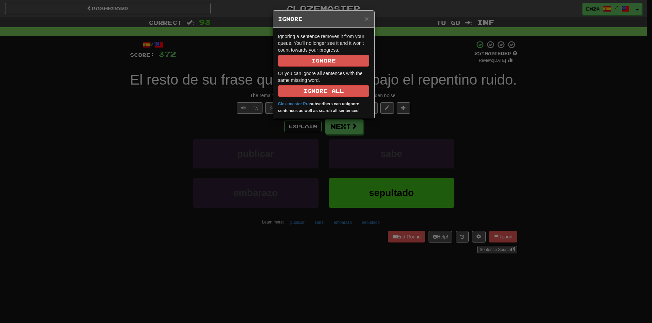
click at [445, 126] on div "× Ignore Ignoring a sentence removes it from your queue. You'll no longer see i…" at bounding box center [326, 161] width 652 height 323
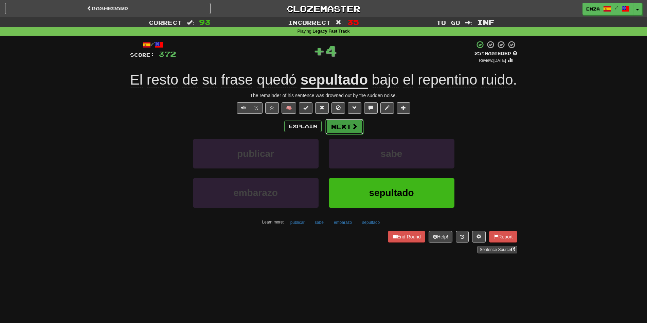
click at [351, 124] on span at bounding box center [354, 126] width 6 height 6
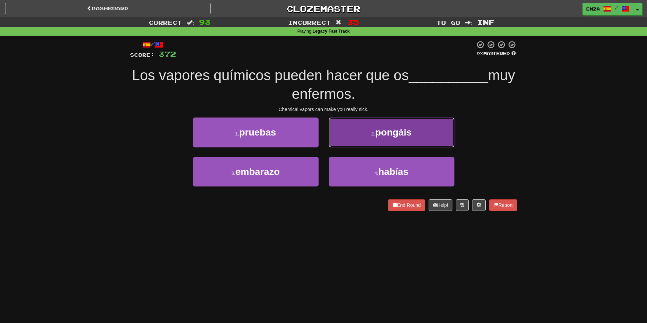
click at [345, 138] on button "2 . pongáis" at bounding box center [392, 132] width 126 height 30
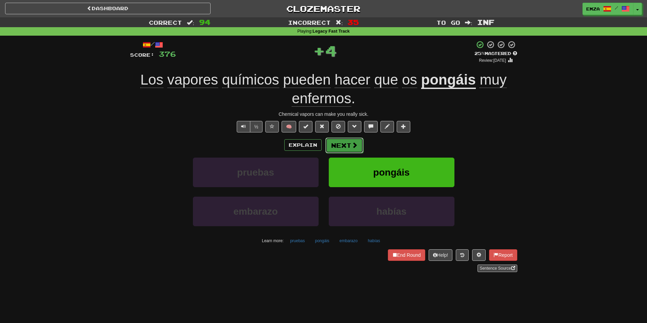
click at [344, 140] on button "Next" at bounding box center [344, 146] width 38 height 16
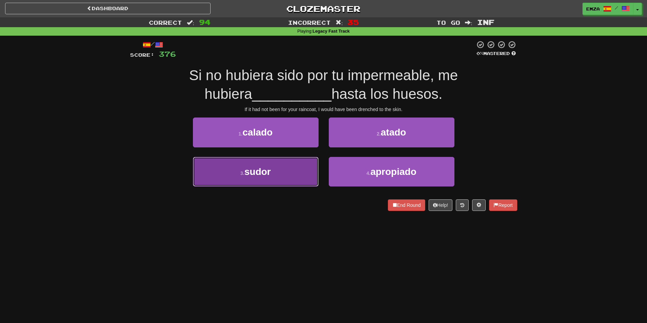
click at [292, 174] on button "3 . sudor" at bounding box center [256, 172] width 126 height 30
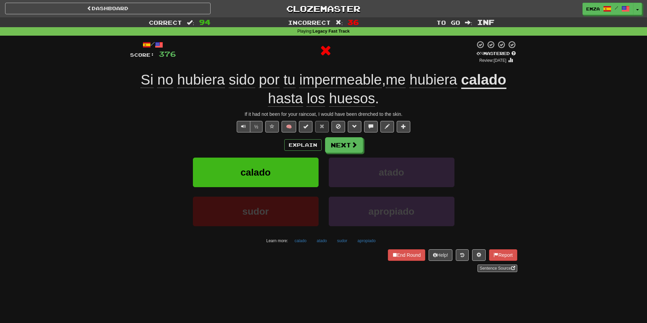
click at [343, 156] on div "Explain Next calado atado sudor apropiado Learn more: calado atado sudor apropi…" at bounding box center [323, 191] width 387 height 109
click at [343, 144] on button "Next" at bounding box center [344, 146] width 38 height 16
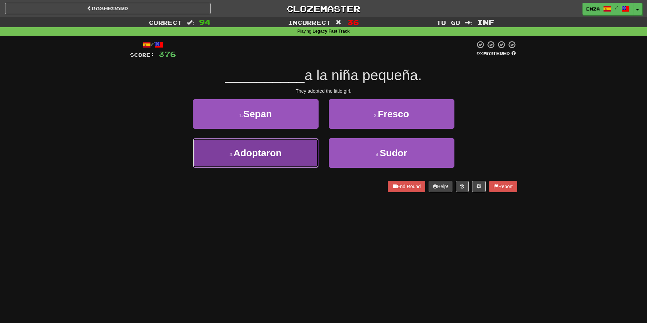
click at [307, 159] on button "3 . Adoptaron" at bounding box center [256, 153] width 126 height 30
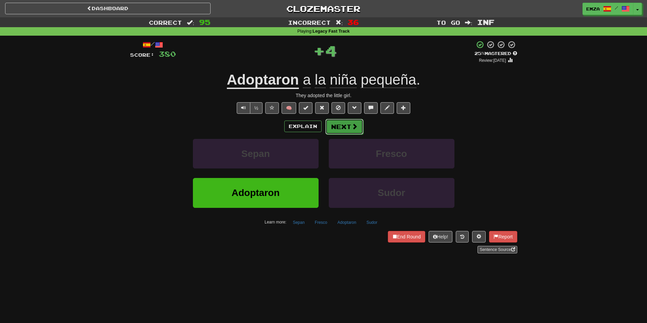
click at [335, 130] on button "Next" at bounding box center [344, 127] width 38 height 16
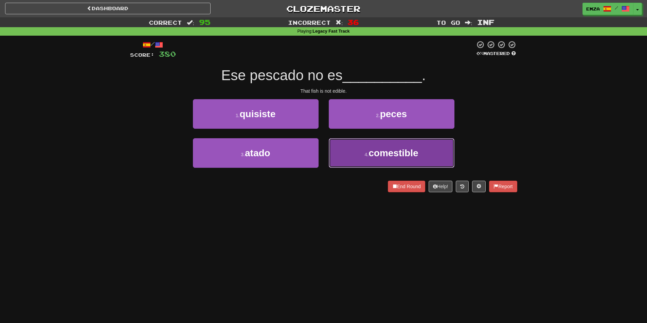
click at [360, 150] on button "4 . comestible" at bounding box center [392, 153] width 126 height 30
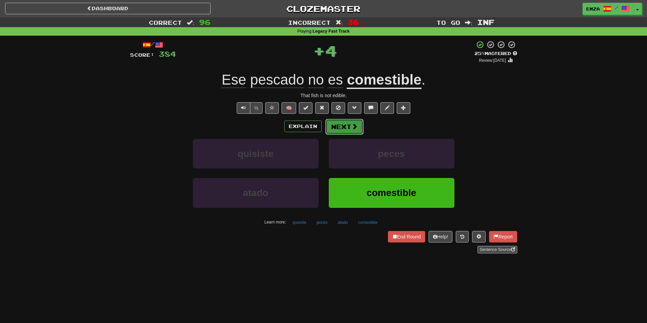
click at [350, 129] on button "Next" at bounding box center [344, 127] width 38 height 16
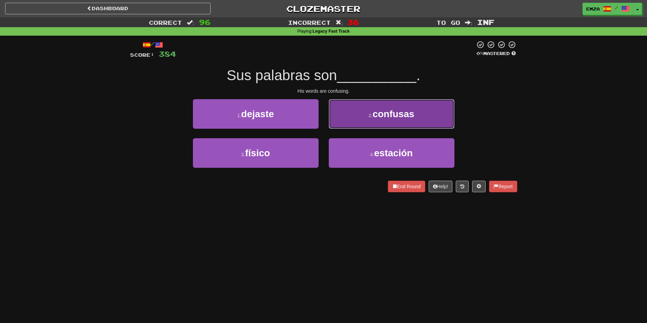
click at [376, 112] on span "confusas" at bounding box center [393, 114] width 42 height 11
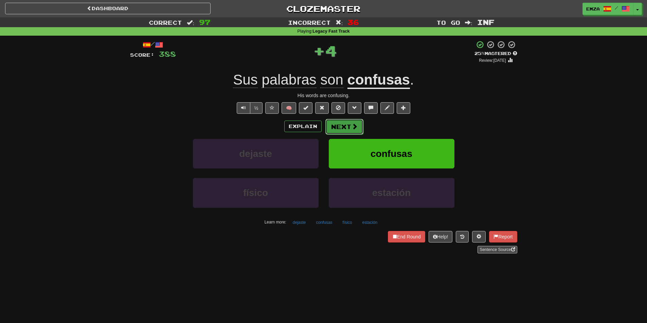
click at [358, 125] on button "Next" at bounding box center [344, 127] width 38 height 16
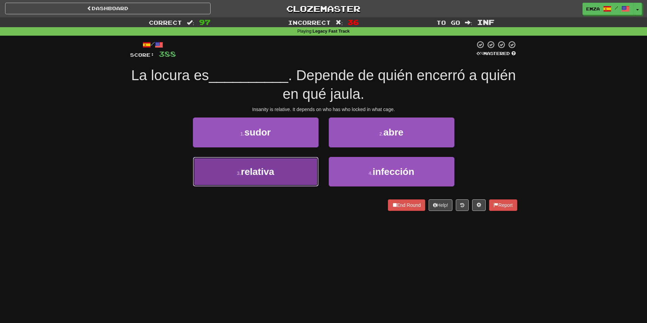
click at [302, 174] on button "3 . relativa" at bounding box center [256, 172] width 126 height 30
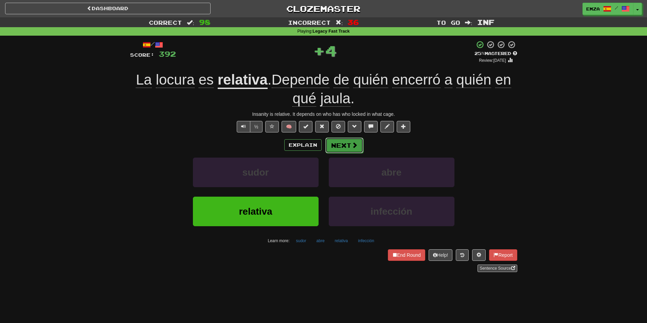
click at [340, 147] on button "Next" at bounding box center [344, 146] width 38 height 16
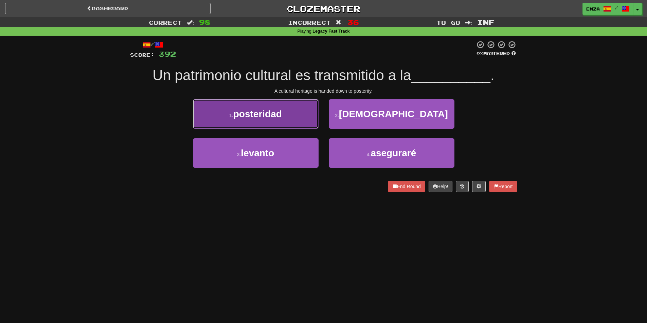
click at [289, 118] on button "1 . posteridad" at bounding box center [256, 114] width 126 height 30
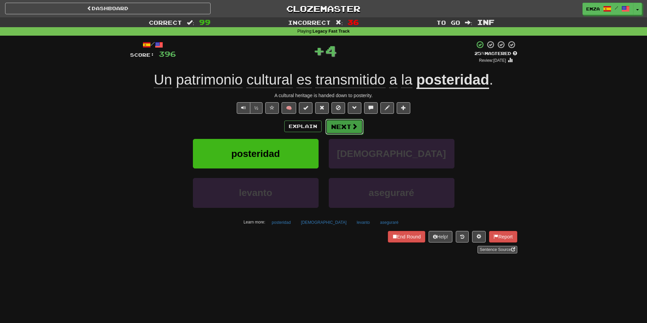
click at [350, 134] on button "Next" at bounding box center [344, 127] width 38 height 16
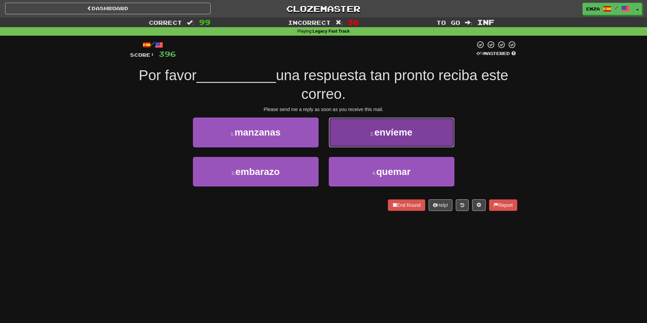
click at [360, 141] on button "2 . envíeme" at bounding box center [392, 132] width 126 height 30
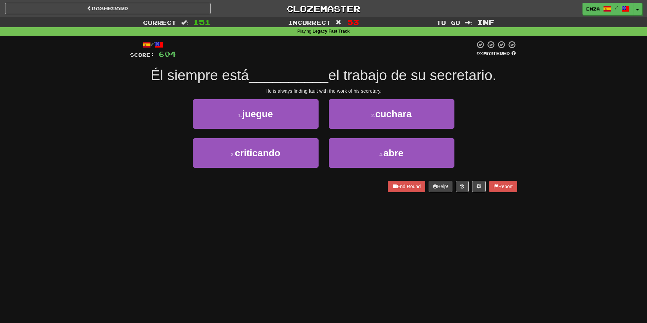
click at [145, 1] on div "Dashboard Clozemaster Emza / Toggle Dropdown Dashboard Leaderboard Activity Fee…" at bounding box center [323, 7] width 647 height 15
click at [144, 7] on link "Dashboard" at bounding box center [107, 9] width 205 height 12
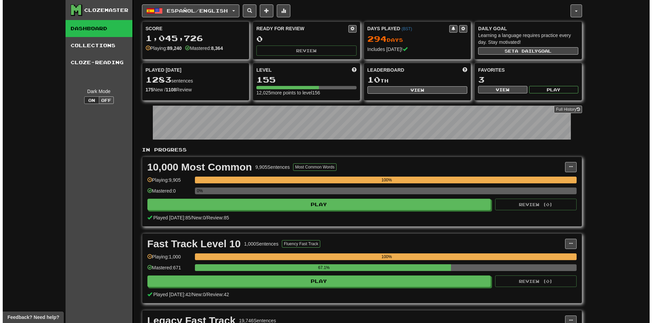
scroll to position [238, 0]
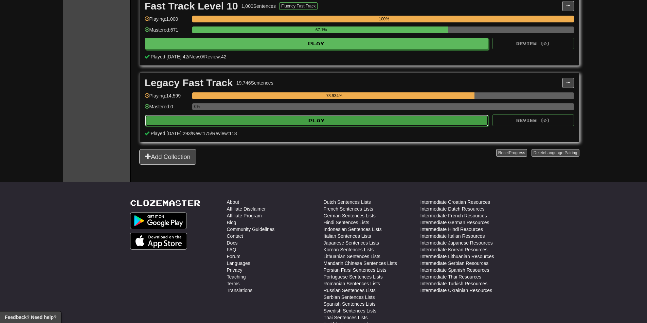
click at [290, 121] on button "Play" at bounding box center [317, 121] width 344 height 12
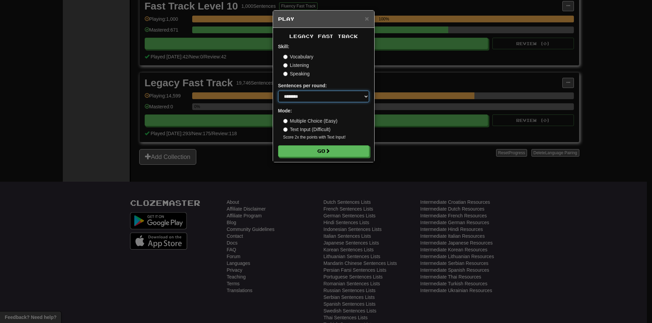
click at [297, 97] on select "* ** ** ** ** ** *** ********" at bounding box center [323, 97] width 91 height 12
select select "***"
click at [278, 91] on select "* ** ** ** ** ** *** ********" at bounding box center [323, 97] width 91 height 12
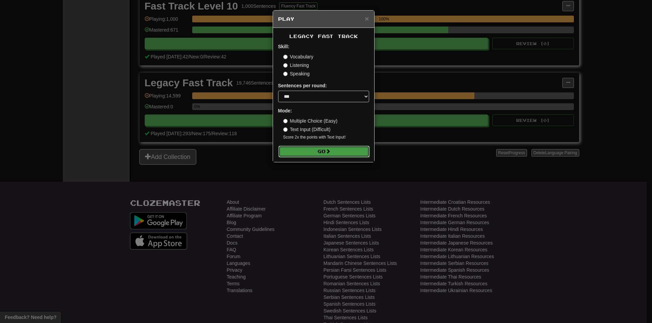
click at [307, 151] on button "Go" at bounding box center [323, 152] width 91 height 12
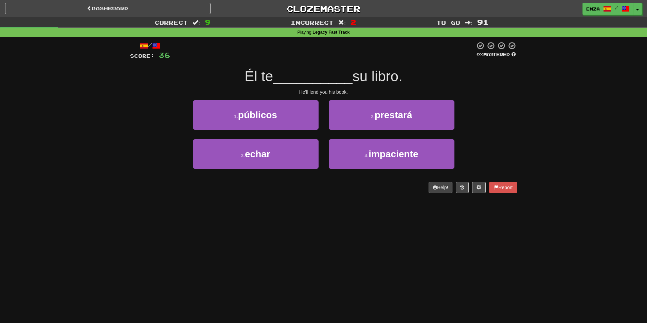
click at [305, 199] on div "/ Score: 36 0 % Mastered Él te __________ su libro. He'll lend you his book. 1 …" at bounding box center [323, 120] width 387 height 166
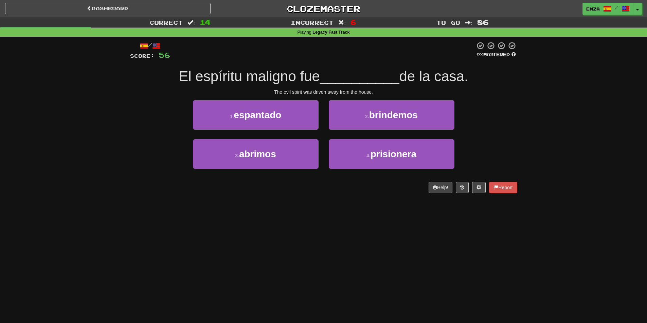
click at [340, 210] on div "Dashboard Clozemaster Emza / Toggle Dropdown Dashboard Leaderboard Activity Fee…" at bounding box center [323, 161] width 647 height 323
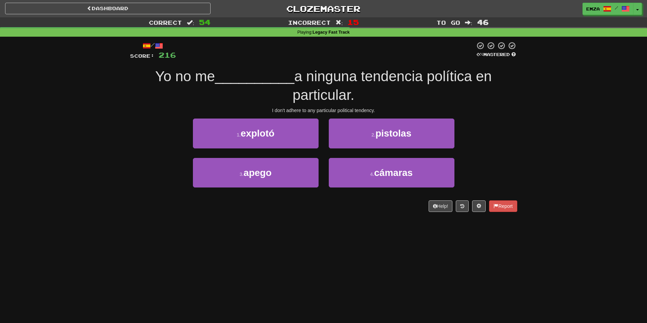
click at [121, 139] on div "Correct : 54 Incorrect : 15 To go : 46 Playing : Legacy Fast Track / Score: 216…" at bounding box center [323, 119] width 647 height 204
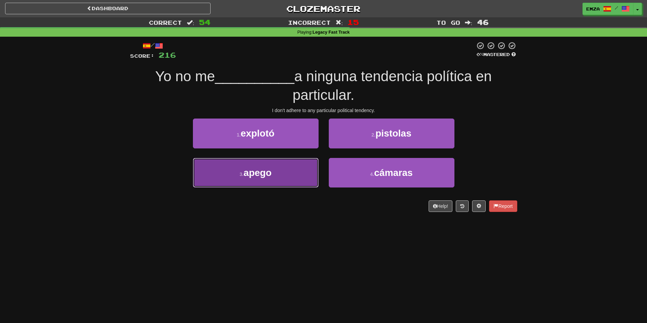
drag, startPoint x: 251, startPoint y: 186, endPoint x: 256, endPoint y: 185, distance: 4.8
click at [253, 186] on button "3 . apego" at bounding box center [256, 173] width 126 height 30
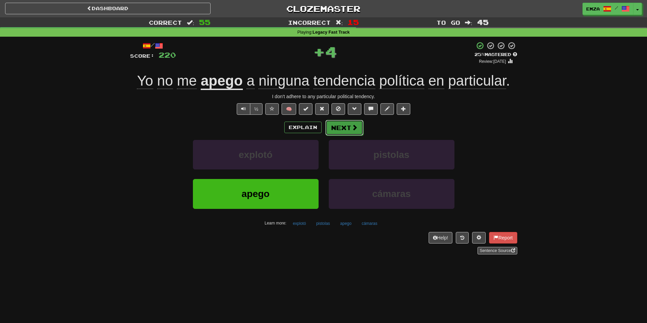
click at [347, 129] on button "Next" at bounding box center [344, 128] width 38 height 16
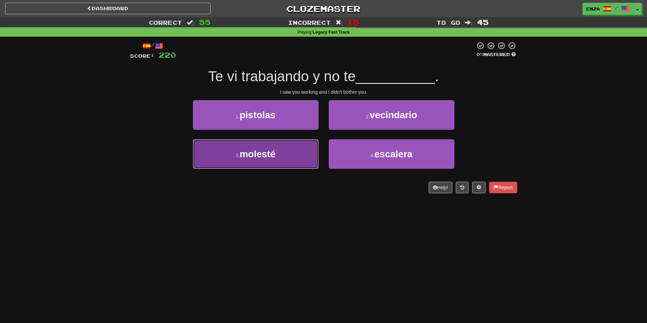
click at [280, 157] on button "3 . molesté" at bounding box center [256, 154] width 126 height 30
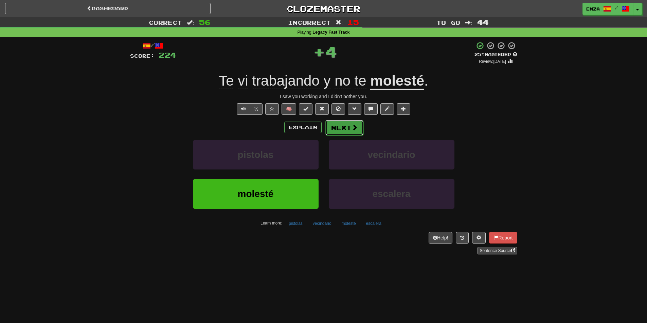
click at [340, 127] on button "Next" at bounding box center [344, 128] width 38 height 16
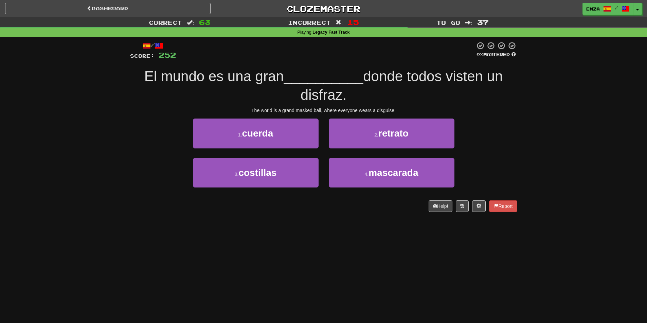
click at [340, 264] on div "Dashboard Clozemaster Emza / Toggle Dropdown Dashboard Leaderboard Activity Fee…" at bounding box center [323, 161] width 647 height 323
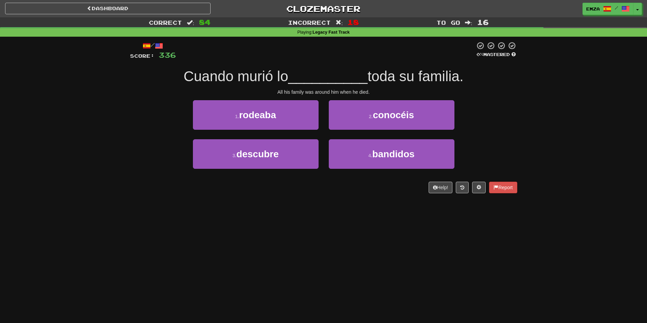
click at [55, 105] on div "Correct : 84 Incorrect : 18 To go : 16 Playing : Legacy Fast Track / Score: 336…" at bounding box center [323, 109] width 647 height 185
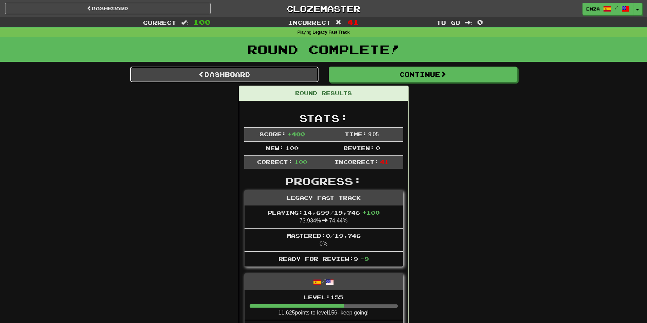
click at [231, 70] on link "Dashboard" at bounding box center [224, 75] width 188 height 16
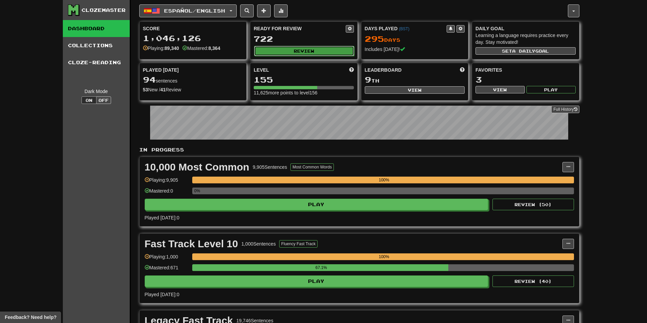
click at [301, 53] on button "Review" at bounding box center [304, 51] width 100 height 10
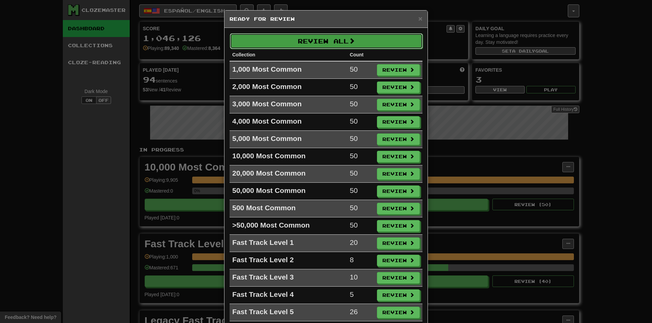
click at [305, 37] on button "Review All" at bounding box center [326, 41] width 193 height 16
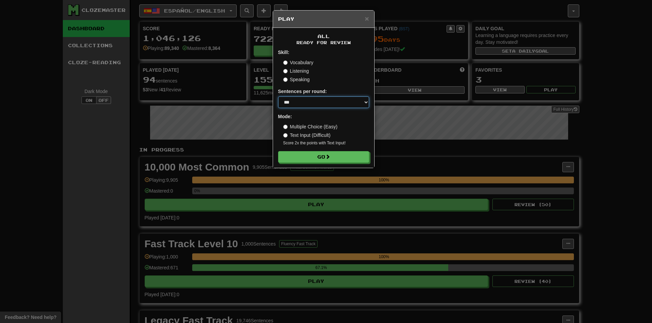
click at [313, 100] on select "* ** ** ** ** ** *** ********" at bounding box center [323, 102] width 91 height 12
select select "********"
click at [278, 96] on select "* ** ** ** ** ** *** ********" at bounding box center [323, 102] width 91 height 12
click at [301, 158] on button "Go" at bounding box center [323, 157] width 91 height 12
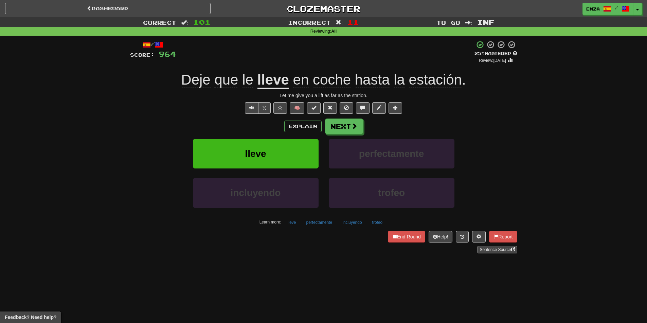
click at [134, 128] on div "Explain Next" at bounding box center [323, 127] width 387 height 16
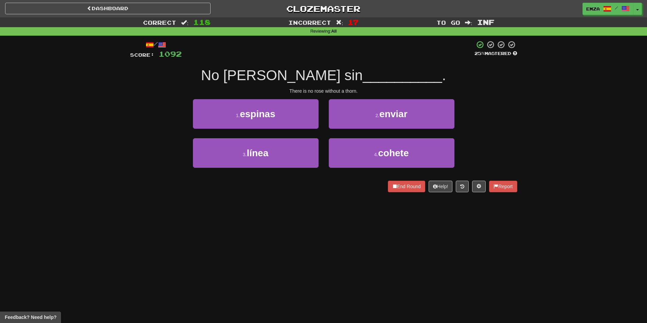
click at [140, 159] on div "3 . línea 4 . cohete" at bounding box center [323, 157] width 407 height 39
click at [97, 81] on div "Correct : 118 Incorrect : 17 To go : Inf Reviewing : All / Score: 1092 25 % Mas…" at bounding box center [323, 109] width 647 height 184
click at [111, 169] on div "Correct : 118 Incorrect : 17 To go : Inf Reviewing : All / Score: 1092 25 % Mas…" at bounding box center [323, 109] width 647 height 184
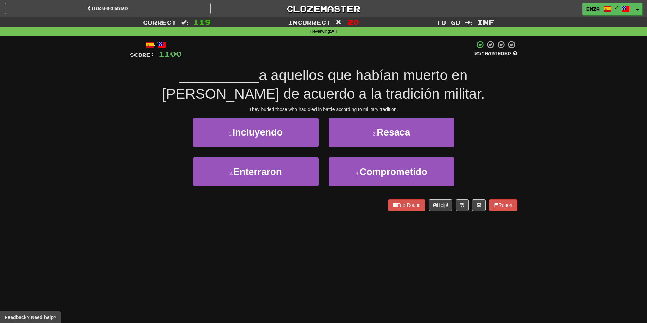
click at [53, 120] on div "Correct : 119 Incorrect : 20 To go : Inf Reviewing : All / Score: 1100 25 % Mas…" at bounding box center [323, 118] width 647 height 203
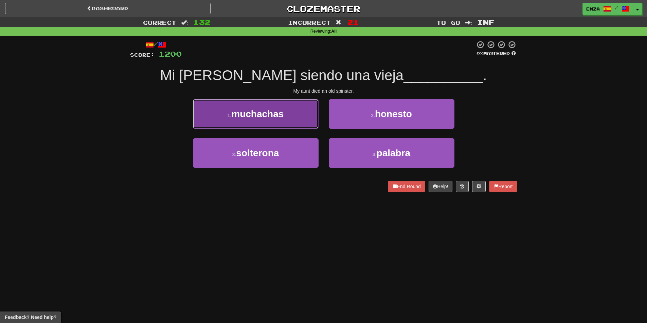
click at [295, 121] on button "1 . muchachas" at bounding box center [256, 114] width 126 height 30
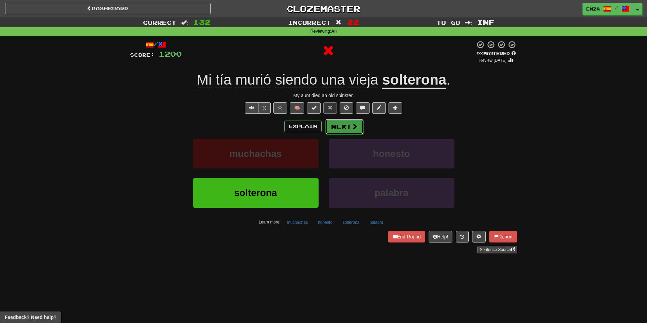
click at [349, 126] on button "Next" at bounding box center [344, 127] width 38 height 16
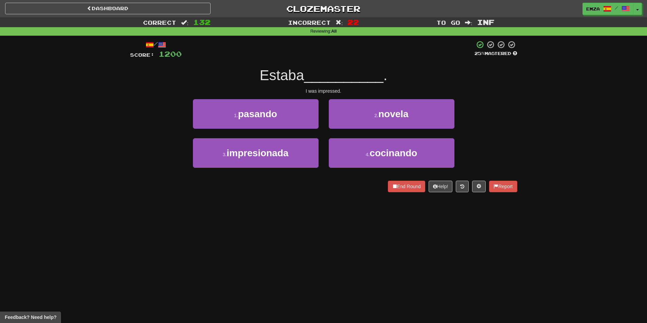
click at [325, 206] on div "Dashboard Clozemaster Emza / Toggle Dropdown Dashboard Leaderboard Activity Fee…" at bounding box center [323, 161] width 647 height 323
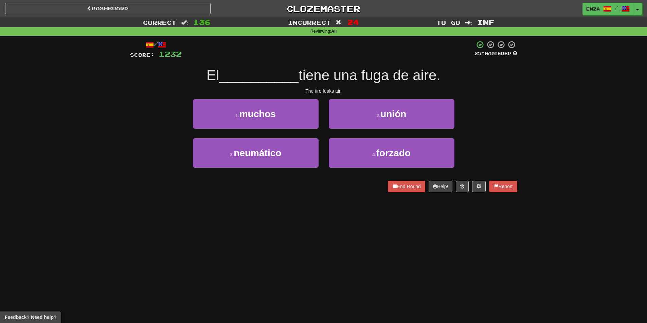
click at [378, 184] on div "End Round Help! Report" at bounding box center [323, 187] width 387 height 12
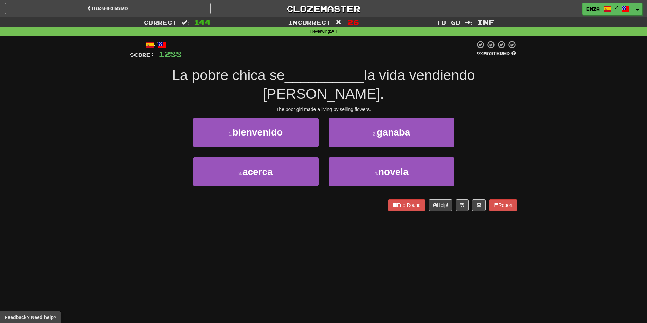
click at [119, 117] on div "Correct : 144 Incorrect : 26 To go : Inf Reviewing : All / Score: 1288 0 % Mast…" at bounding box center [323, 118] width 647 height 203
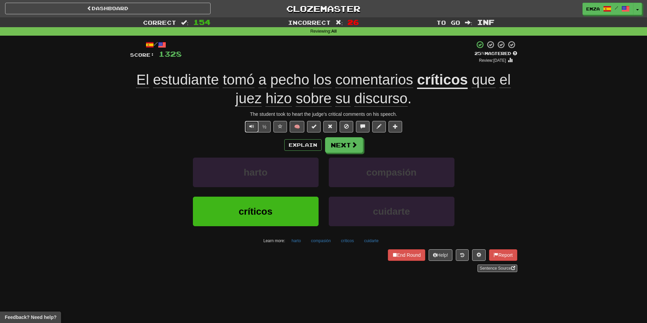
click at [251, 123] on button "Text-to-speech controls" at bounding box center [252, 127] width 14 height 12
click at [163, 121] on div "½ 🧠" at bounding box center [323, 127] width 387 height 12
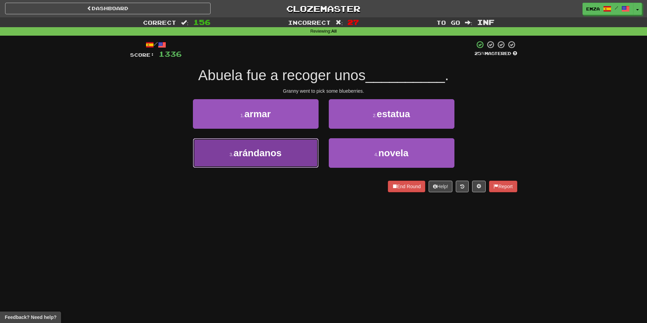
click at [242, 148] on span "arándanos" at bounding box center [258, 153] width 48 height 11
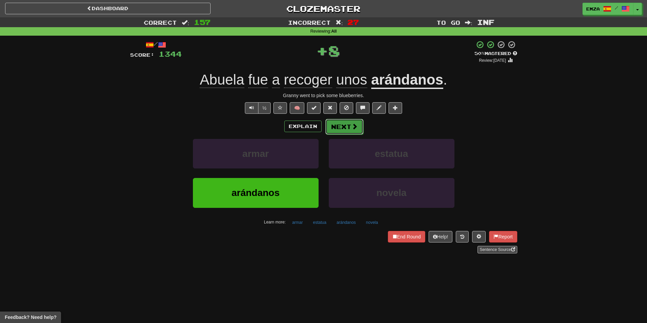
click at [353, 128] on span at bounding box center [354, 126] width 6 height 6
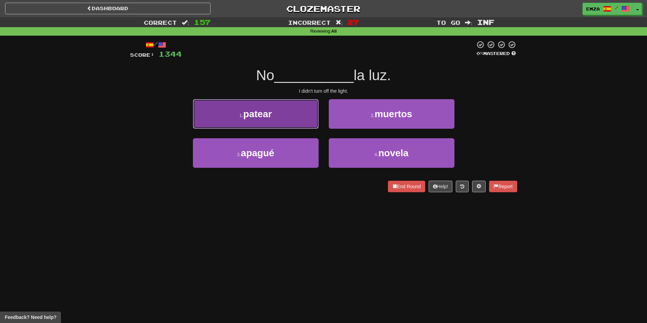
click at [293, 114] on button "1 . patear" at bounding box center [256, 114] width 126 height 30
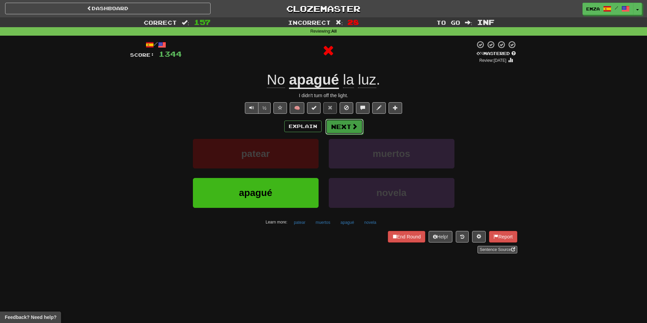
click at [338, 131] on button "Next" at bounding box center [344, 127] width 38 height 16
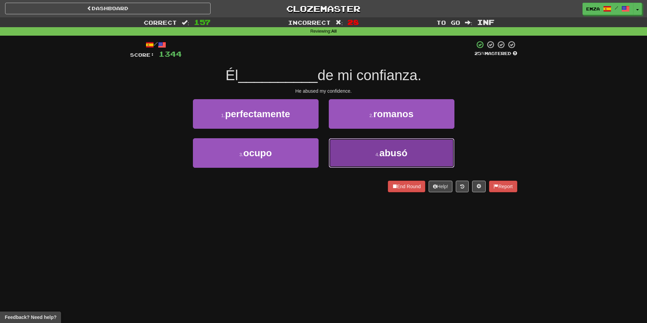
click at [341, 149] on button "4 . abusó" at bounding box center [392, 153] width 126 height 30
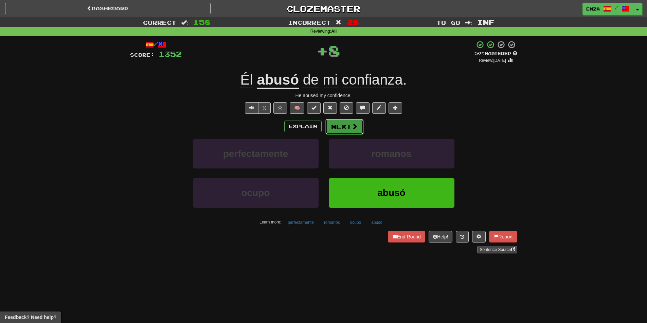
click at [347, 128] on button "Next" at bounding box center [344, 127] width 38 height 16
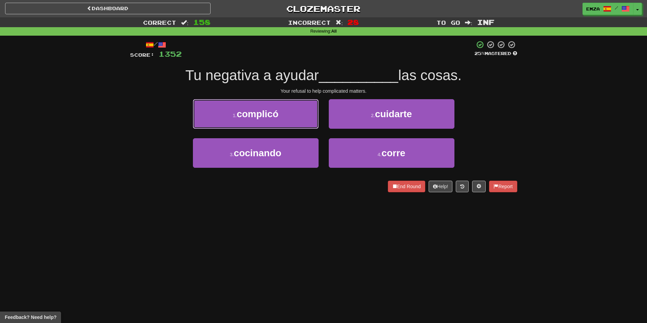
click at [300, 115] on button "1 . complicó" at bounding box center [256, 114] width 126 height 30
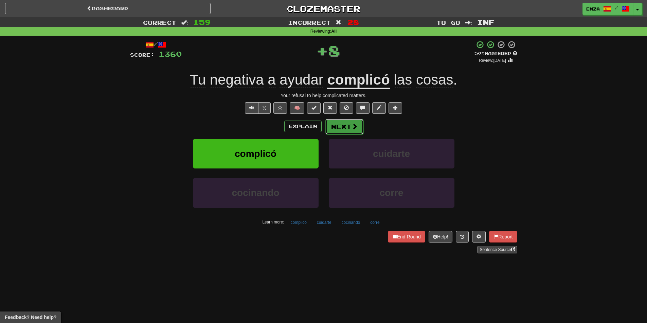
click at [358, 125] on button "Next" at bounding box center [344, 127] width 38 height 16
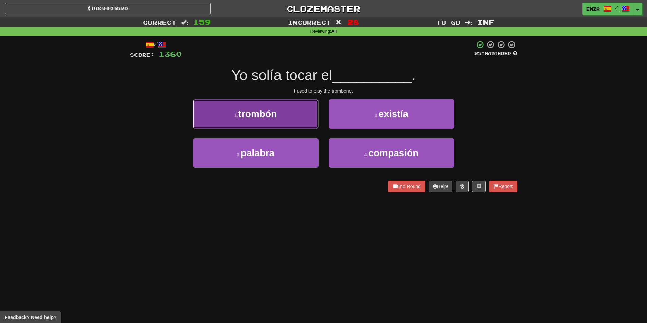
click at [283, 117] on button "1 . trombón" at bounding box center [256, 114] width 126 height 30
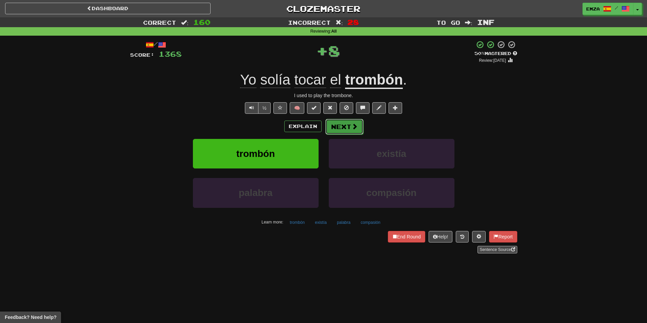
click at [336, 130] on button "Next" at bounding box center [344, 127] width 38 height 16
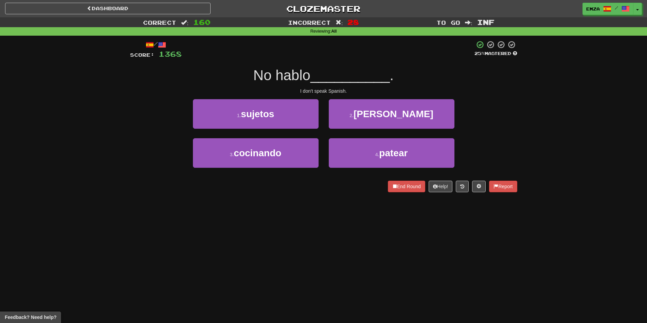
click at [177, 183] on div "End Round Help! Report" at bounding box center [323, 187] width 387 height 12
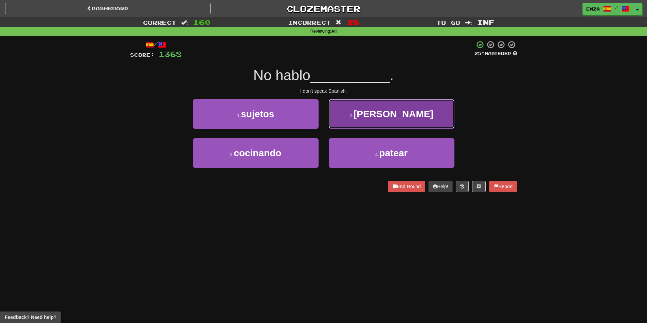
click at [353, 116] on small "2 ." at bounding box center [351, 115] width 4 height 5
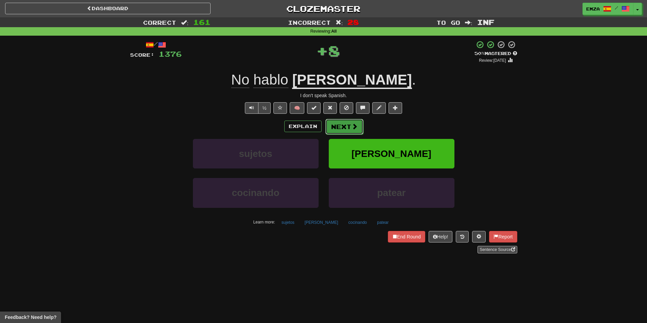
click at [350, 126] on button "Next" at bounding box center [344, 127] width 38 height 16
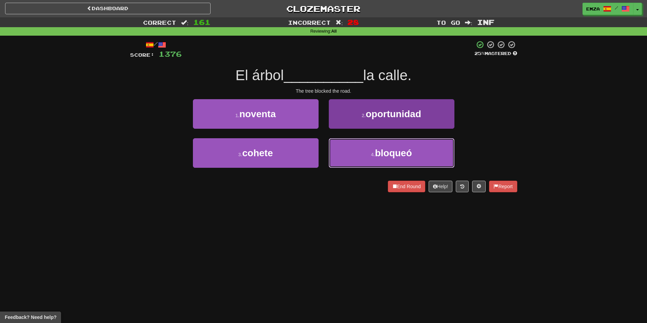
click at [343, 157] on button "4 . bloqueó" at bounding box center [392, 153] width 126 height 30
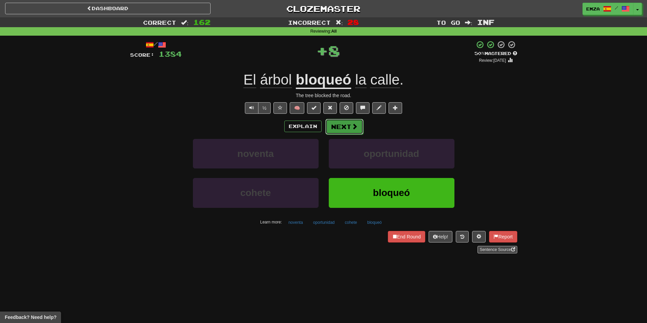
click at [333, 128] on button "Next" at bounding box center [344, 127] width 38 height 16
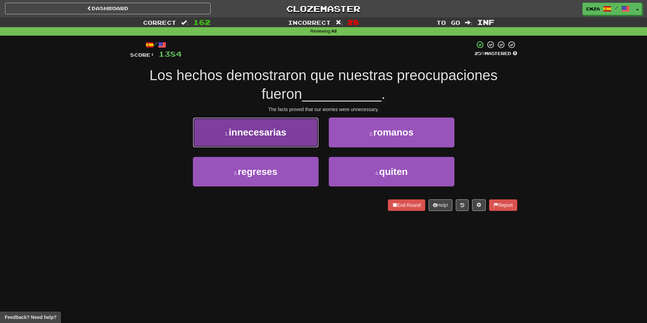
click at [292, 131] on button "1 . innecesarias" at bounding box center [256, 132] width 126 height 30
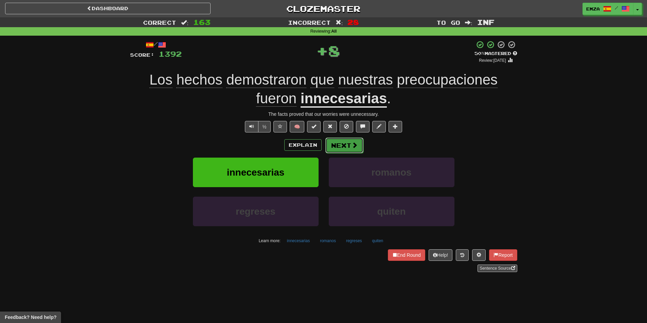
click at [339, 151] on button "Next" at bounding box center [344, 146] width 38 height 16
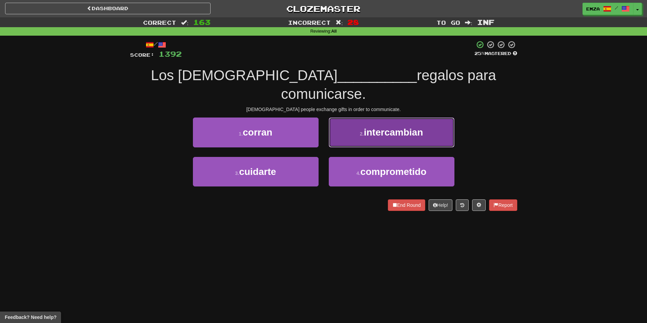
click at [362, 117] on button "2 . intercambian" at bounding box center [392, 132] width 126 height 30
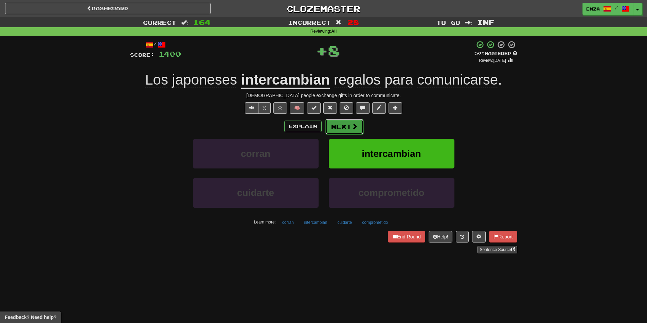
click at [350, 130] on button "Next" at bounding box center [344, 127] width 38 height 16
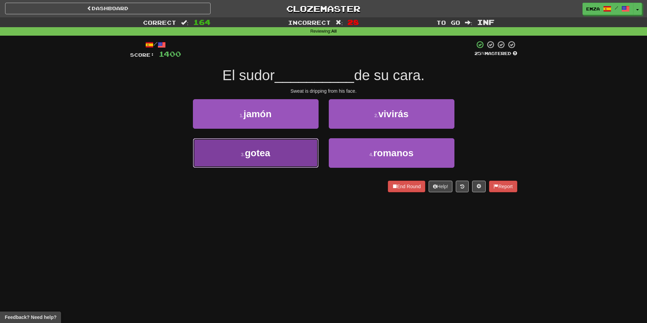
click at [285, 144] on button "3 . gotea" at bounding box center [256, 153] width 126 height 30
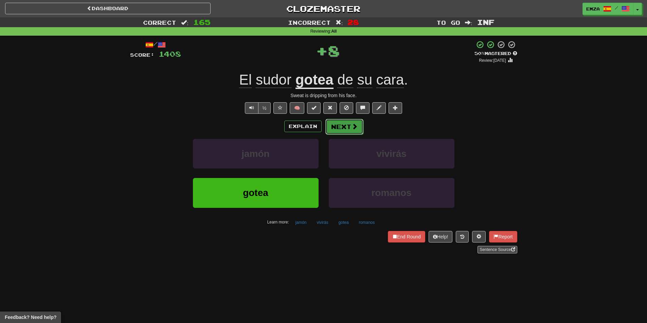
click at [341, 123] on button "Next" at bounding box center [344, 127] width 38 height 16
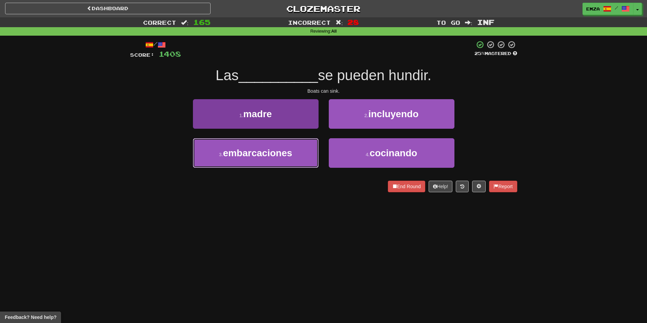
drag, startPoint x: 280, startPoint y: 163, endPoint x: 290, endPoint y: 161, distance: 10.1
click at [279, 164] on button "3 . embarcaciones" at bounding box center [256, 153] width 126 height 30
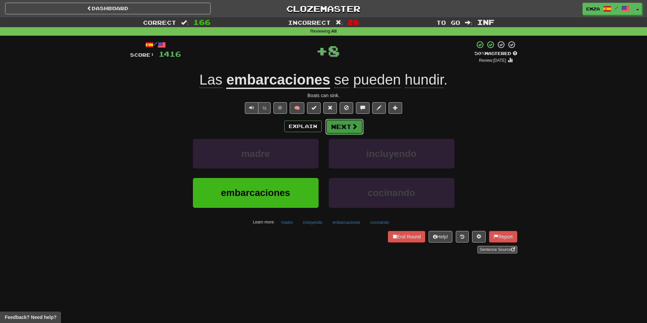
click at [338, 126] on button "Next" at bounding box center [344, 127] width 38 height 16
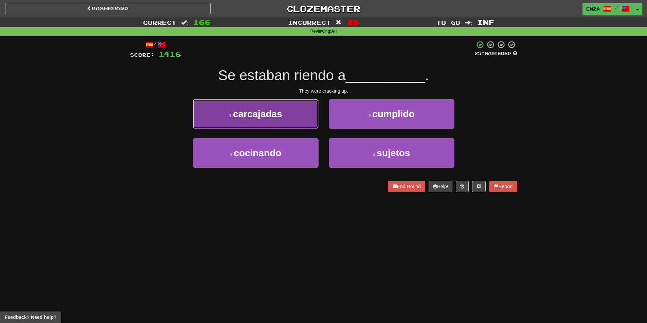
click at [296, 122] on button "1 . carcajadas" at bounding box center [256, 114] width 126 height 30
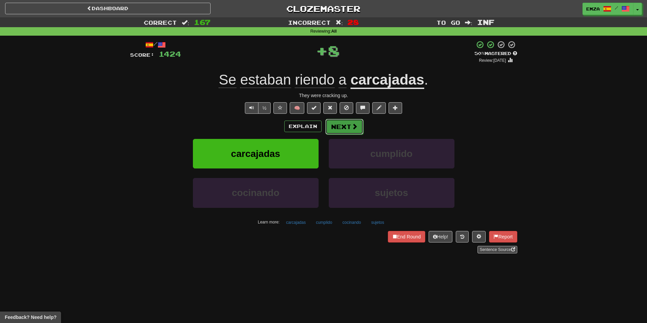
click at [346, 131] on button "Next" at bounding box center [344, 127] width 38 height 16
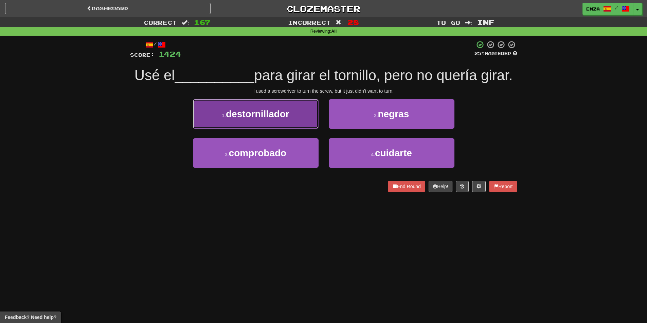
click at [293, 117] on button "1 . destornillador" at bounding box center [256, 114] width 126 height 30
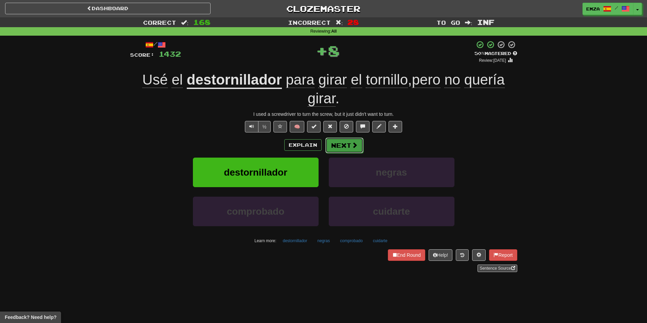
click at [343, 145] on button "Next" at bounding box center [344, 146] width 38 height 16
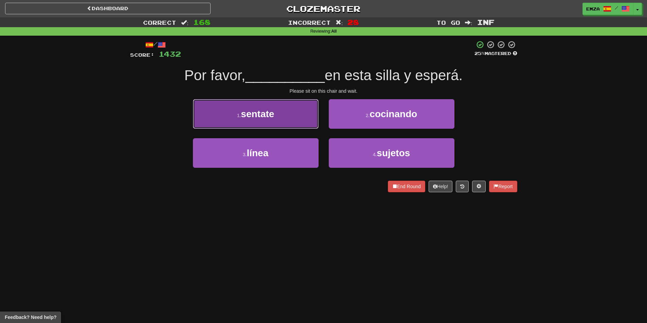
click at [292, 122] on button "1 . sentate" at bounding box center [256, 114] width 126 height 30
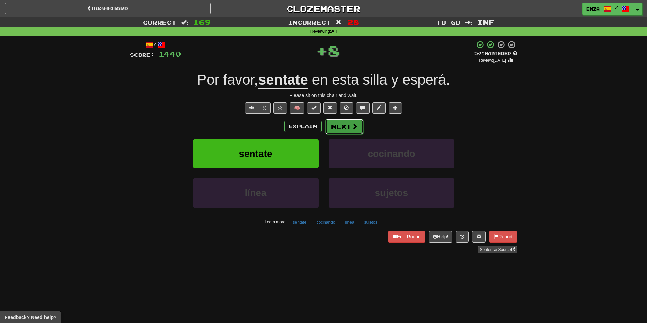
click at [337, 132] on button "Next" at bounding box center [344, 127] width 38 height 16
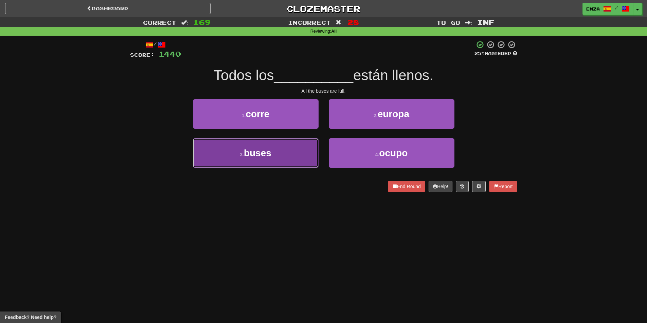
click at [300, 162] on button "3 . buses" at bounding box center [256, 153] width 126 height 30
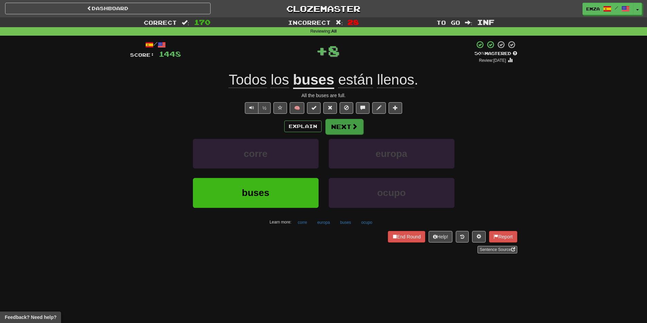
click at [338, 133] on div "Explain Next corre europa buses ocupo Learn more: corre europa buses ocupo" at bounding box center [323, 173] width 387 height 109
click at [339, 130] on button "Next" at bounding box center [344, 127] width 38 height 16
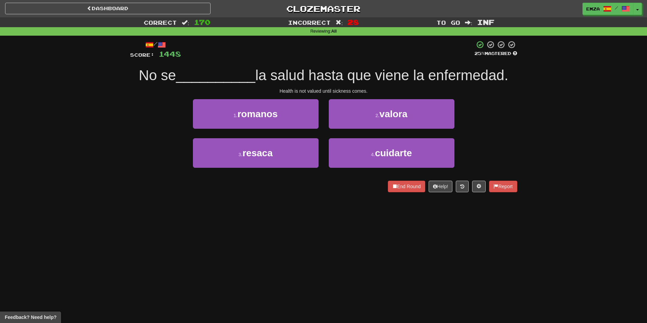
click at [315, 215] on div "Dashboard Clozemaster Emza / Toggle Dropdown Dashboard Leaderboard Activity Fee…" at bounding box center [323, 161] width 647 height 323
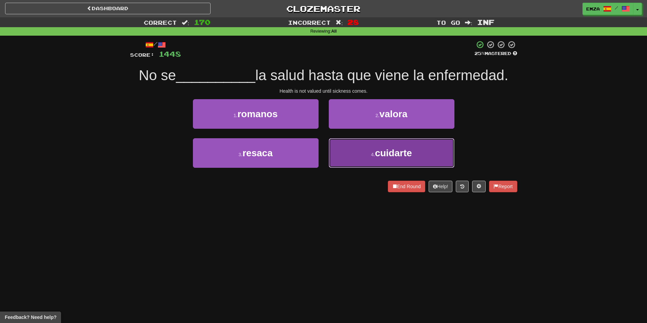
click at [377, 150] on span "cuidarte" at bounding box center [393, 153] width 37 height 11
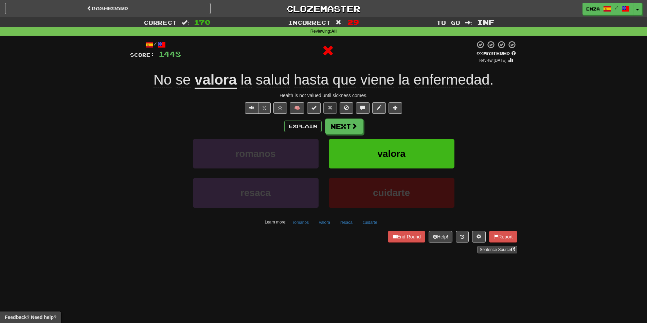
click at [341, 135] on div "Explain Next romanos valora resaca cuidarte Learn more: romanos valora resaca c…" at bounding box center [323, 173] width 387 height 109
click at [344, 132] on button "Next" at bounding box center [344, 127] width 38 height 16
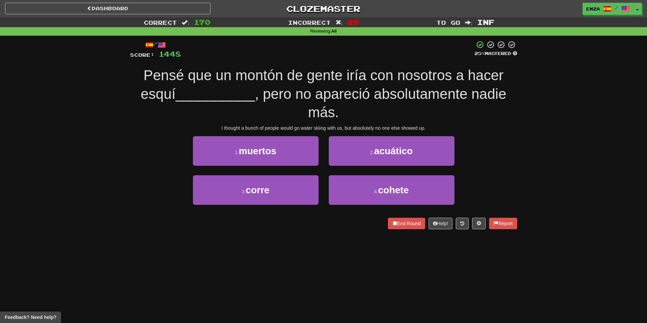
click at [325, 234] on div "/ Score: 1448 25 % Mastered Pensé que un montón de gente iría con nosotros a ha…" at bounding box center [323, 137] width 387 height 203
click at [353, 195] on button "4 . cohete" at bounding box center [392, 190] width 126 height 30
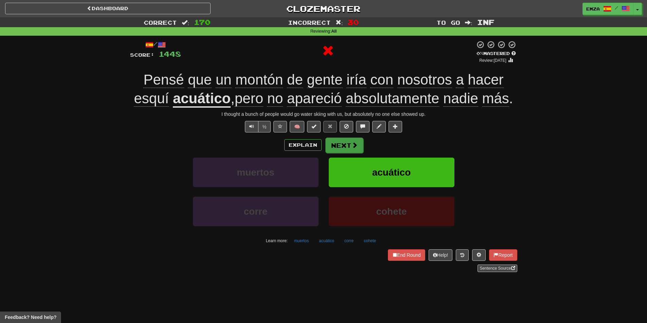
drag, startPoint x: 345, startPoint y: 157, endPoint x: 345, endPoint y: 149, distance: 7.8
click at [345, 156] on div "Explain Next muertos acuático corre cohete Learn more: muertos acuático corre c…" at bounding box center [323, 191] width 387 height 109
click at [346, 144] on button "Next" at bounding box center [344, 146] width 38 height 16
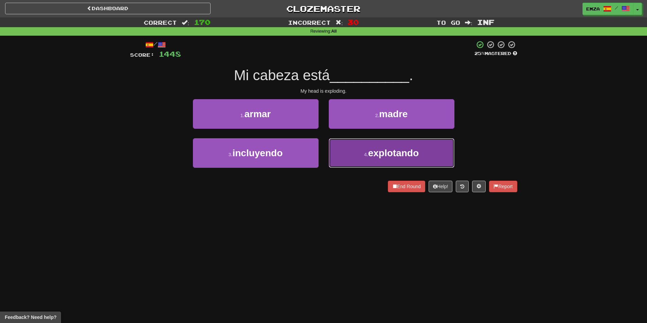
click at [362, 161] on button "4 . explotando" at bounding box center [392, 153] width 126 height 30
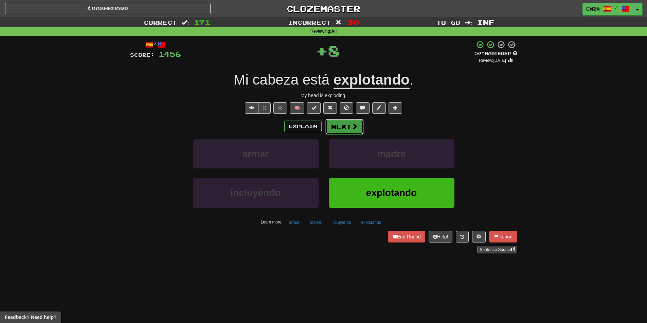
click at [352, 128] on span at bounding box center [354, 126] width 6 height 6
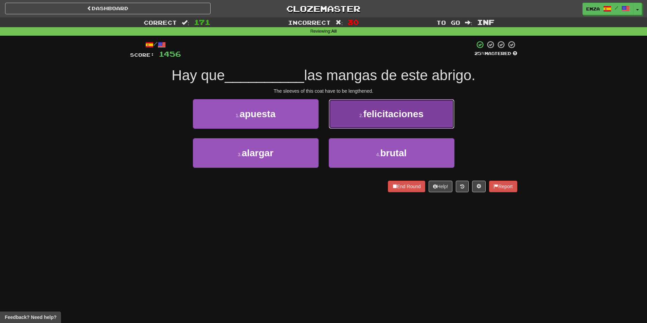
click at [355, 119] on button "2 . felicitaciones" at bounding box center [392, 114] width 126 height 30
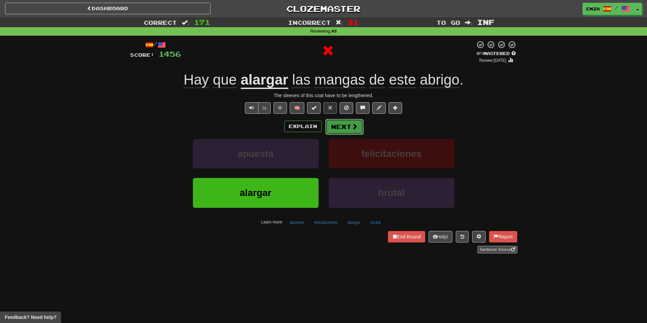
click at [335, 126] on button "Next" at bounding box center [344, 127] width 38 height 16
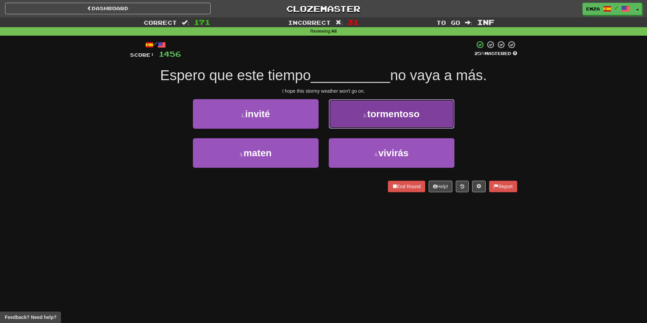
click at [369, 112] on span "tormentoso" at bounding box center [393, 114] width 52 height 11
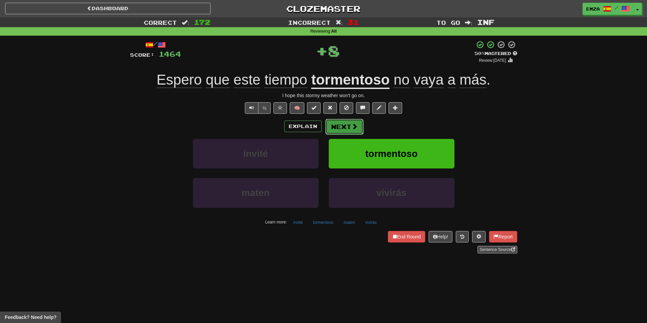
click at [361, 127] on button "Next" at bounding box center [344, 127] width 38 height 16
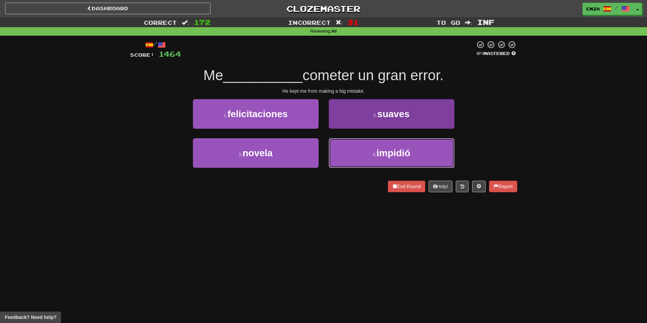
click at [356, 165] on button "4 . impidió" at bounding box center [392, 153] width 126 height 30
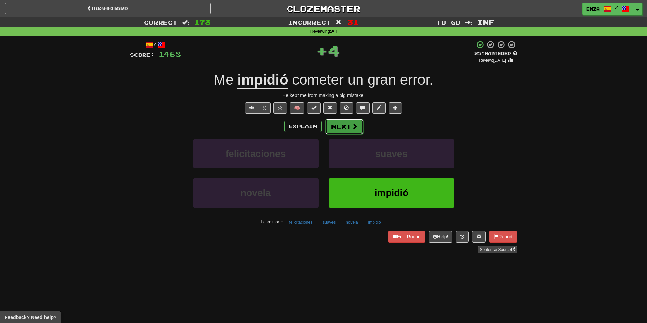
click at [339, 128] on button "Next" at bounding box center [344, 127] width 38 height 16
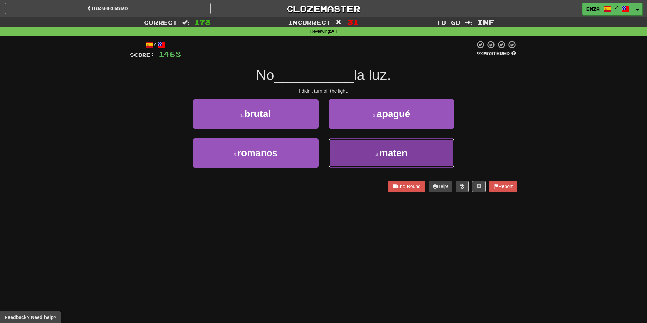
click at [350, 151] on button "4 . maten" at bounding box center [392, 153] width 126 height 30
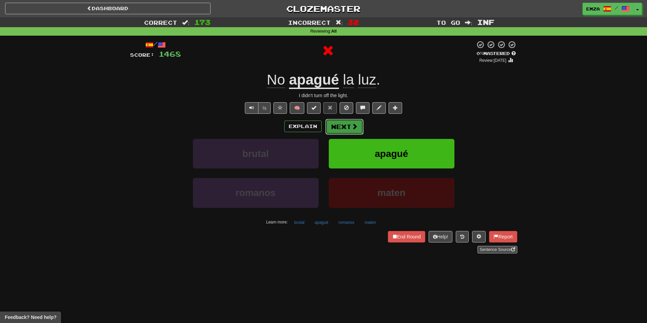
click at [348, 125] on button "Next" at bounding box center [344, 127] width 38 height 16
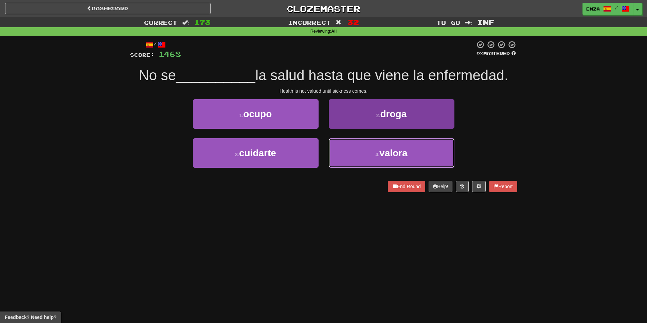
drag, startPoint x: 360, startPoint y: 159, endPoint x: 354, endPoint y: 145, distance: 14.6
click at [361, 158] on button "4 . valora" at bounding box center [392, 153] width 126 height 30
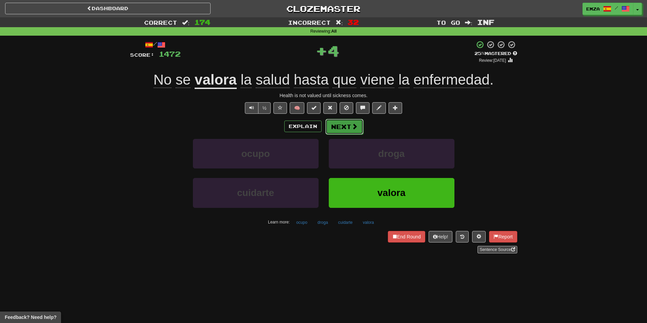
click at [344, 126] on button "Next" at bounding box center [344, 127] width 38 height 16
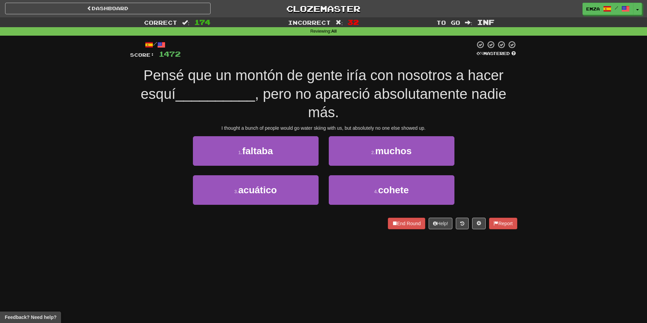
click at [339, 260] on div "Dashboard Clozemaster Emza / Toggle Dropdown Dashboard Leaderboard Activity Fee…" at bounding box center [323, 161] width 647 height 323
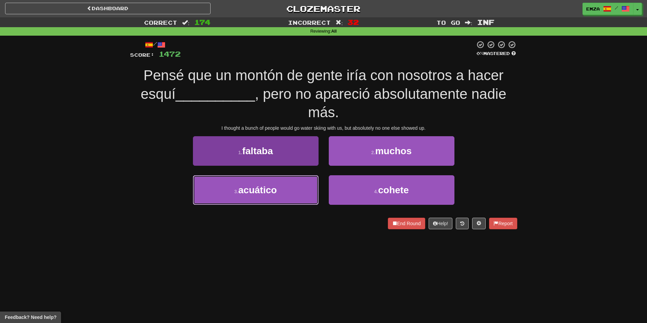
click at [294, 187] on button "3 . acuático" at bounding box center [256, 190] width 126 height 30
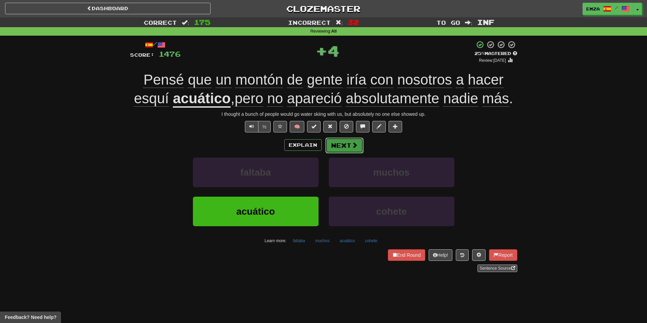
click at [354, 151] on button "Next" at bounding box center [344, 146] width 38 height 16
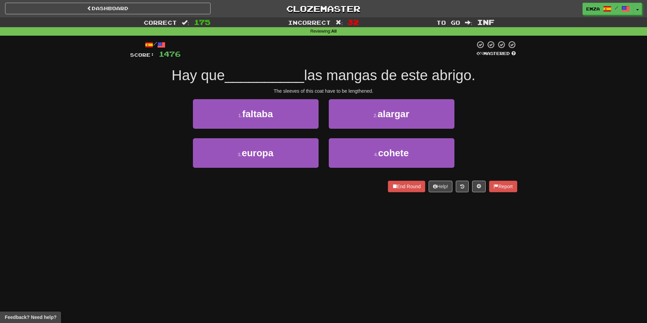
click at [331, 209] on div "Dashboard Clozemaster Emza / Toggle Dropdown Dashboard Leaderboard Activity Fee…" at bounding box center [323, 161] width 647 height 323
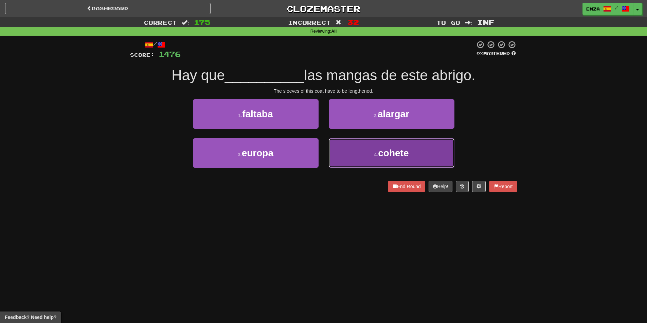
click at [345, 162] on button "4 . cohete" at bounding box center [392, 153] width 126 height 30
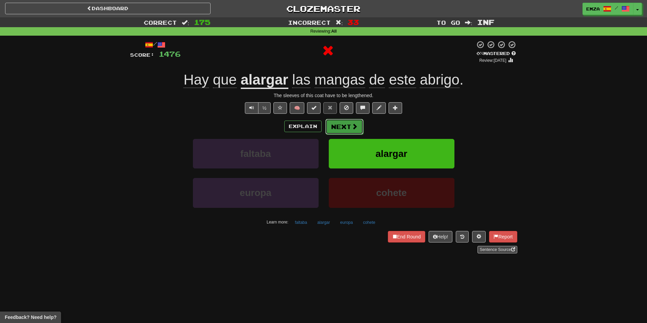
click at [332, 129] on button "Next" at bounding box center [344, 127] width 38 height 16
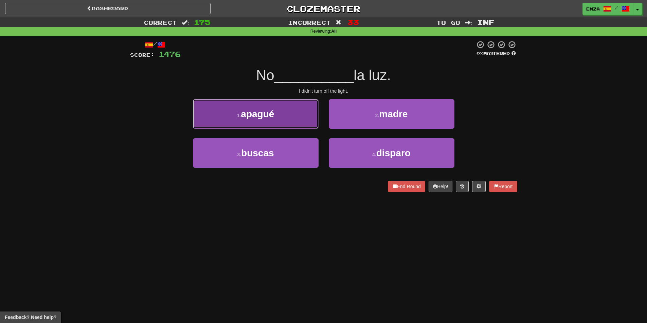
click at [294, 120] on button "1 . apagué" at bounding box center [256, 114] width 126 height 30
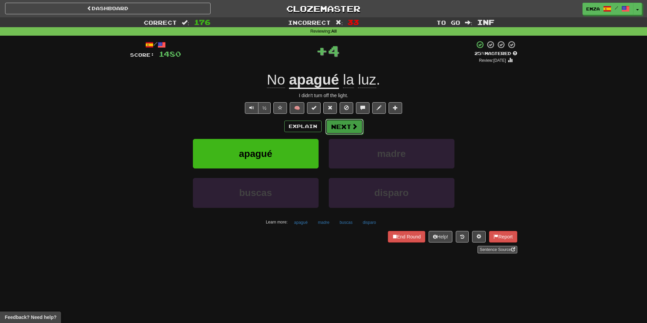
click at [337, 129] on button "Next" at bounding box center [344, 127] width 38 height 16
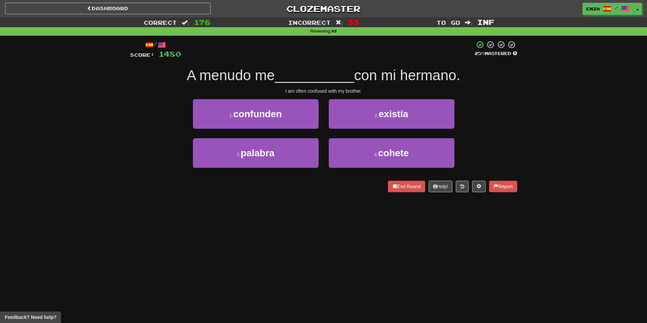
click at [322, 204] on div "Dashboard Clozemaster Emza / Toggle Dropdown Dashboard Leaderboard Activity Fee…" at bounding box center [323, 161] width 647 height 323
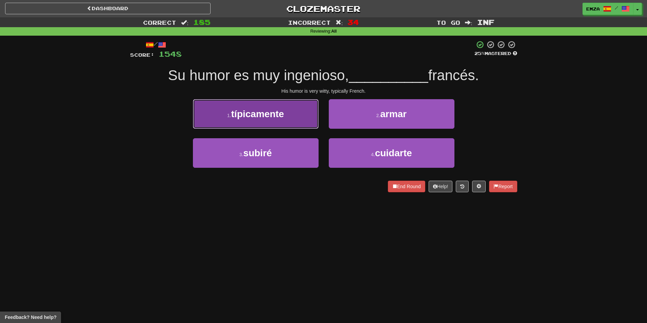
click at [252, 113] on span "típicamente" at bounding box center [257, 114] width 53 height 11
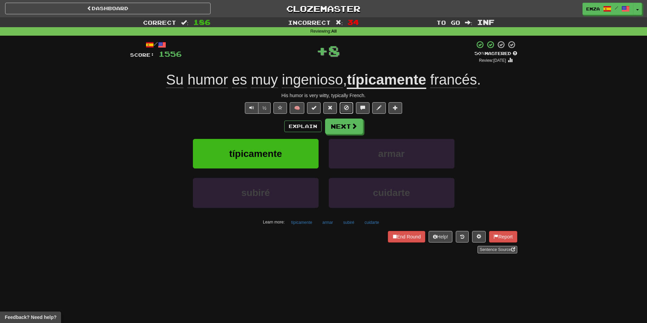
click at [344, 115] on div "/ Score: 1556 + 8 50 % Mastered Review: 2025-09-28 Su humor es muy ingenioso , …" at bounding box center [323, 146] width 387 height 213
click at [336, 128] on button "Next" at bounding box center [344, 127] width 38 height 16
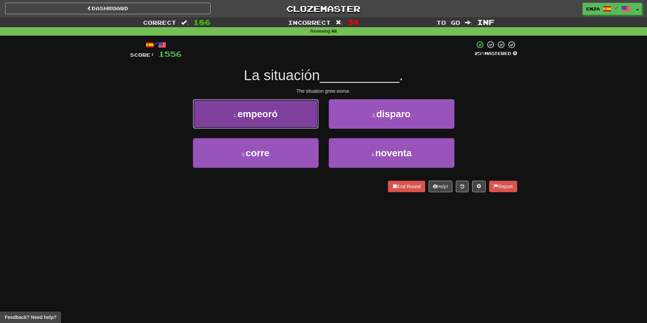
click at [284, 124] on button "1 . empeoró" at bounding box center [256, 114] width 126 height 30
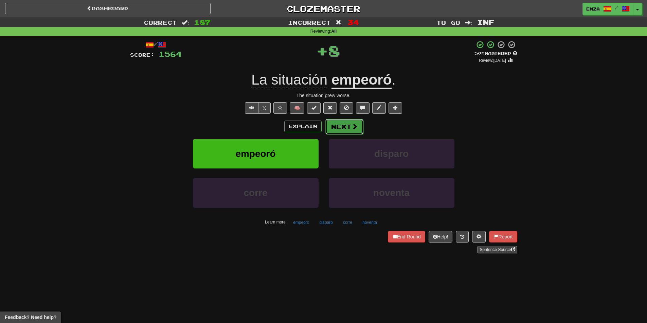
click at [350, 130] on button "Next" at bounding box center [344, 127] width 38 height 16
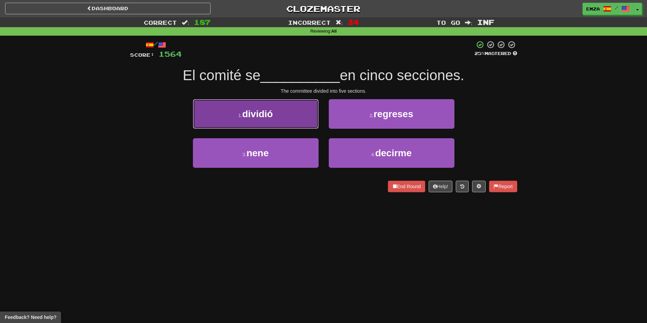
click at [288, 109] on button "1 . dividió" at bounding box center [256, 114] width 126 height 30
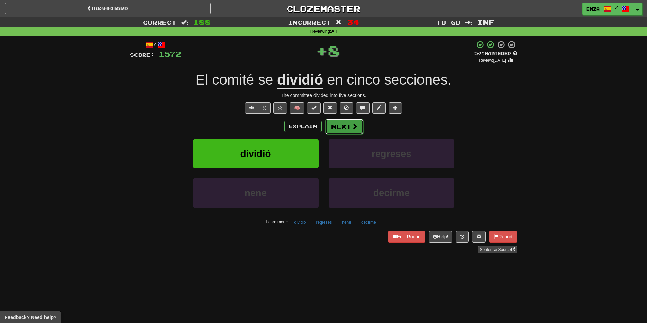
click at [338, 130] on button "Next" at bounding box center [344, 127] width 38 height 16
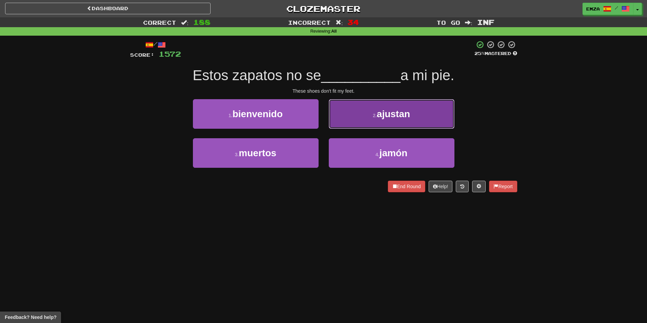
click at [354, 119] on button "2 . ajustan" at bounding box center [392, 114] width 126 height 30
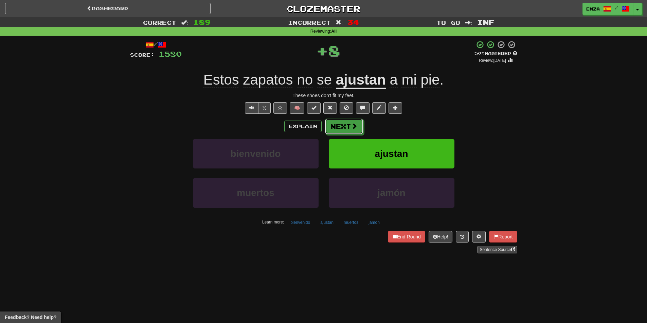
click at [334, 136] on div "Explain Next bienvenido ajustan muertos jamón Learn more: bienvenido ajustan mu…" at bounding box center [323, 173] width 387 height 109
click at [342, 123] on button "Next" at bounding box center [344, 127] width 38 height 16
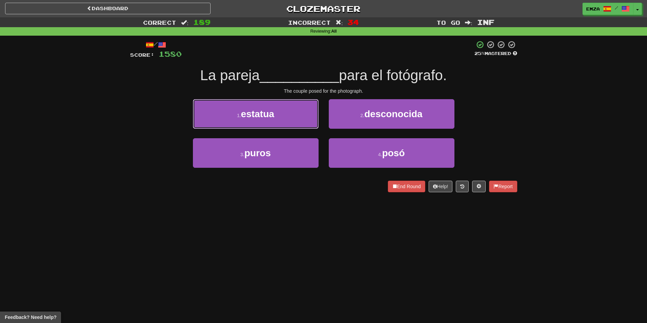
click at [280, 114] on button "1 . estatua" at bounding box center [256, 114] width 126 height 30
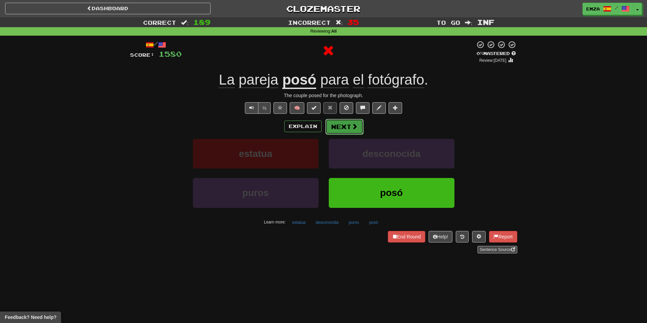
click at [348, 128] on button "Next" at bounding box center [344, 127] width 38 height 16
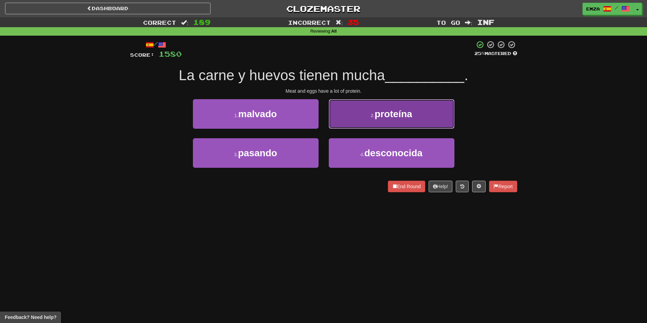
click at [372, 101] on button "2 . proteína" at bounding box center [392, 114] width 126 height 30
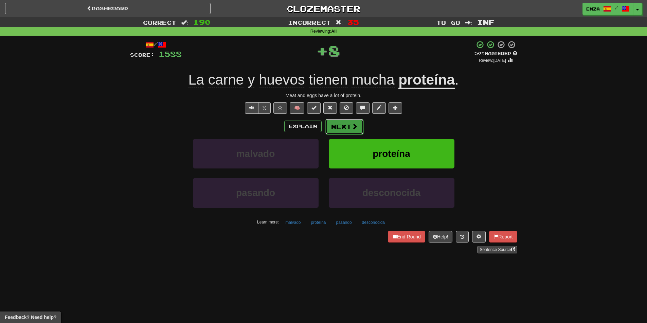
click at [354, 127] on span at bounding box center [354, 126] width 6 height 6
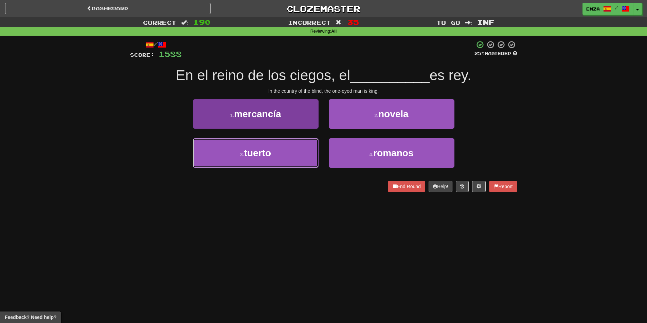
click at [289, 151] on button "3 . tuerto" at bounding box center [256, 153] width 126 height 30
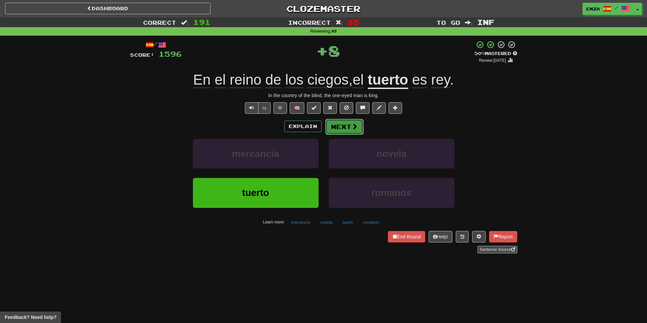
click at [342, 124] on button "Next" at bounding box center [344, 127] width 38 height 16
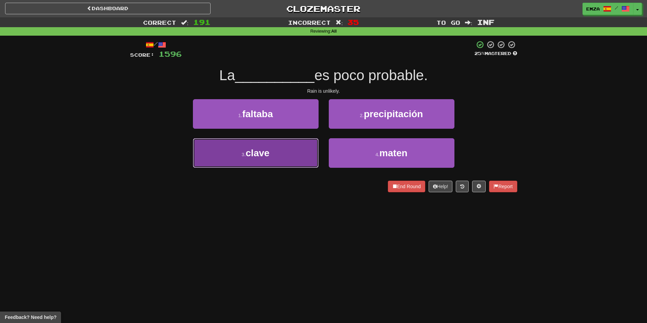
click at [289, 161] on button "3 . clave" at bounding box center [256, 153] width 126 height 30
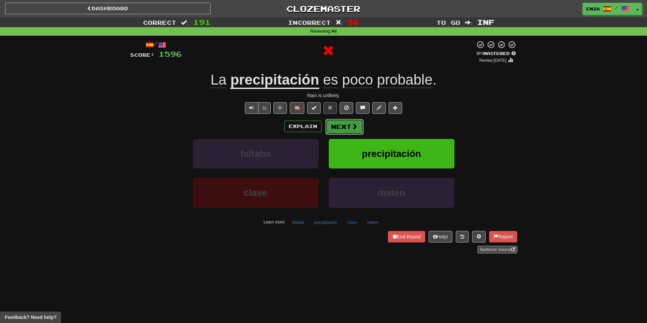
click at [347, 126] on button "Next" at bounding box center [344, 127] width 38 height 16
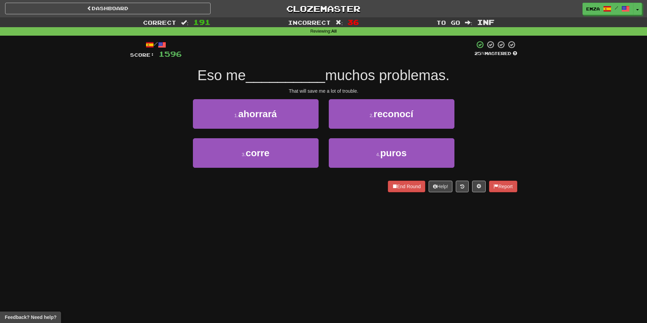
click at [320, 207] on div "Dashboard Clozemaster Emza / Toggle Dropdown Dashboard Leaderboard Activity Fee…" at bounding box center [323, 161] width 647 height 323
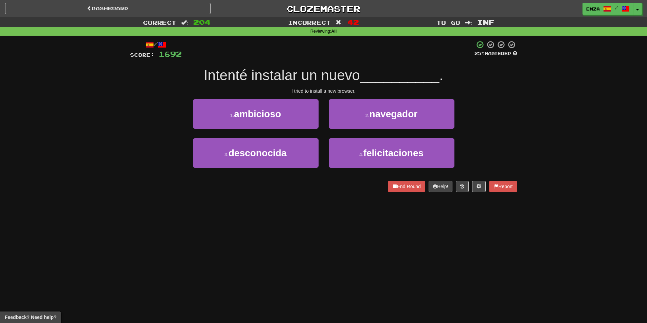
click at [162, 194] on div "/ Score: 1692 25 % Mastered Intenté instalar un nuevo __________ . I tried to i…" at bounding box center [323, 119] width 387 height 166
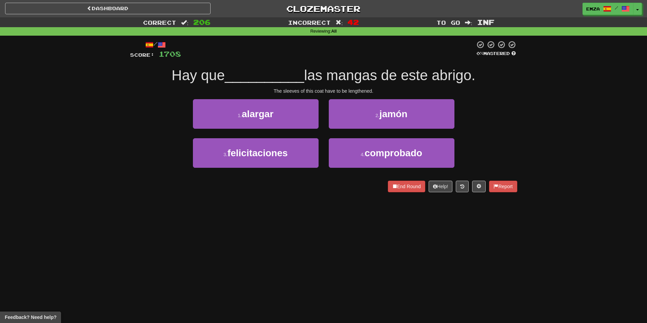
click at [115, 114] on div "Correct : 206 Incorrect : 42 To go : Inf Reviewing : All / Score: 1708 0 % Mast…" at bounding box center [323, 109] width 647 height 184
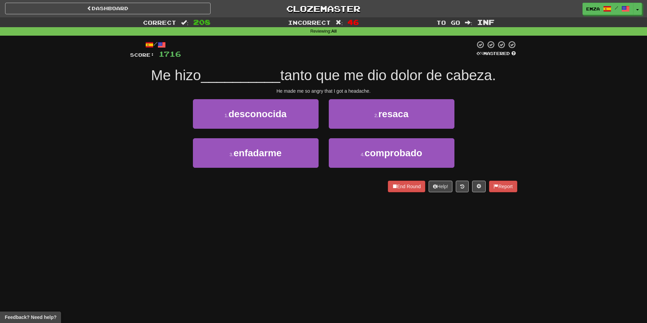
click at [130, 146] on div "3 . enfadarme 4 . comprobado" at bounding box center [323, 157] width 407 height 39
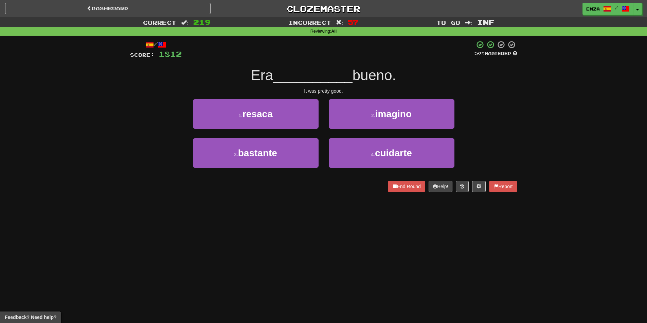
click at [83, 162] on div "Correct : 219 Incorrect : 57 To go : Inf Reviewing : All / Score: 1812 50 % Mas…" at bounding box center [323, 109] width 647 height 184
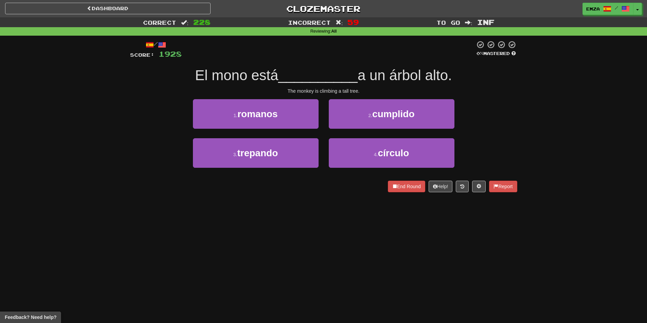
click at [65, 124] on div "Correct : 228 Incorrect : 59 To go : Inf Reviewing : All / Score: 1928 0 % Mast…" at bounding box center [323, 109] width 647 height 184
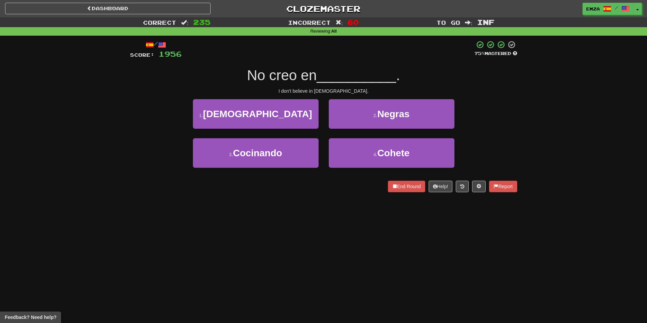
click at [117, 133] on div "Correct : 235 Incorrect : 60 To go : Inf Reviewing : All / Score: 1956 75 % Mas…" at bounding box center [323, 109] width 647 height 184
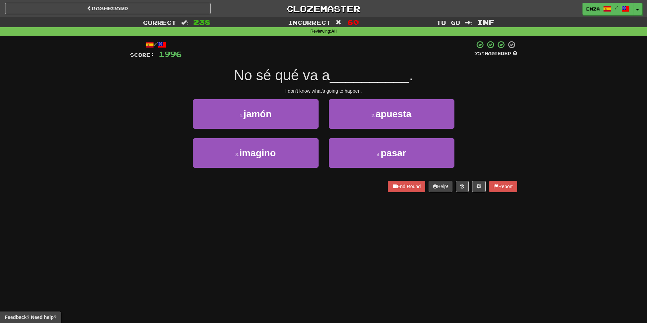
click at [144, 127] on div "1 . jamón 2 . apuesta" at bounding box center [323, 118] width 407 height 39
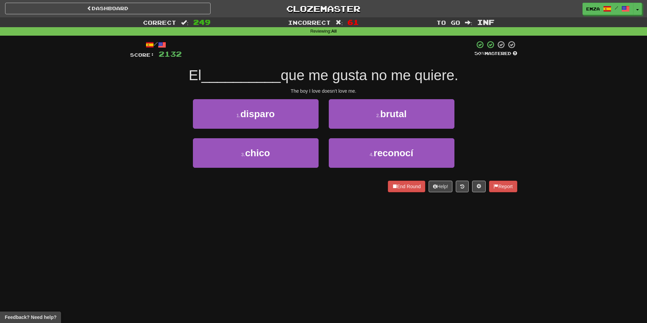
click at [151, 128] on div "1 . disparo 2 . brutal" at bounding box center [323, 118] width 407 height 39
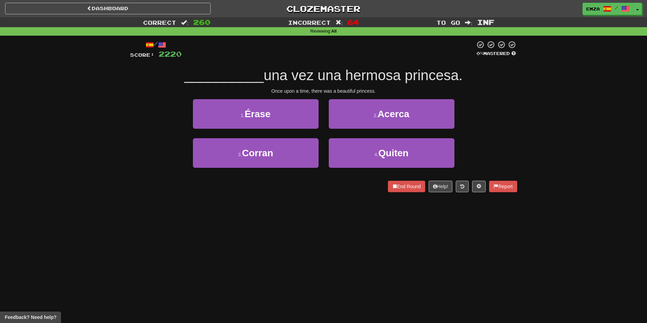
click at [154, 183] on div "End Round Help! Report" at bounding box center [323, 187] width 387 height 12
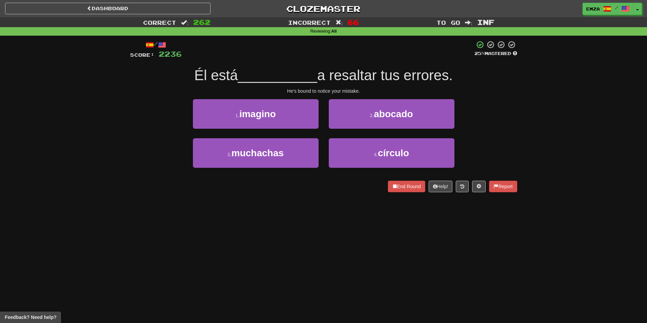
drag, startPoint x: 286, startPoint y: 223, endPoint x: 293, endPoint y: 219, distance: 8.2
click at [292, 221] on div "Dashboard Clozemaster Emza / Toggle Dropdown Dashboard Leaderboard Activity Fee…" at bounding box center [323, 161] width 647 height 323
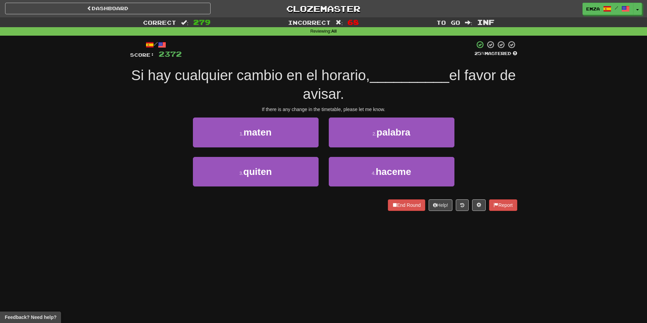
click at [235, 240] on div "Dashboard Clozemaster Emza / Toggle Dropdown Dashboard Leaderboard Activity Fee…" at bounding box center [323, 161] width 647 height 323
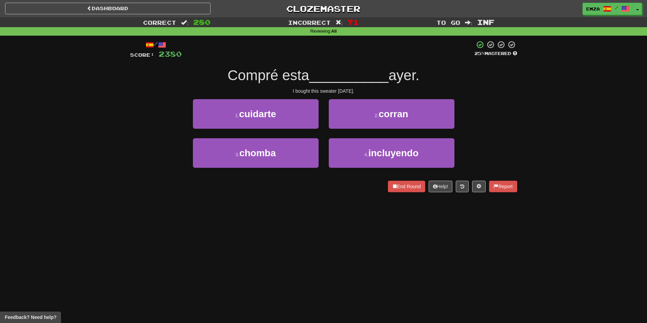
click at [311, 200] on div "/ Score: 2380 25 % Mastered Compré esta __________ ayer. I bought this sweater …" at bounding box center [323, 119] width 387 height 166
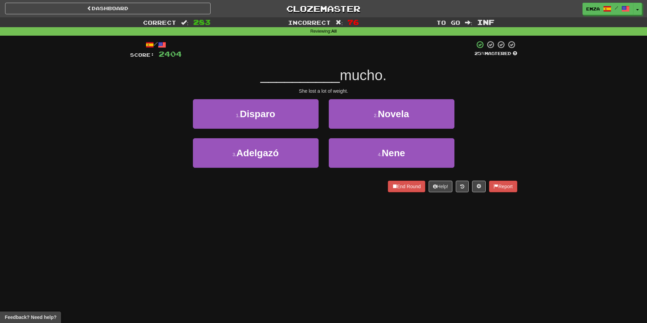
click at [113, 203] on div "Dashboard Clozemaster Emza / Toggle Dropdown Dashboard Leaderboard Activity Fee…" at bounding box center [323, 161] width 647 height 323
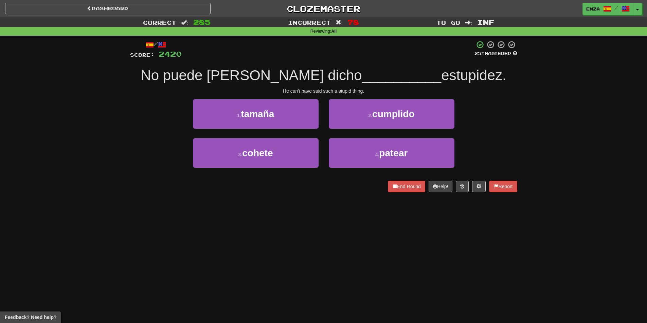
click at [112, 147] on div "Correct : 285 Incorrect : 78 To go : Inf Reviewing : All / Score: 2420 25 % Mas…" at bounding box center [323, 109] width 647 height 184
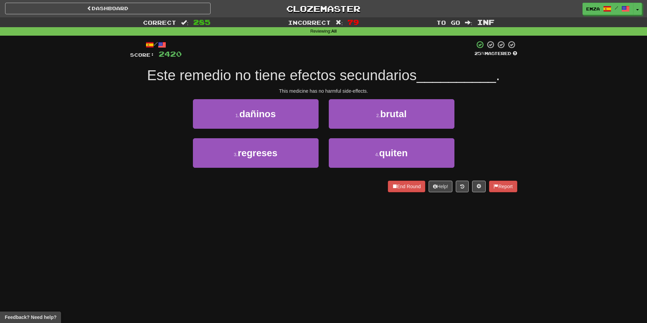
click at [116, 152] on div "Correct : 285 Incorrect : 79 To go : Inf Reviewing : All / Score: 2420 25 % Mas…" at bounding box center [323, 109] width 647 height 184
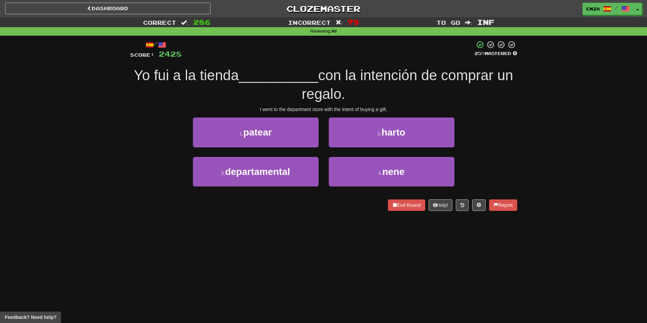
click at [51, 133] on div "Correct : 286 Incorrect : 79 To go : Inf Reviewing : All / Score: 2428 25 % Mas…" at bounding box center [323, 118] width 647 height 203
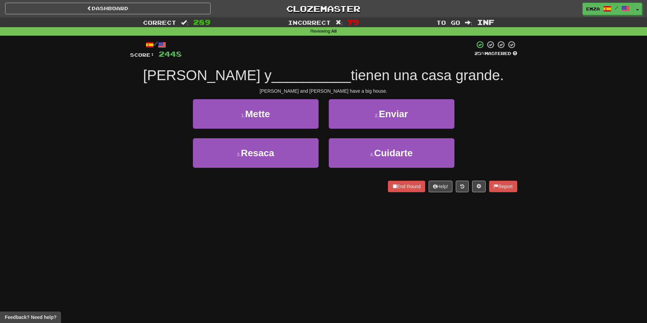
click at [128, 143] on div "/ Score: 2448 25 % Mastered Jorgen y __________ tienen una casa grande. Jørgen …" at bounding box center [323, 119] width 397 height 166
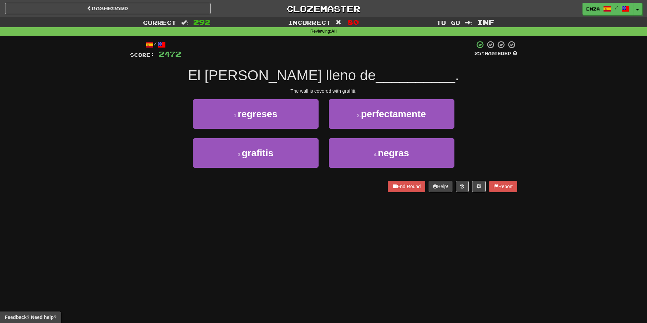
click at [102, 115] on div "Correct : 292 Incorrect : 80 To go : Inf Reviewing : All / Score: 2472 25 % Mas…" at bounding box center [323, 109] width 647 height 184
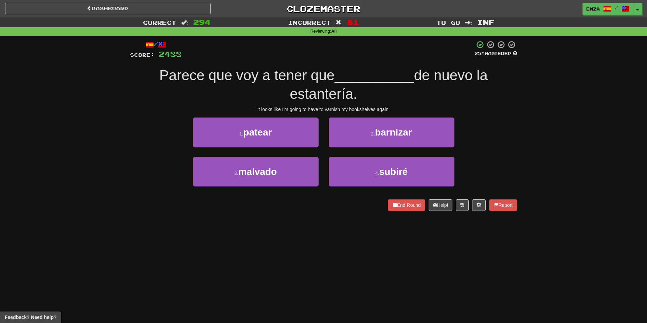
click at [129, 127] on div "/ Score: 2488 25 % Mastered Parece que voy a tener que __________ de nuevo la e…" at bounding box center [323, 128] width 397 height 184
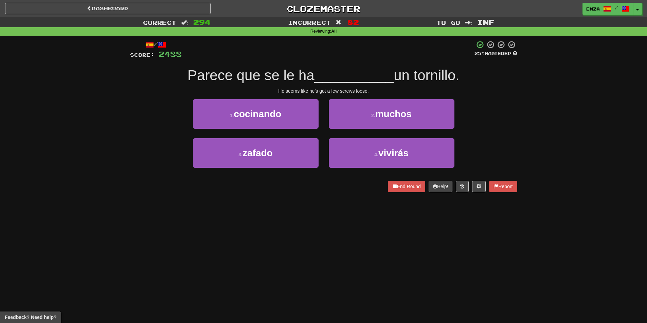
click at [67, 104] on div "Correct : 294 Incorrect : 82 To go : Inf Reviewing : All / Score: 2488 25 % Mas…" at bounding box center [323, 109] width 647 height 184
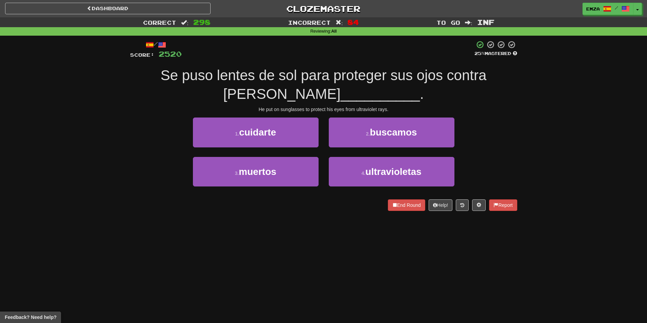
click at [73, 143] on div "Correct : 298 Incorrect : 84 To go : Inf Reviewing : All / Score: 2520 25 % Mas…" at bounding box center [323, 118] width 647 height 203
click at [135, 140] on div "1 . cuidarte 2 . buscamos" at bounding box center [323, 136] width 407 height 39
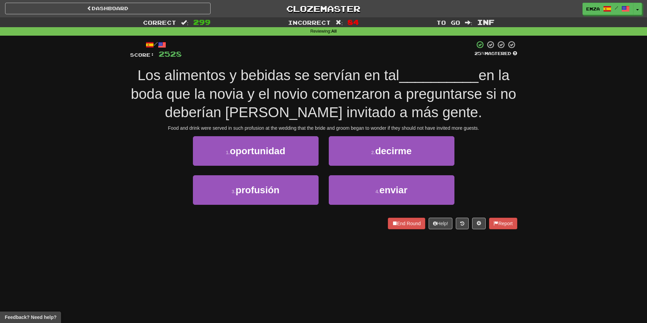
drag, startPoint x: 124, startPoint y: 133, endPoint x: 127, endPoint y: 148, distance: 15.5
click at [124, 133] on div "Correct : 299 Incorrect : 84 To go : Inf Reviewing : All / Score: 2528 25 % Mas…" at bounding box center [323, 127] width 647 height 221
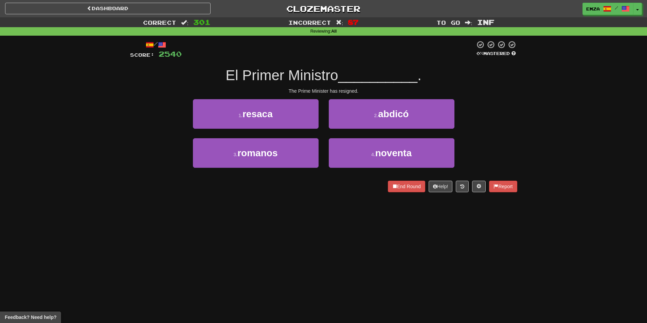
click at [300, 249] on div "Dashboard Clozemaster Emza / Toggle Dropdown Dashboard Leaderboard Activity Fee…" at bounding box center [323, 161] width 647 height 323
click at [240, 239] on div "Dashboard Clozemaster Emza / Toggle Dropdown Dashboard Leaderboard Activity Fee…" at bounding box center [323, 161] width 647 height 323
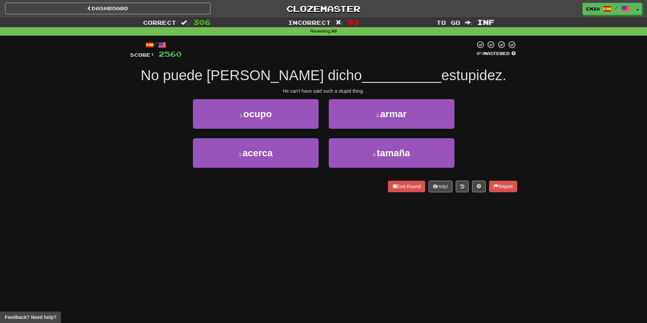
click at [126, 197] on div "/ Score: 2560 0 % Mastered No puede haber dicho __________ estupidez. He can't …" at bounding box center [323, 119] width 397 height 166
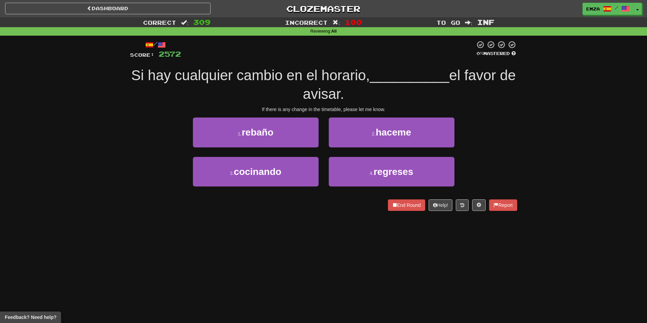
click at [108, 185] on div "Correct : 309 Incorrect : 100 To go : Inf Reviewing : All / Score: 2572 0 % Mas…" at bounding box center [323, 118] width 647 height 203
click at [76, 121] on div "Correct : 315 Incorrect : 106 To go : Inf Reviewing : All / Score: 2596 0 % Mas…" at bounding box center [323, 118] width 647 height 203
click at [78, 180] on div "Correct : 315 Incorrect : 106 To go : Inf Reviewing : All / Score: 2596 0 % Mas…" at bounding box center [323, 118] width 647 height 203
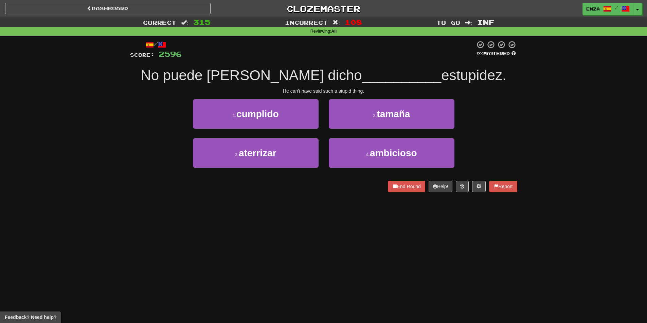
click at [90, 171] on div "Correct : 315 Incorrect : 108 To go : Inf Reviewing : All / Score: 2596 0 % Mas…" at bounding box center [323, 109] width 647 height 184
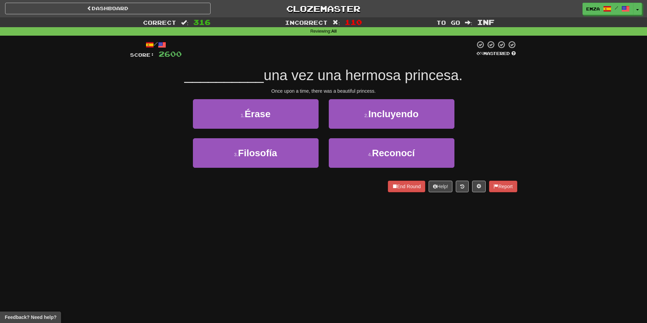
click at [252, 200] on div "/ Score: 2600 0 % Mastered __________ una vez una hermosa princesa. Once upon a…" at bounding box center [323, 119] width 387 height 166
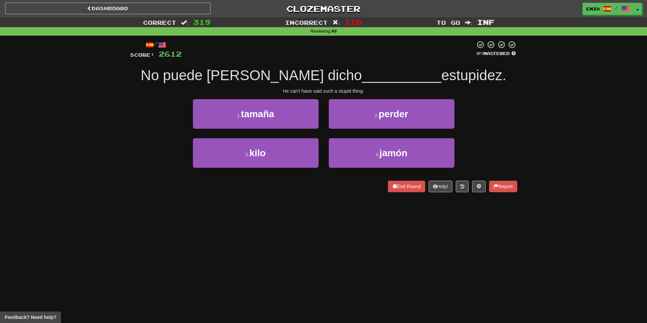
click at [98, 195] on div "Correct : 319 Incorrect : 110 To go : Inf Reviewing : All / Score: 2612 0 % Mas…" at bounding box center [323, 109] width 647 height 184
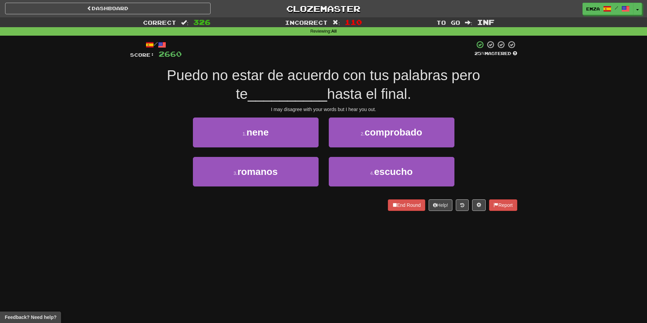
drag, startPoint x: 99, startPoint y: 148, endPoint x: 97, endPoint y: 144, distance: 4.6
click at [98, 147] on div "Correct : 326 Incorrect : 110 To go : Inf Reviewing : All / Score: 2660 25 % Ma…" at bounding box center [323, 118] width 647 height 203
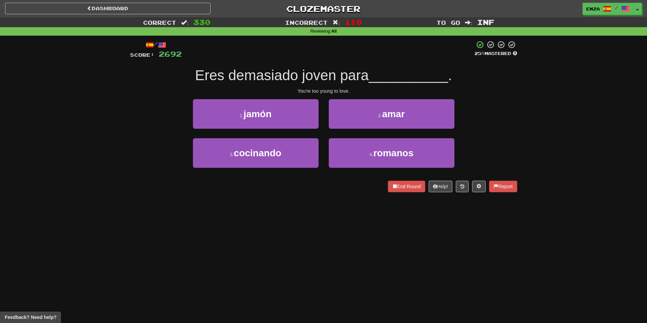
click at [130, 147] on div "3 . cocinando 4 . romanos" at bounding box center [323, 157] width 407 height 39
click at [93, 149] on div "Correct : 333 Incorrect : 110 To go : Inf Reviewing : All / Score: 2716 0 % Mas…" at bounding box center [323, 109] width 647 height 184
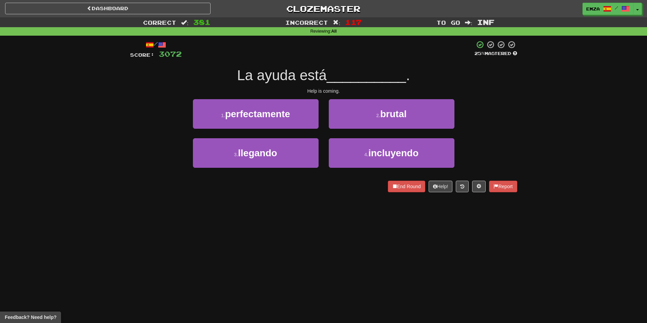
click at [129, 202] on div "Dashboard Clozemaster Emza / Toggle Dropdown Dashboard Leaderboard Activity Fee…" at bounding box center [323, 161] width 647 height 323
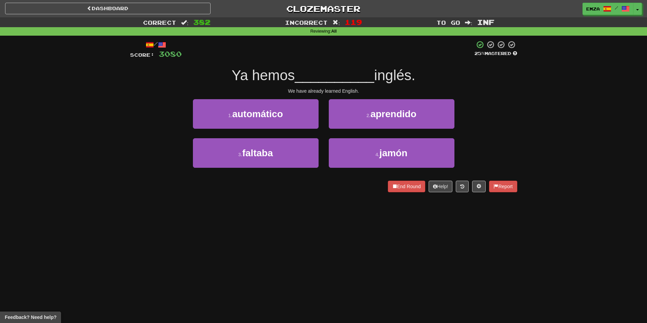
click at [380, 244] on div "Dashboard Clozemaster Emza / Toggle Dropdown Dashboard Leaderboard Activity Fee…" at bounding box center [323, 161] width 647 height 323
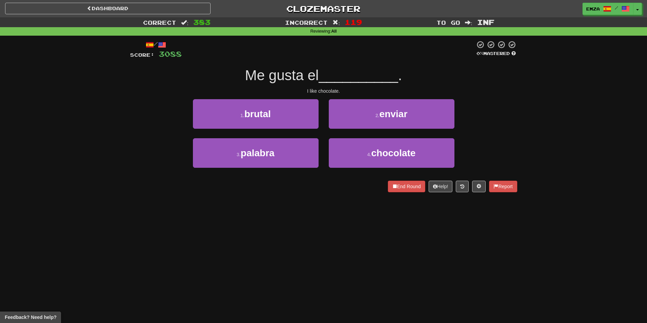
click at [269, 222] on div "Dashboard Clozemaster Emza / Toggle Dropdown Dashboard Leaderboard Activity Fee…" at bounding box center [323, 161] width 647 height 323
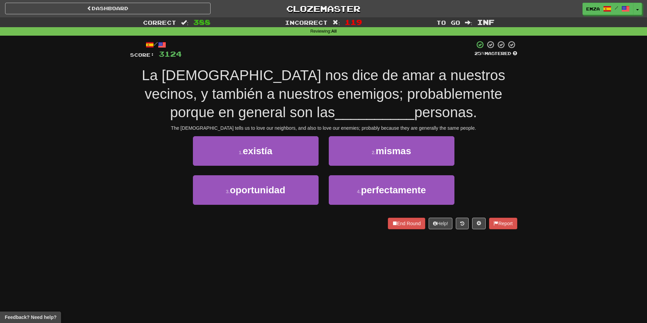
click at [322, 260] on div "Dashboard Clozemaster Emza / Toggle Dropdown Dashboard Leaderboard Activity Fee…" at bounding box center [323, 161] width 647 height 323
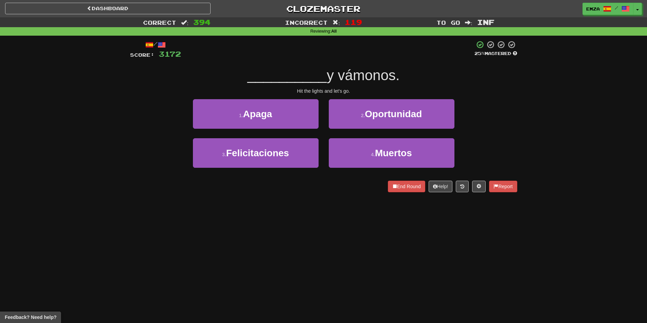
click at [338, 247] on div "Dashboard Clozemaster Emza / Toggle Dropdown Dashboard Leaderboard Activity Fee…" at bounding box center [323, 161] width 647 height 323
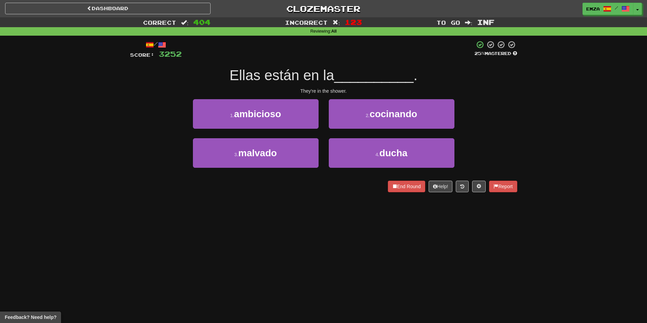
click at [285, 252] on div "Dashboard Clozemaster Emza / Toggle Dropdown Dashboard Leaderboard Activity Fee…" at bounding box center [323, 161] width 647 height 323
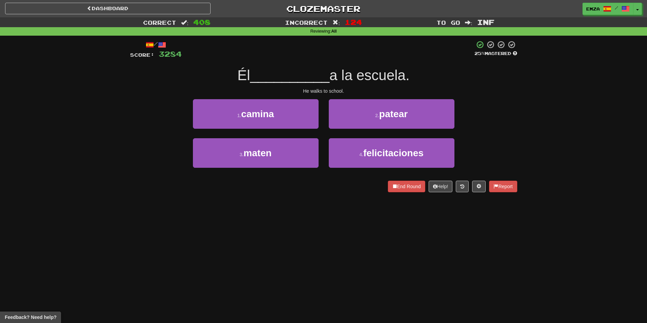
click at [289, 228] on div "Dashboard Clozemaster Emza / Toggle Dropdown Dashboard Leaderboard Activity Fee…" at bounding box center [323, 161] width 647 height 323
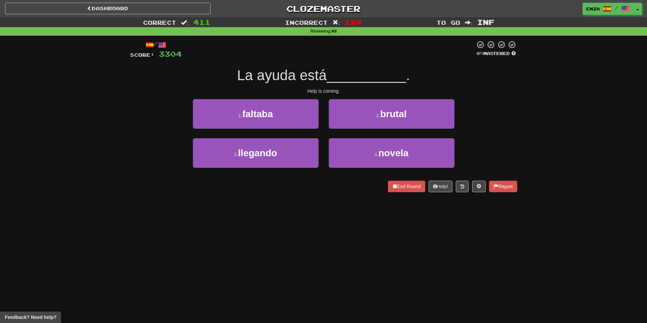
click at [122, 217] on div "Dashboard Clozemaster Emza / Toggle Dropdown Dashboard Leaderboard Activity Fee…" at bounding box center [323, 161] width 647 height 323
drag, startPoint x: 275, startPoint y: 194, endPoint x: 280, endPoint y: 198, distance: 7.1
click at [280, 198] on div "/ Score: 3308 0 % Mastered Está de los __________ . He's all excited. 1 . cuida…" at bounding box center [323, 119] width 387 height 166
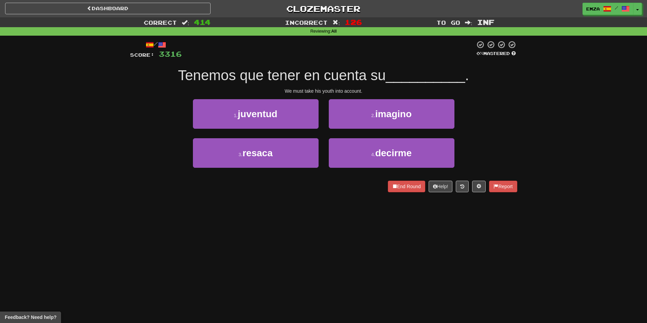
click at [36, 198] on div "Correct : 414 Incorrect : 126 To go : Inf Reviewing : All / Score: 3316 0 % Mas…" at bounding box center [323, 109] width 647 height 184
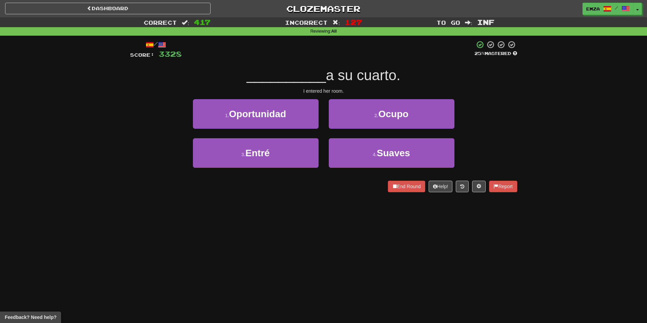
click at [84, 232] on div "Dashboard Clozemaster Emza / Toggle Dropdown Dashboard Leaderboard Activity Fee…" at bounding box center [323, 161] width 647 height 323
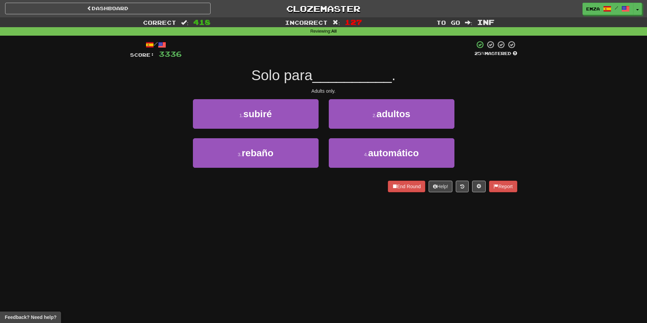
drag, startPoint x: 182, startPoint y: 209, endPoint x: 187, endPoint y: 205, distance: 7.1
click at [186, 206] on div "Dashboard Clozemaster Emza / Toggle Dropdown Dashboard Leaderboard Activity Fee…" at bounding box center [323, 161] width 647 height 323
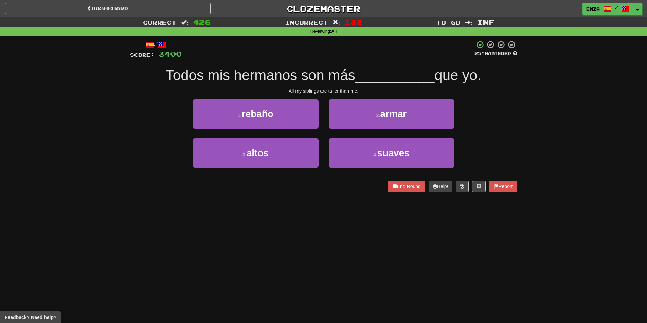
click at [154, 135] on div "1 . rebaño 2 . armar" at bounding box center [323, 118] width 407 height 39
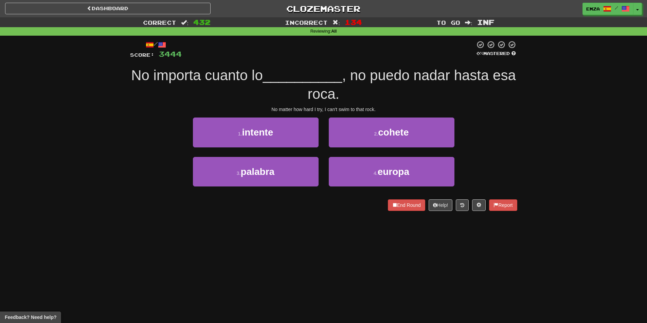
drag, startPoint x: 345, startPoint y: 277, endPoint x: 338, endPoint y: 275, distance: 6.9
click at [341, 276] on div "Dashboard Clozemaster Emza / Toggle Dropdown Dashboard Leaderboard Activity Fee…" at bounding box center [323, 161] width 647 height 323
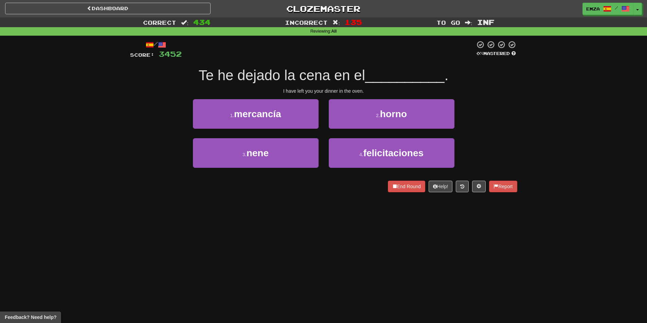
click at [171, 215] on div "Dashboard Clozemaster Emza / Toggle Dropdown Dashboard Leaderboard Activity Fee…" at bounding box center [323, 161] width 647 height 323
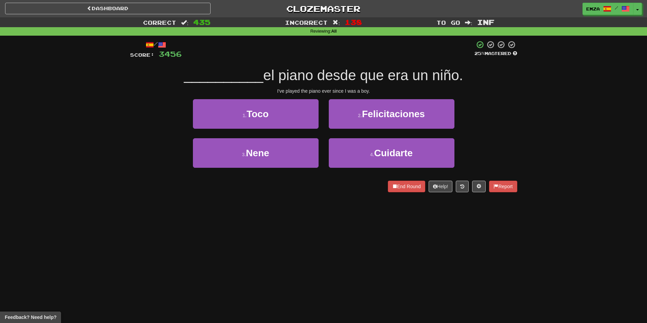
click at [153, 195] on div "/ Score: 3456 25 % Mastered __________ el piano desde que era un niño. I've pla…" at bounding box center [323, 119] width 387 height 166
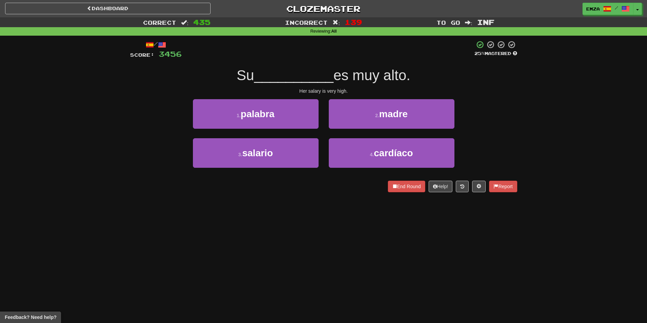
click at [153, 228] on div "Dashboard Clozemaster Emza / Toggle Dropdown Dashboard Leaderboard Activity Fee…" at bounding box center [323, 161] width 647 height 323
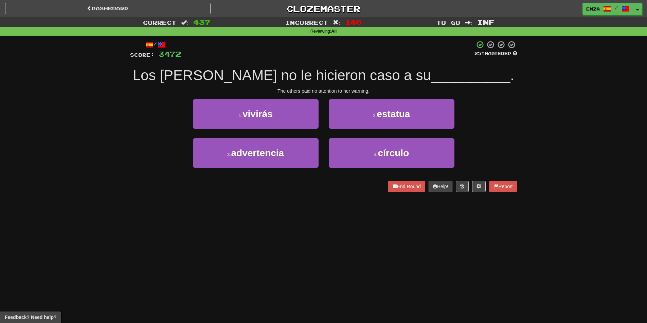
click at [304, 192] on div "End Round Help! Report" at bounding box center [323, 187] width 387 height 12
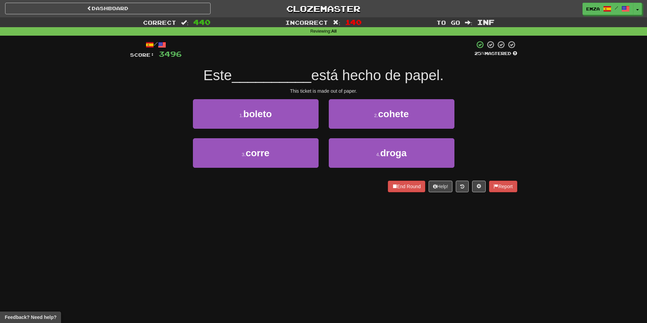
click at [200, 192] on div "End Round Help! Report" at bounding box center [323, 187] width 387 height 12
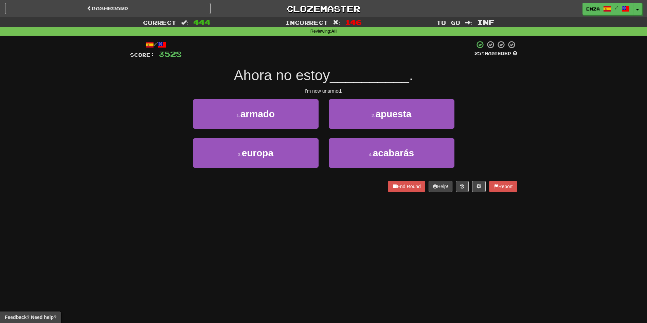
drag, startPoint x: 289, startPoint y: 184, endPoint x: 285, endPoint y: 181, distance: 5.5
click at [286, 184] on div "End Round Help! Report" at bounding box center [323, 187] width 387 height 12
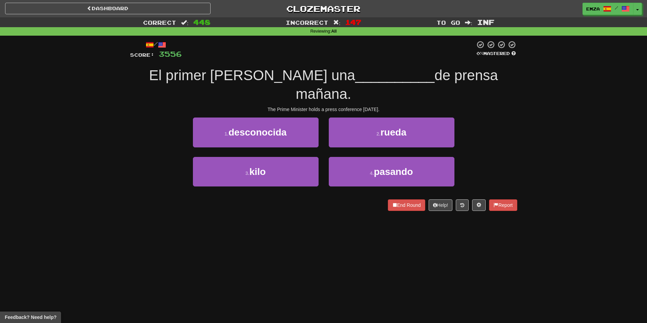
click at [234, 208] on div "Dashboard Clozemaster Emza / Toggle Dropdown Dashboard Leaderboard Activity Fee…" at bounding box center [323, 161] width 647 height 323
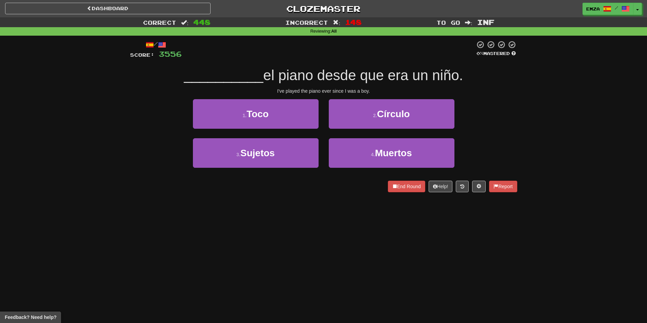
click at [332, 235] on div "Dashboard Clozemaster Emza / Toggle Dropdown Dashboard Leaderboard Activity Fee…" at bounding box center [323, 161] width 647 height 323
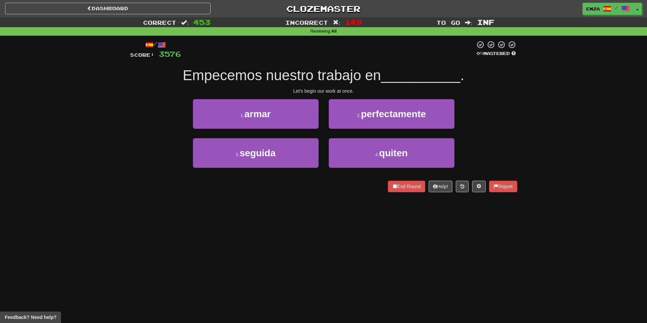
click at [524, 149] on div "Correct : 453 Incorrect : 149 To go : Inf Reviewing : All / Score: 3576 0 % Mas…" at bounding box center [323, 109] width 647 height 184
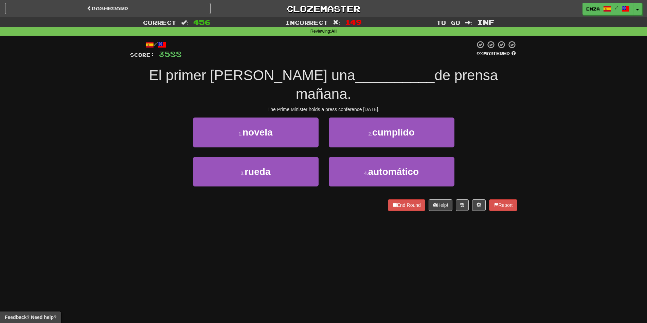
click at [299, 240] on div "Dashboard Clozemaster Emza / Toggle Dropdown Dashboard Leaderboard Activity Fee…" at bounding box center [323, 161] width 647 height 323
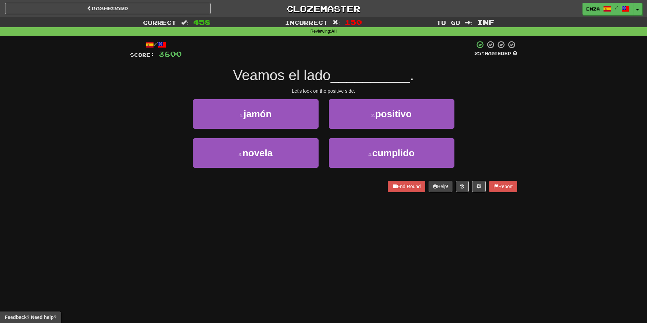
click at [107, 201] on div "Correct : 458 Incorrect : 150 To go : Inf Reviewing : All / Score: 3600 25 % Ma…" at bounding box center [323, 109] width 647 height 184
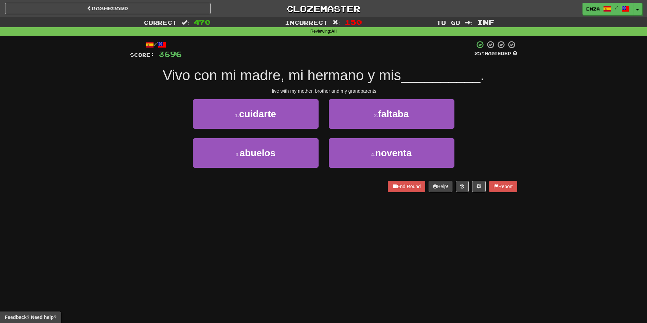
click at [250, 234] on div "Dashboard Clozemaster Emza / Toggle Dropdown Dashboard Leaderboard Activity Fee…" at bounding box center [323, 161] width 647 height 323
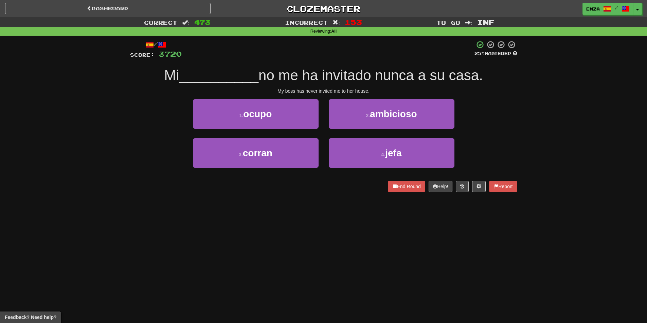
click at [271, 210] on div "Dashboard Clozemaster Emza / Toggle Dropdown Dashboard Leaderboard Activity Fee…" at bounding box center [323, 161] width 647 height 323
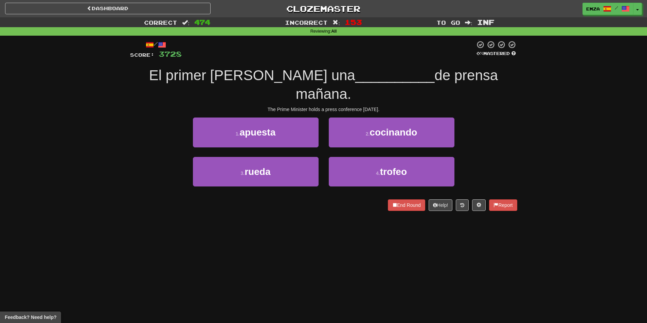
click at [96, 149] on div "Correct : 474 Incorrect : 153 To go : Inf Reviewing : All / Score: 3728 0 % Mas…" at bounding box center [323, 118] width 647 height 203
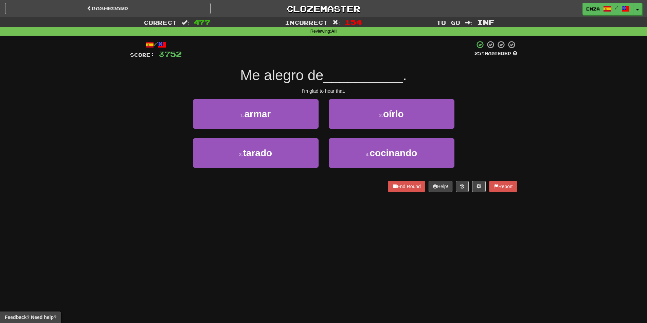
drag, startPoint x: 272, startPoint y: 243, endPoint x: 266, endPoint y: 242, distance: 6.3
click at [267, 242] on div "Dashboard Clozemaster Emza / Toggle Dropdown Dashboard Leaderboard Activity Fee…" at bounding box center [323, 161] width 647 height 323
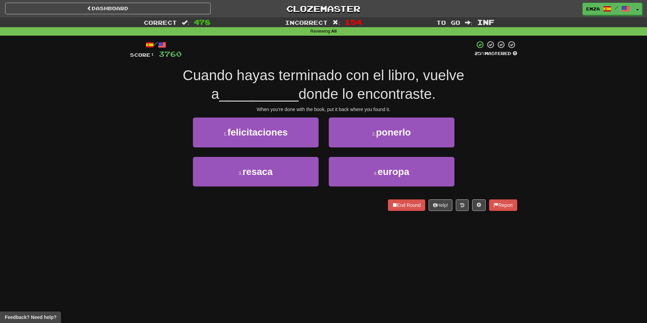
drag, startPoint x: 158, startPoint y: 231, endPoint x: 144, endPoint y: 223, distance: 15.5
click at [156, 226] on div "Dashboard Clozemaster Emza / Toggle Dropdown Dashboard Leaderboard Activity Fee…" at bounding box center [323, 161] width 647 height 323
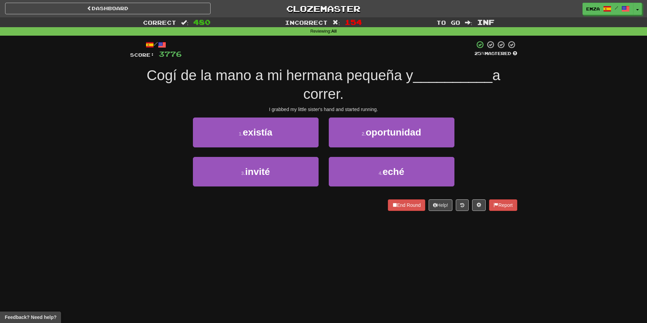
click at [61, 174] on div "Correct : 480 Incorrect : 154 To go : Inf Reviewing : All / Score: 3776 25 % Ma…" at bounding box center [323, 118] width 647 height 203
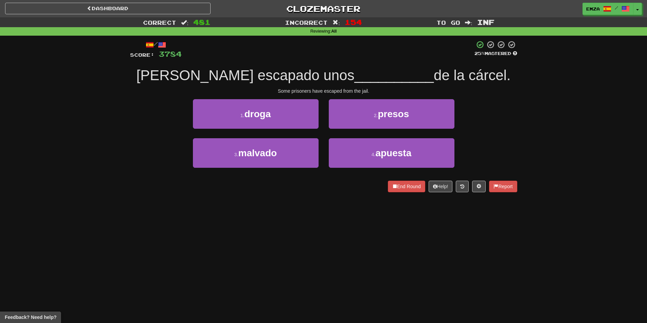
click at [98, 151] on div "Correct : 481 Incorrect : 154 To go : Inf Reviewing : All / Score: 3784 25 % Ma…" at bounding box center [323, 109] width 647 height 184
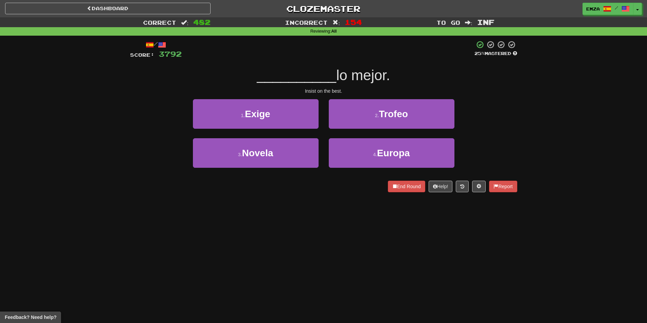
click at [95, 148] on div "Correct : 482 Incorrect : 154 To go : Inf Reviewing : All / Score: 3792 25 % Ma…" at bounding box center [323, 109] width 647 height 184
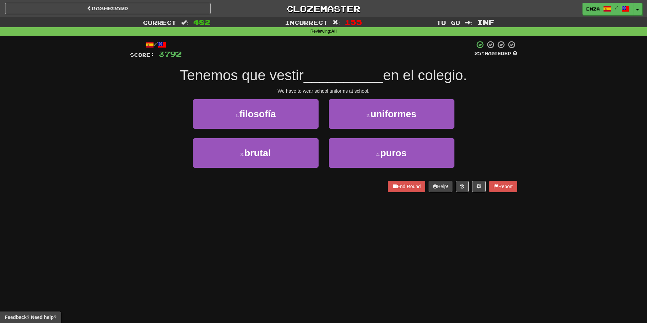
click at [212, 229] on div "Dashboard Clozemaster Emza / Toggle Dropdown Dashboard Leaderboard Activity Fee…" at bounding box center [323, 161] width 647 height 323
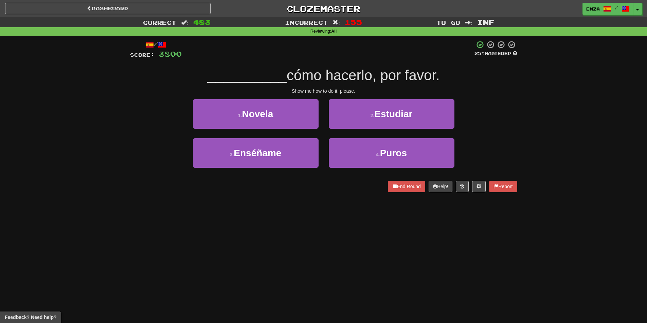
click at [232, 222] on div "Dashboard Clozemaster Emza / Toggle Dropdown Dashboard Leaderboard Activity Fee…" at bounding box center [323, 161] width 647 height 323
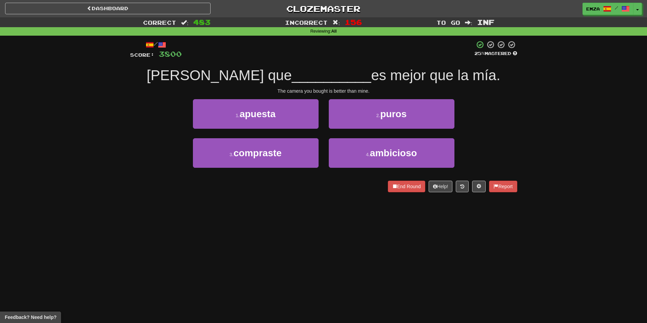
click at [149, 197] on div "/ Score: 3800 25 % Mastered La cámara que __________ es mejor que la mía. The c…" at bounding box center [323, 119] width 387 height 166
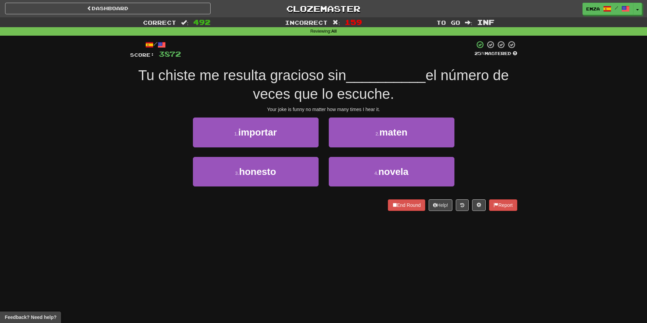
click at [310, 248] on div "Dashboard Clozemaster Emza / Toggle Dropdown Dashboard Leaderboard Activity Fee…" at bounding box center [323, 161] width 647 height 323
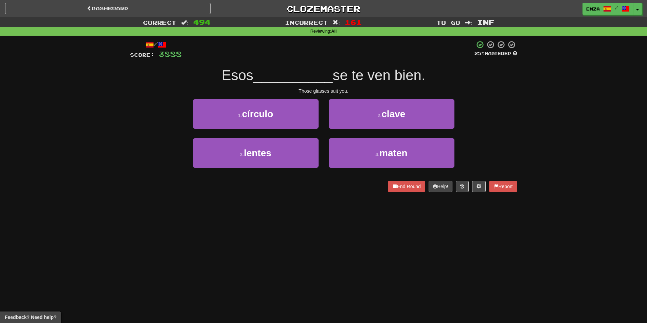
click at [290, 198] on div "/ Score: 3888 25 % Mastered Esos __________ se te ven bien. Those glasses suit …" at bounding box center [323, 119] width 387 height 166
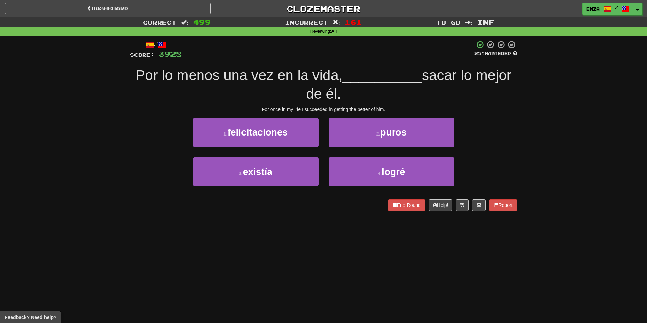
click at [323, 249] on div "Dashboard Clozemaster Emza / Toggle Dropdown Dashboard Leaderboard Activity Fee…" at bounding box center [323, 161] width 647 height 323
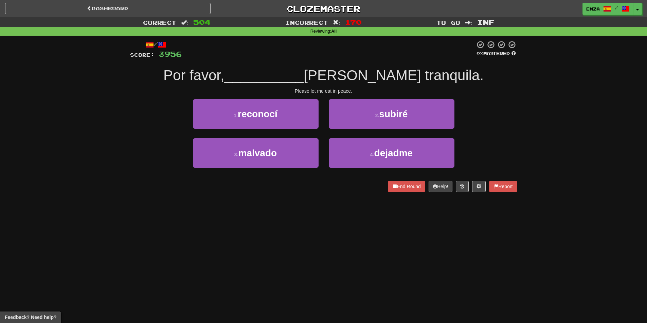
click at [340, 244] on div "Dashboard Clozemaster Emza / Toggle Dropdown Dashboard Leaderboard Activity Fee…" at bounding box center [323, 161] width 647 height 323
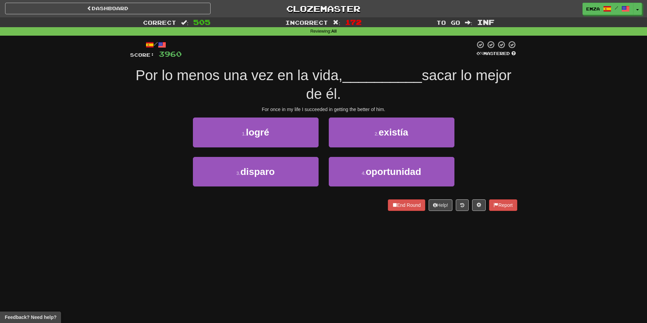
click at [133, 192] on div "3 . disparo 4 . oportunidad" at bounding box center [323, 176] width 407 height 39
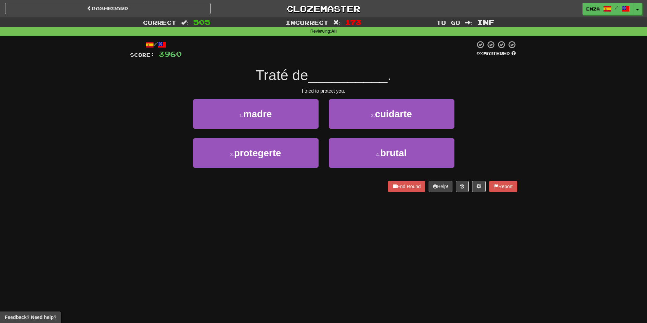
drag, startPoint x: 268, startPoint y: 237, endPoint x: 267, endPoint y: 222, distance: 15.0
click at [263, 230] on div "Dashboard Clozemaster Emza / Toggle Dropdown Dashboard Leaderboard Activity Fee…" at bounding box center [323, 161] width 647 height 323
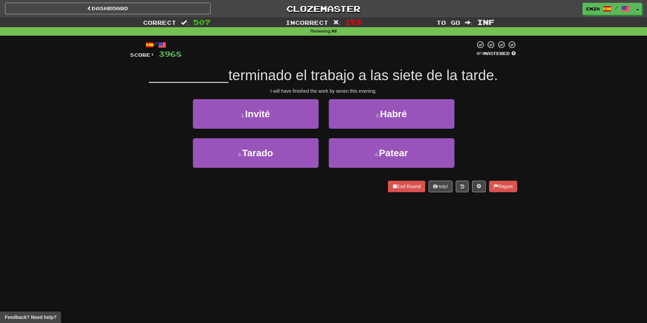
click at [319, 236] on div "Dashboard Clozemaster Emza / Toggle Dropdown Dashboard Leaderboard Activity Fee…" at bounding box center [323, 161] width 647 height 323
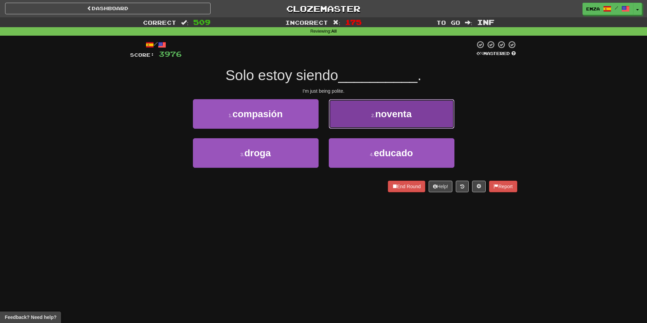
click at [396, 110] on span "noventa" at bounding box center [393, 114] width 36 height 11
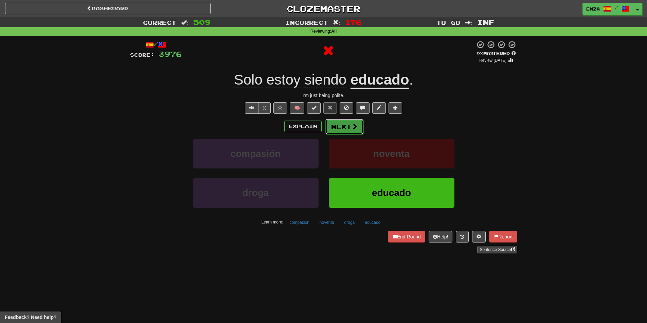
click at [340, 132] on button "Next" at bounding box center [344, 127] width 38 height 16
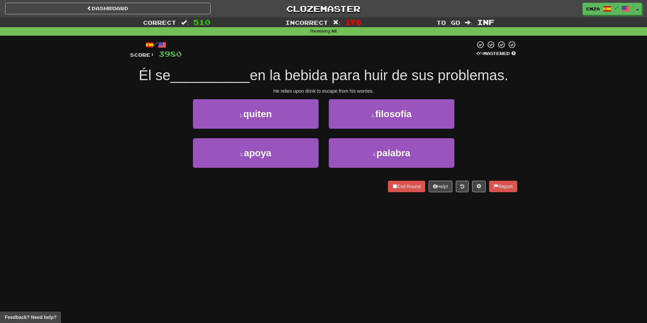
click at [96, 145] on div "Correct : 510 Incorrect : 176 To go : Inf Reviewing : All / Score: 3980 0 % Mas…" at bounding box center [323, 109] width 647 height 184
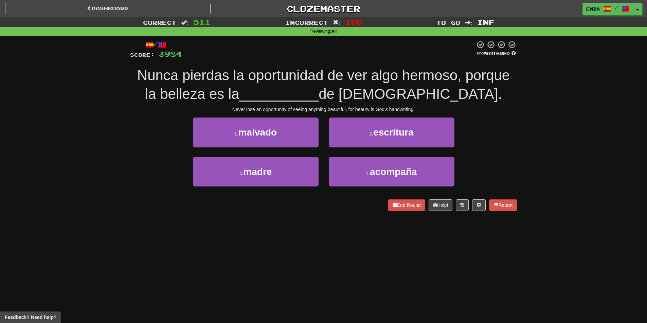
click at [116, 180] on div "Correct : 511 Incorrect : 176 To go : Inf Reviewing : All / Score: 3984 0 % Mas…" at bounding box center [323, 118] width 647 height 203
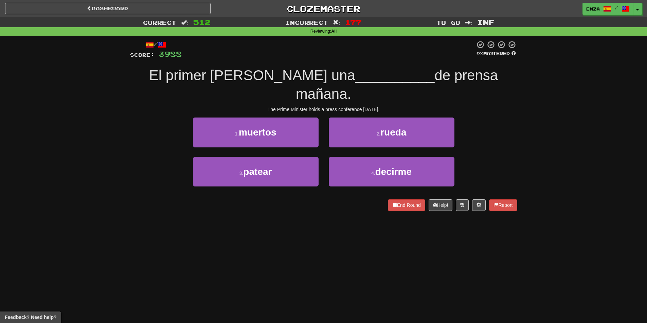
click at [330, 229] on div "Dashboard Clozemaster Emza / Toggle Dropdown Dashboard Leaderboard Activity Fee…" at bounding box center [323, 161] width 647 height 323
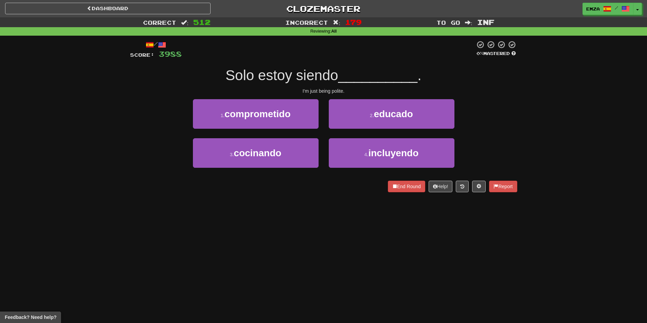
click at [296, 221] on div "Dashboard Clozemaster Emza / Toggle Dropdown Dashboard Leaderboard Activity Fee…" at bounding box center [323, 161] width 647 height 323
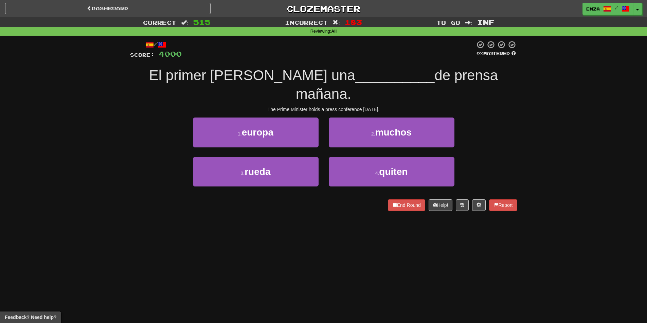
click at [387, 44] on div at bounding box center [328, 49] width 293 height 19
click at [119, 167] on div "Correct : 515 Incorrect : 183 To go : Inf Reviewing : All / Score: 4000 0 % Mas…" at bounding box center [323, 118] width 647 height 203
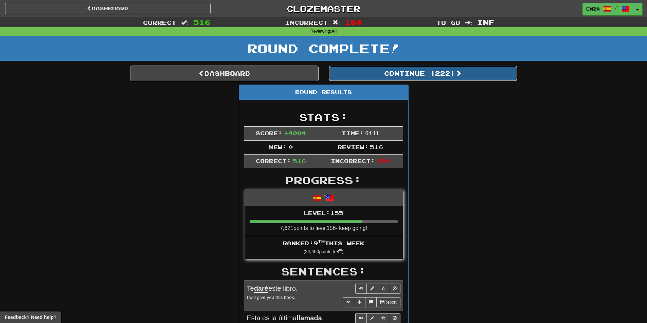
click at [433, 73] on button "Continue ( 222 )" at bounding box center [423, 74] width 188 height 16
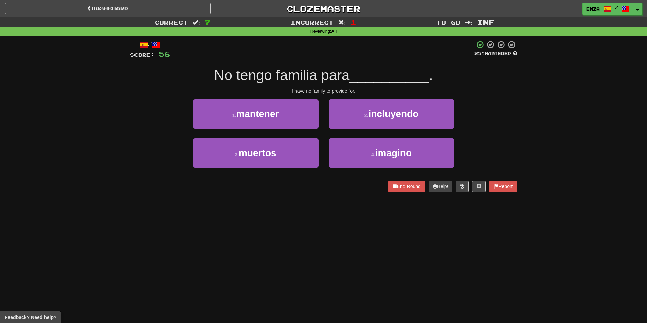
click at [316, 197] on div "/ Score: 56 25 % Mastered No tengo familia para __________ . I have no family t…" at bounding box center [323, 119] width 387 height 166
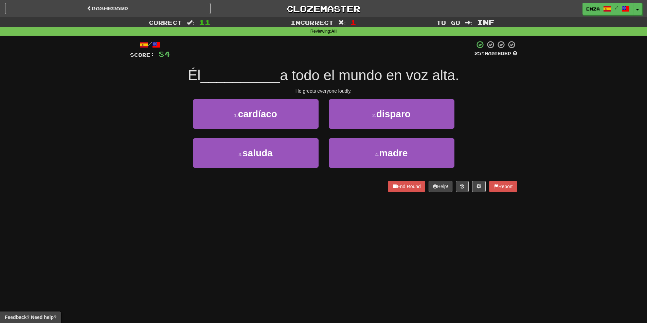
click at [297, 246] on div "Dashboard Clozemaster Emza / Toggle Dropdown Dashboard Leaderboard Activity Fee…" at bounding box center [323, 161] width 647 height 323
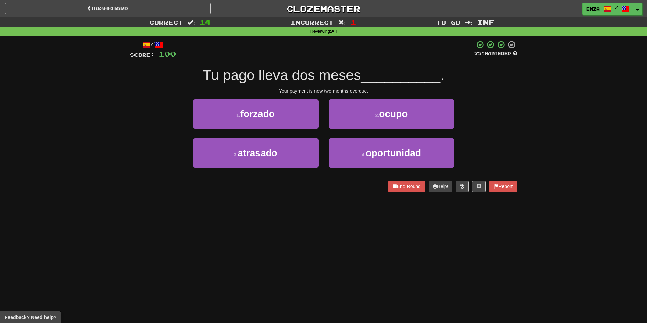
drag, startPoint x: 278, startPoint y: 231, endPoint x: 283, endPoint y: 226, distance: 6.5
click at [278, 230] on div "Dashboard Clozemaster Emza / Toggle Dropdown Dashboard Leaderboard Activity Fee…" at bounding box center [323, 161] width 647 height 323
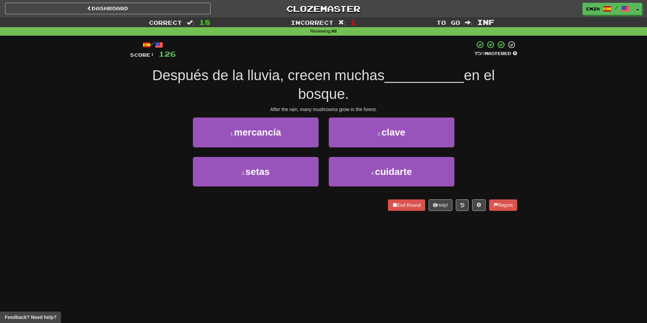
click at [238, 249] on div "Dashboard Clozemaster Emza / Toggle Dropdown Dashboard Leaderboard Activity Fee…" at bounding box center [323, 161] width 647 height 323
click at [388, 51] on div at bounding box center [325, 49] width 299 height 19
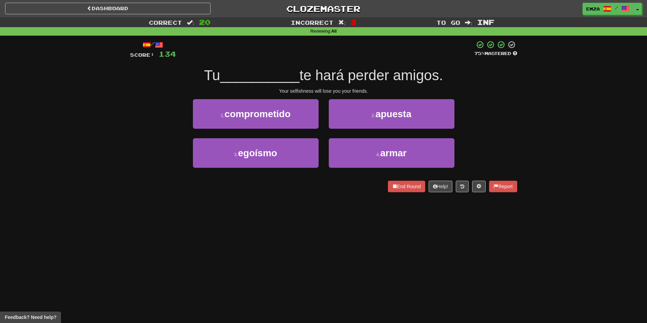
click at [327, 196] on div "/ Score: 134 75 % Mastered Tu __________ te hará perder amigos. Your selfishnes…" at bounding box center [323, 119] width 387 height 166
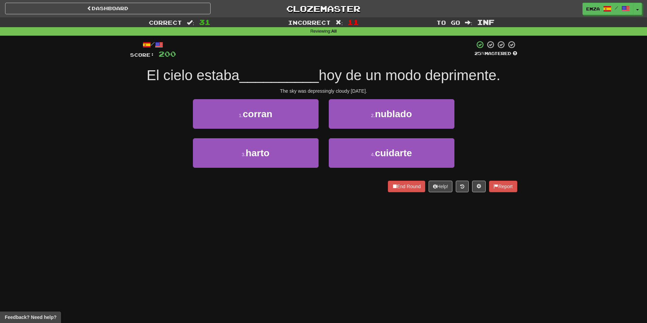
click at [78, 181] on div "Correct : 31 Incorrect : 11 To go : Inf Reviewing : All / Score: 200 25 % Maste…" at bounding box center [323, 109] width 647 height 184
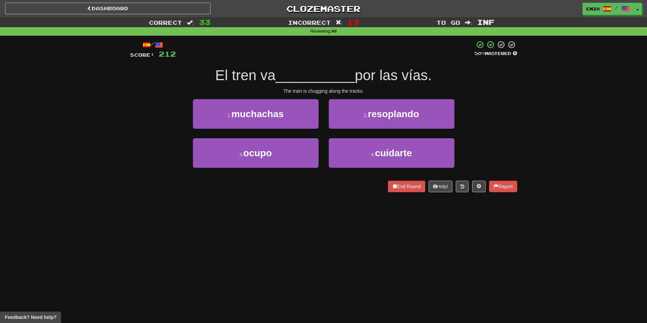
click at [538, 110] on div "Correct : 33 Incorrect : 13 To go : Inf Reviewing : All / Score: 212 50 % Maste…" at bounding box center [323, 109] width 647 height 184
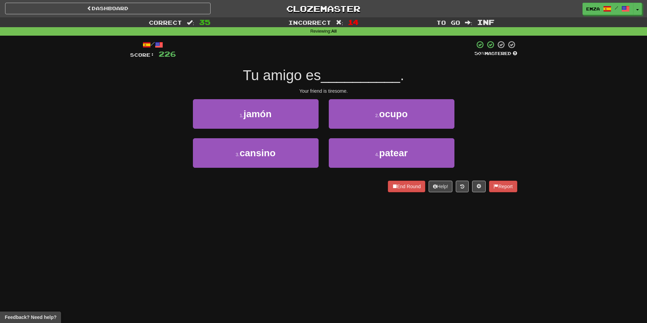
drag, startPoint x: 350, startPoint y: 205, endPoint x: 349, endPoint y: 192, distance: 12.6
click at [351, 199] on div "/ Score: 226 50 % Mastered Tu amigo es __________ . Your friend is tiresome. 1 …" at bounding box center [323, 119] width 387 height 166
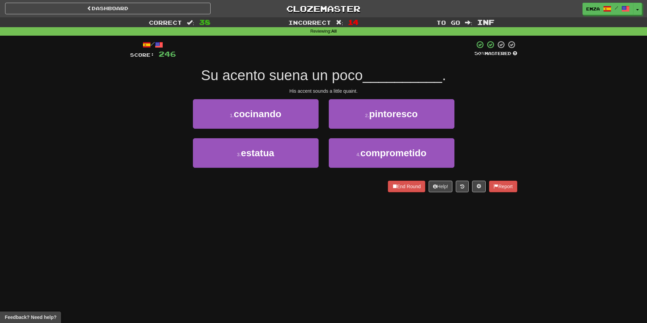
click at [64, 181] on div "Correct : 38 Incorrect : 14 To go : Inf Reviewing : All / Score: 246 50 % Maste…" at bounding box center [323, 109] width 647 height 184
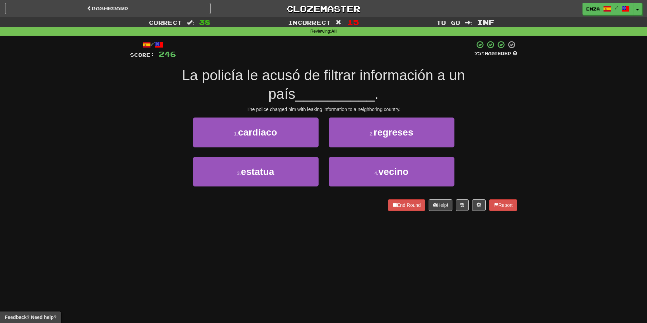
click at [131, 159] on div "3 . estatua 4 . vecino" at bounding box center [323, 176] width 407 height 39
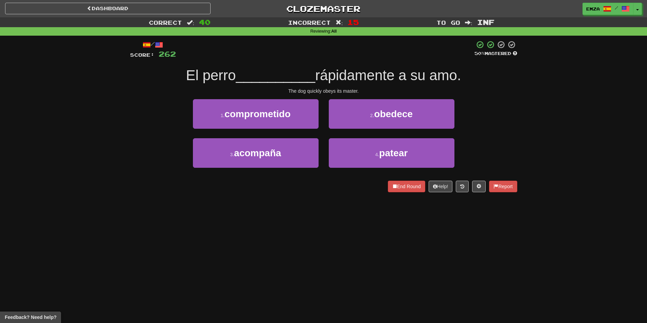
click at [294, 173] on div "3 . acompaña" at bounding box center [256, 157] width 136 height 39
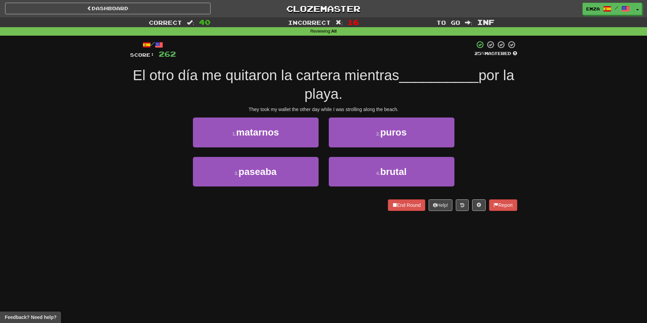
drag, startPoint x: 146, startPoint y: 228, endPoint x: 133, endPoint y: 220, distance: 15.5
click at [143, 226] on div "Dashboard Clozemaster Emza / Toggle Dropdown Dashboard Leaderboard Activity Fee…" at bounding box center [323, 161] width 647 height 323
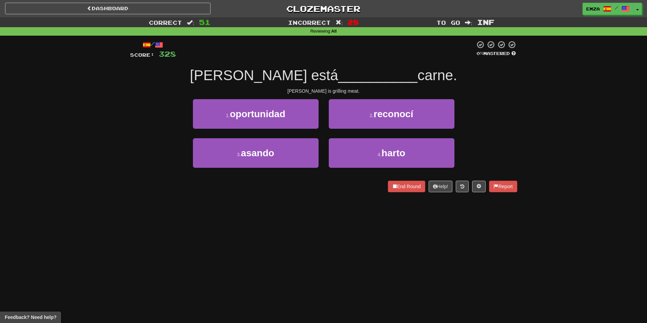
click at [291, 229] on div "Dashboard Clozemaster Emza / Toggle Dropdown Dashboard Leaderboard Activity Fee…" at bounding box center [323, 161] width 647 height 323
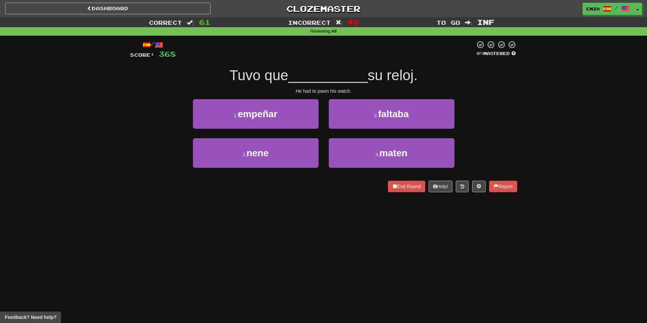
click at [200, 227] on div "Dashboard Clozemaster Emza / Toggle Dropdown Dashboard Leaderboard Activity Fee…" at bounding box center [323, 161] width 647 height 323
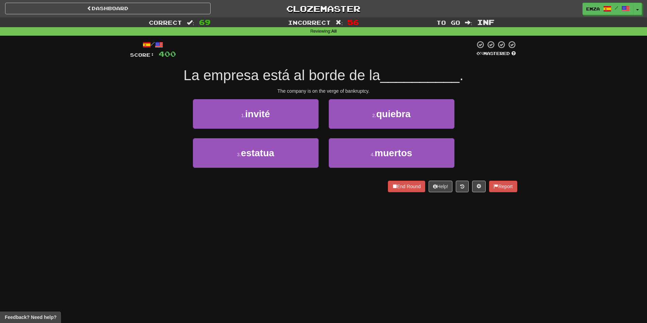
click at [138, 197] on div "/ Score: 400 0 % Mastered La empresa está al borde de la __________ . The compa…" at bounding box center [323, 119] width 387 height 166
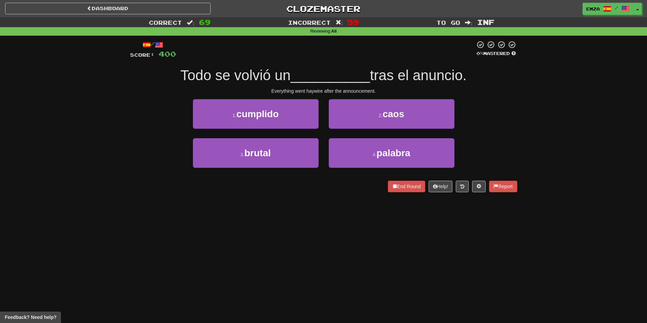
click at [83, 123] on div "Correct : 69 Incorrect : 59 To go : Inf Reviewing : All / Score: 400 0 % Master…" at bounding box center [323, 109] width 647 height 184
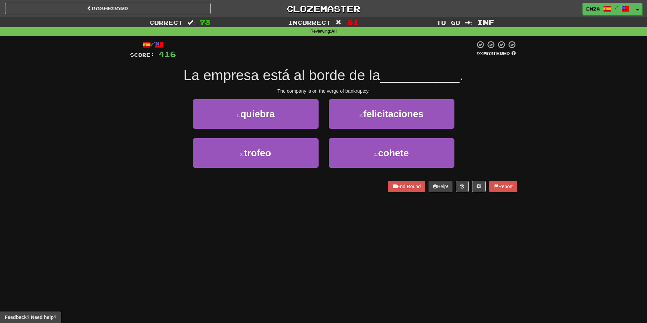
click at [81, 152] on div "Correct : 73 Incorrect : 61 To go : Inf Reviewing : All / Score: 416 0 % Master…" at bounding box center [323, 109] width 647 height 184
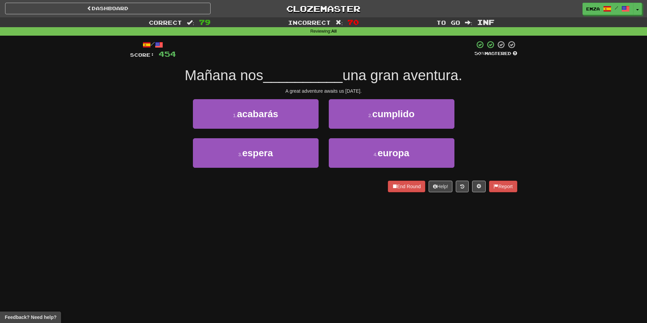
click at [142, 173] on div "3 . espera 4 . europa" at bounding box center [323, 157] width 407 height 39
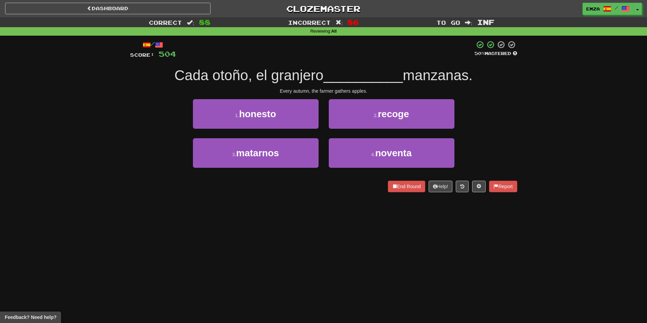
click at [54, 114] on div "Correct : 88 Incorrect : 86 To go : Inf Reviewing : All / Score: 504 50 % Maste…" at bounding box center [323, 109] width 647 height 184
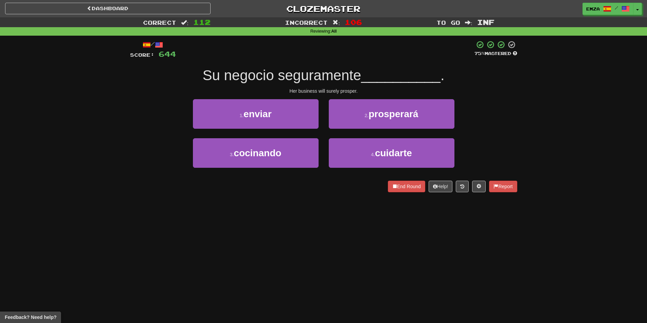
click at [325, 233] on div "Dashboard Clozemaster Emza / Toggle Dropdown Dashboard Leaderboard Activity Fee…" at bounding box center [323, 161] width 647 height 323
click at [101, 108] on div "Correct : 148 Incorrect : 136 To go : Inf Reviewing : All / Score: 808 0 % Mast…" at bounding box center [323, 109] width 647 height 184
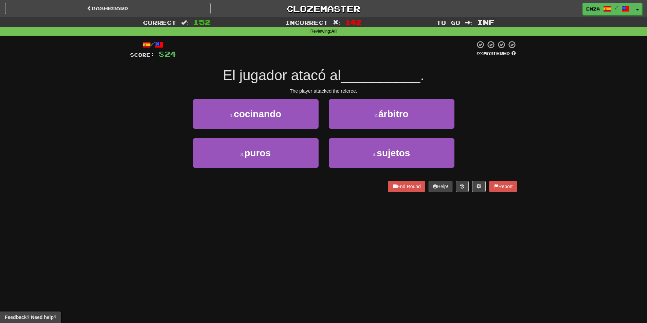
click at [263, 255] on div "Dashboard Clozemaster Emza / Toggle Dropdown Dashboard Leaderboard Activity Fee…" at bounding box center [323, 161] width 647 height 323
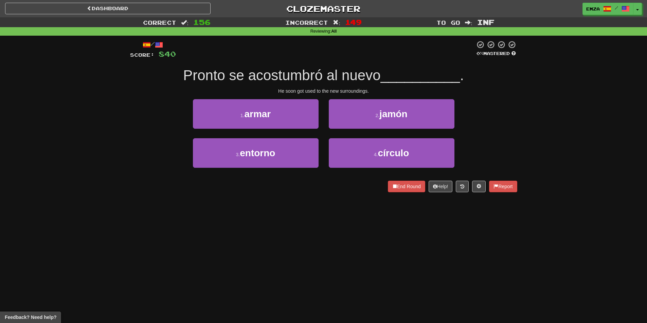
click at [287, 268] on div "Dashboard Clozemaster Emza / Toggle Dropdown Dashboard Leaderboard Activity Fee…" at bounding box center [323, 161] width 647 height 323
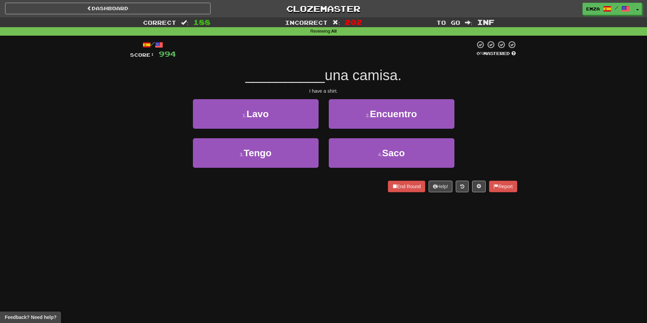
click at [319, 193] on div "/ Score: 994 0 % Mastered __________ una camisa. I have a shirt. 1 . Lavo 2 . E…" at bounding box center [323, 119] width 387 height 166
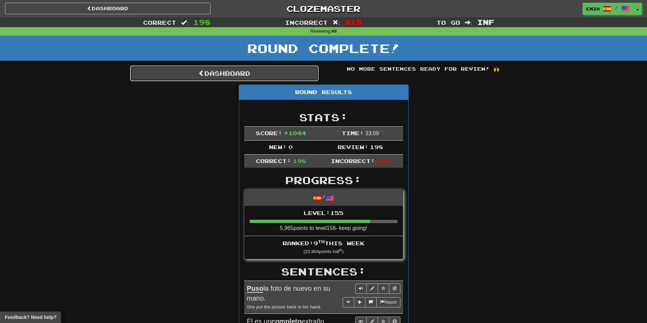
click at [237, 73] on link "Dashboard" at bounding box center [224, 74] width 188 height 16
